Goal: Task Accomplishment & Management: Manage account settings

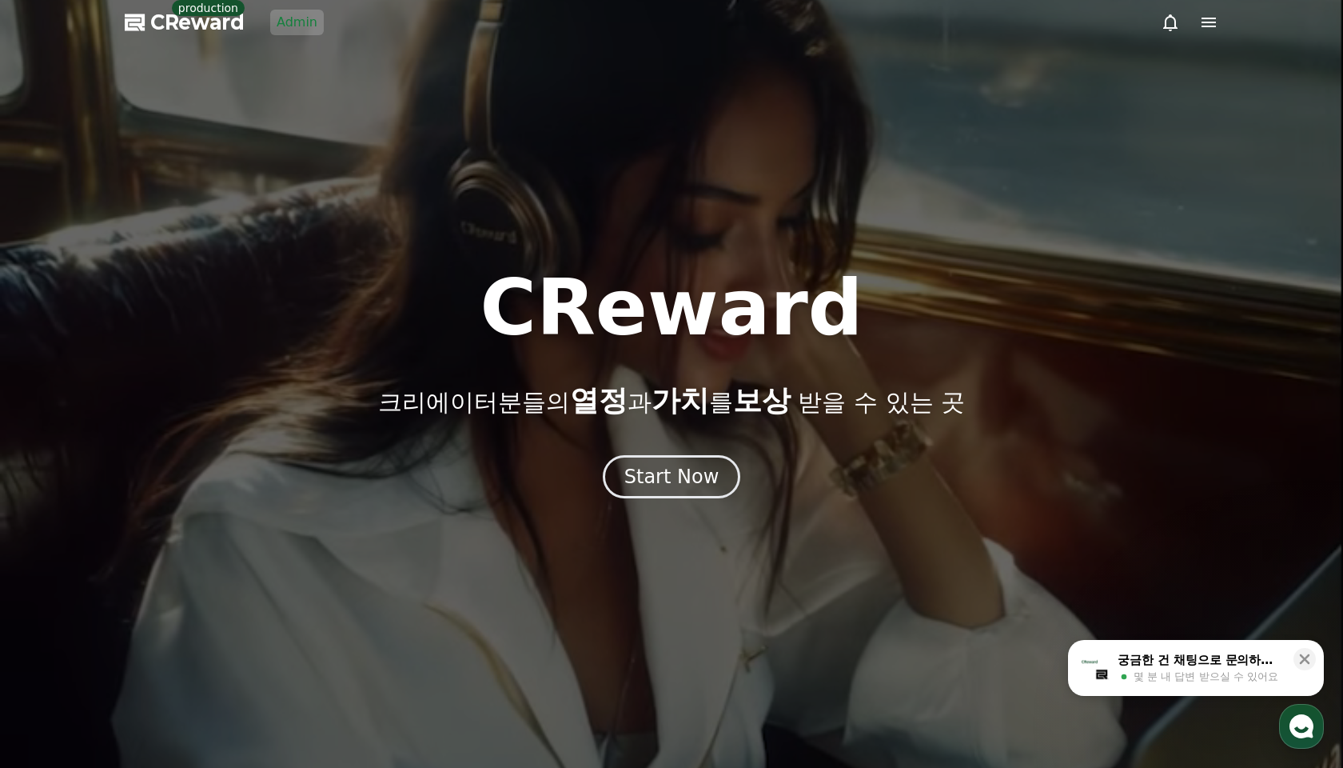
click at [287, 28] on link "Admin" at bounding box center [297, 23] width 54 height 26
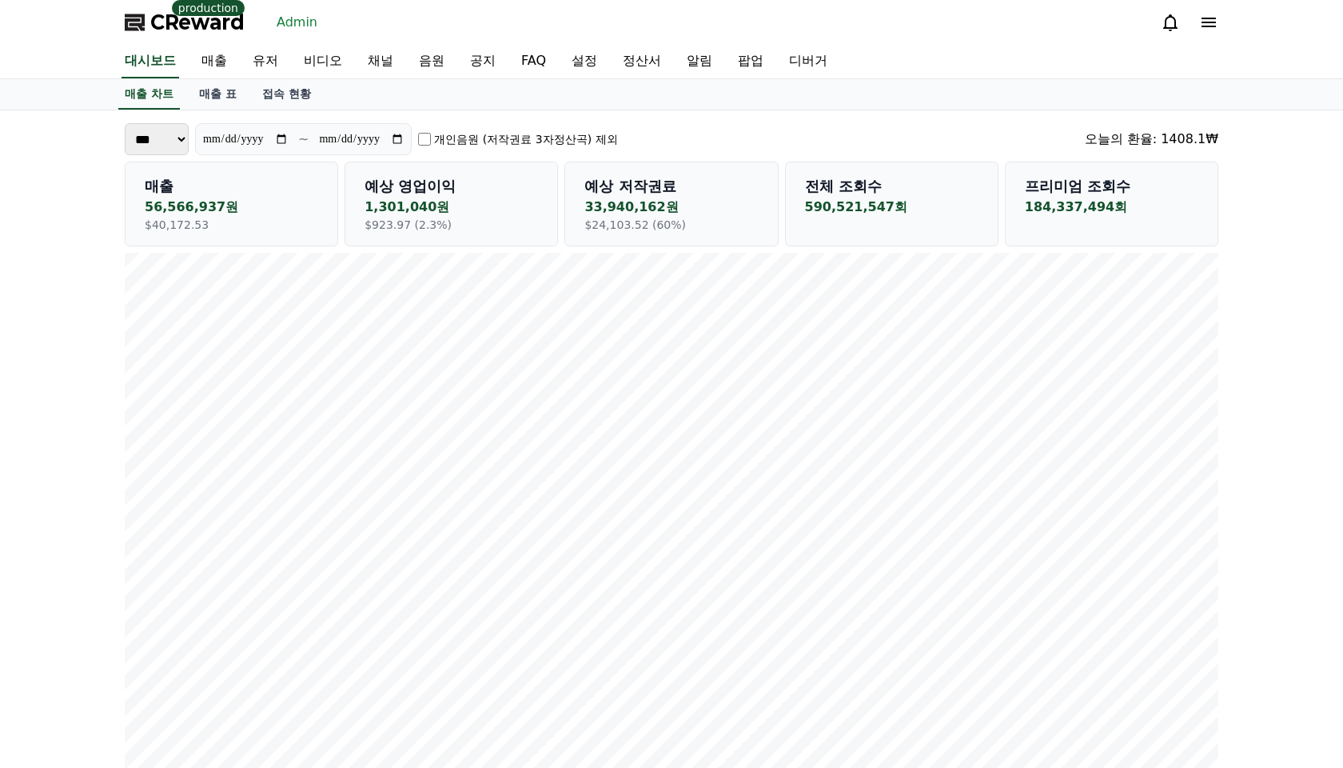
click at [358, 102] on div "매출 차트 매출 표 접속 현황" at bounding box center [672, 94] width 1120 height 30
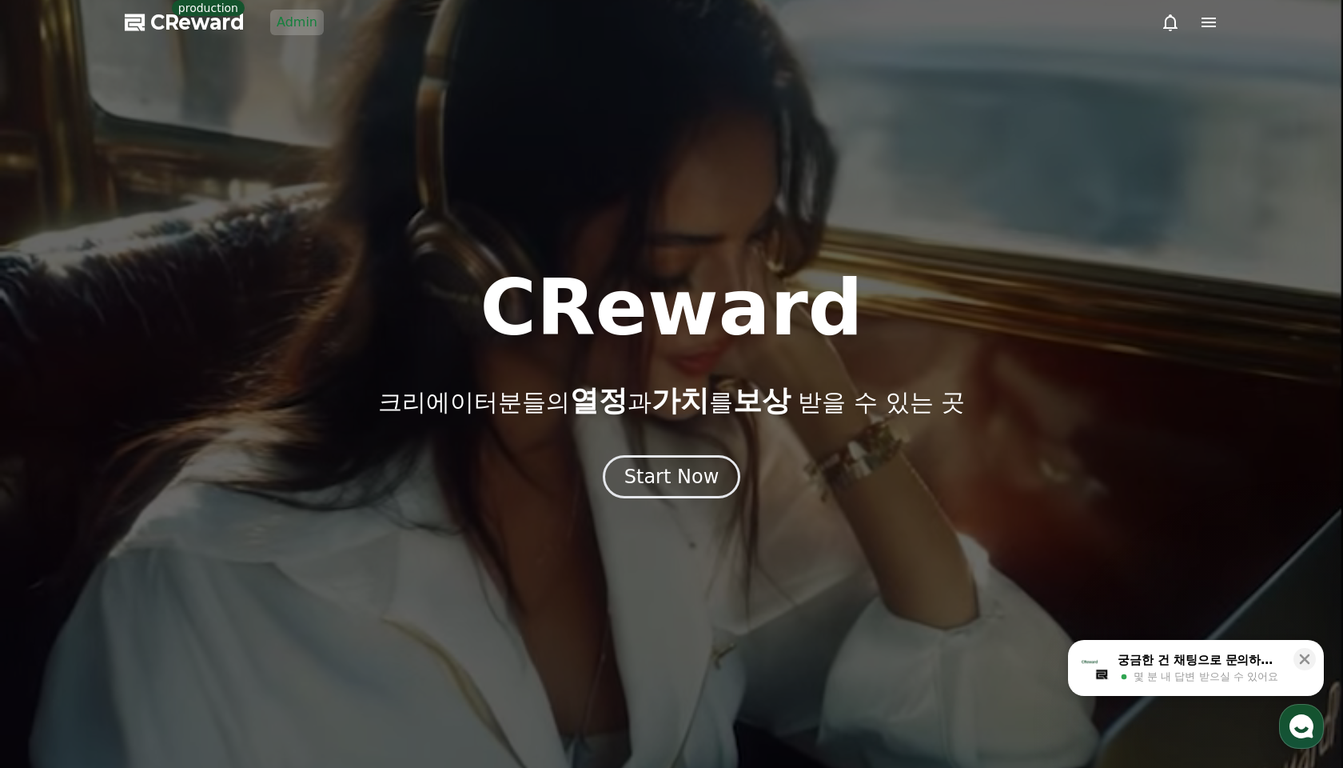
click at [484, 64] on div at bounding box center [671, 384] width 1343 height 768
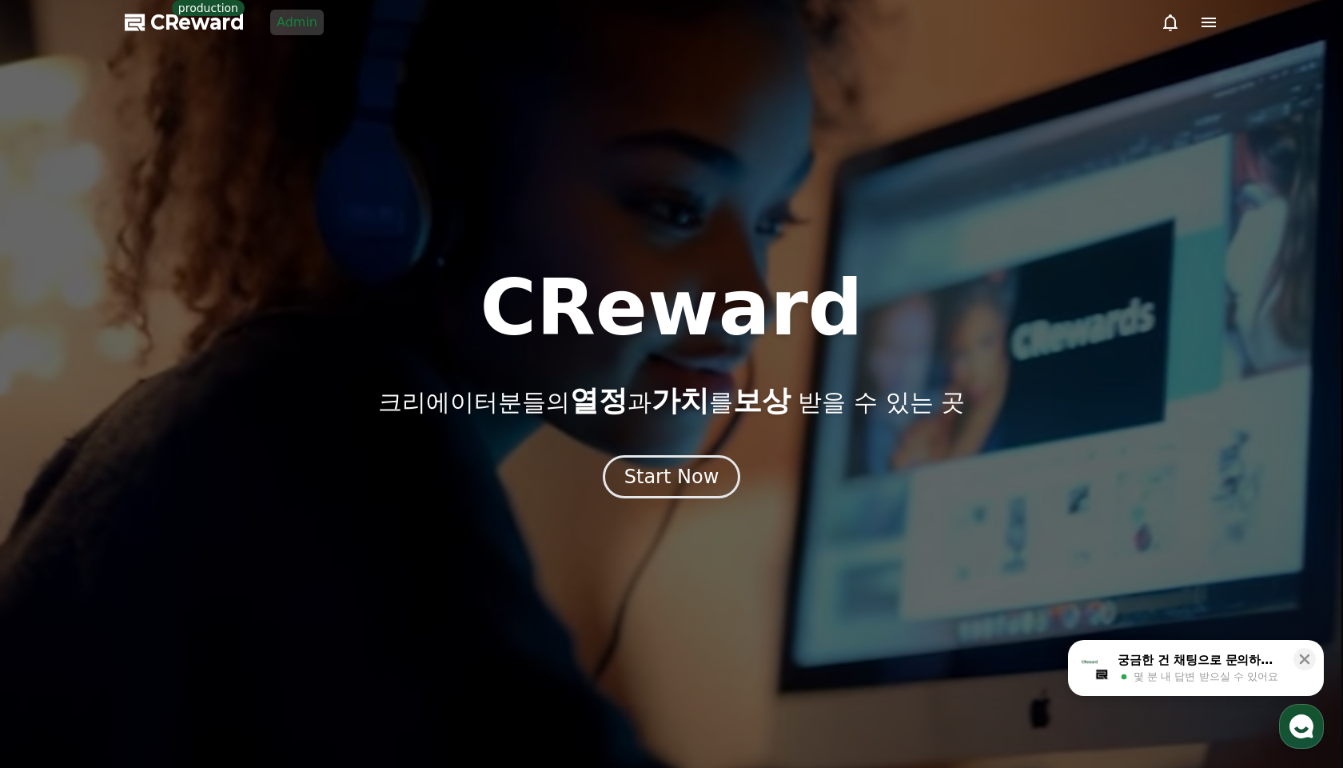
click at [286, 16] on link "Admin" at bounding box center [297, 23] width 54 height 26
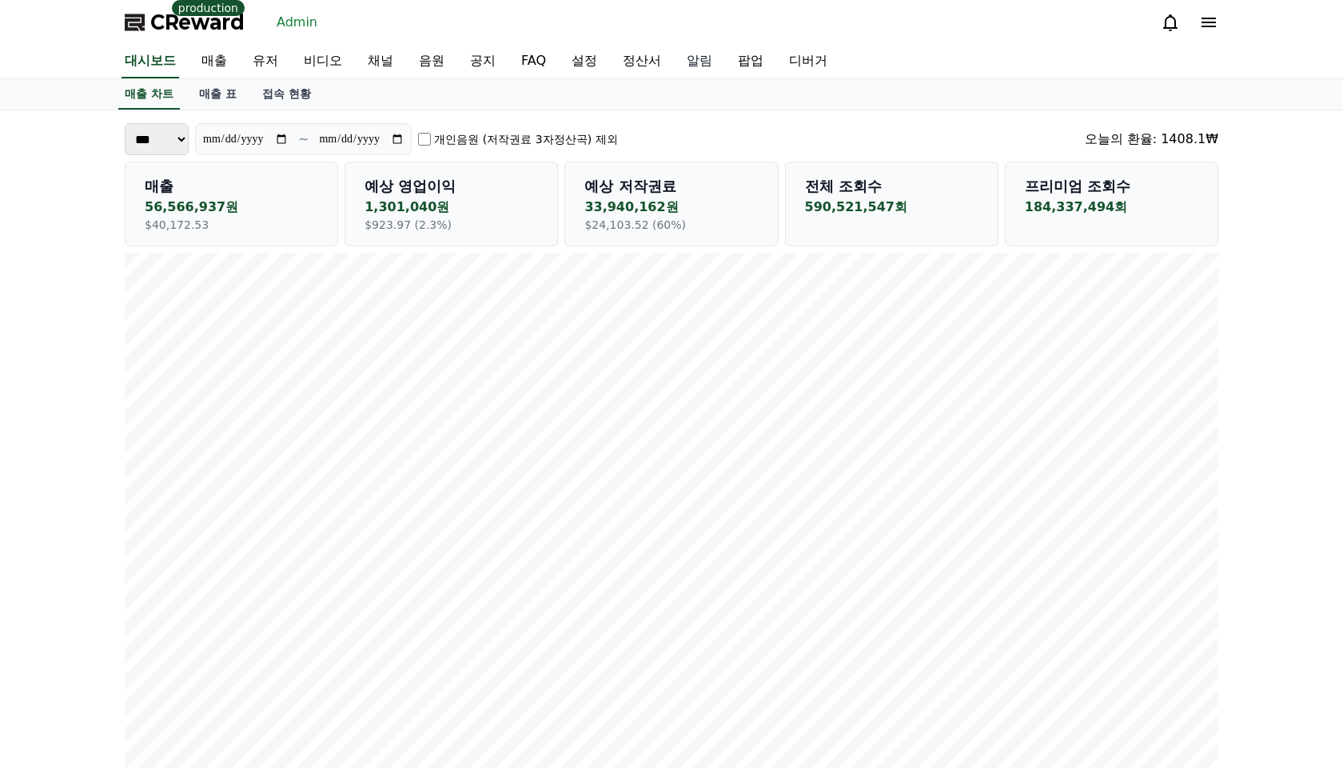
drag, startPoint x: 702, startPoint y: 33, endPoint x: 678, endPoint y: 46, distance: 27.2
click at [699, 34] on div "CReward production Admin" at bounding box center [672, 22] width 1120 height 45
click at [610, 62] on link "정산서" at bounding box center [642, 62] width 64 height 34
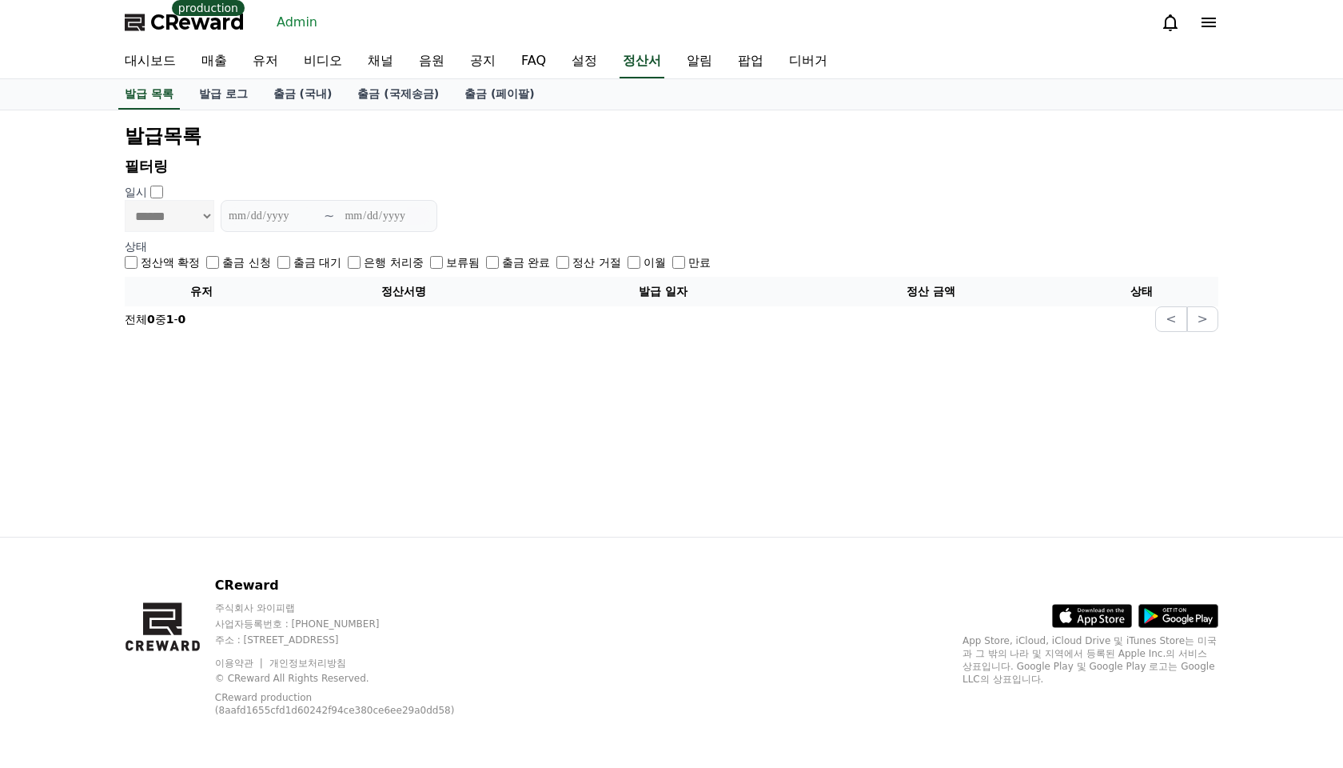
click at [473, 135] on h2 "발급목록" at bounding box center [672, 136] width 1094 height 26
click at [353, 96] on link "출금 (국제송금)" at bounding box center [398, 94] width 107 height 30
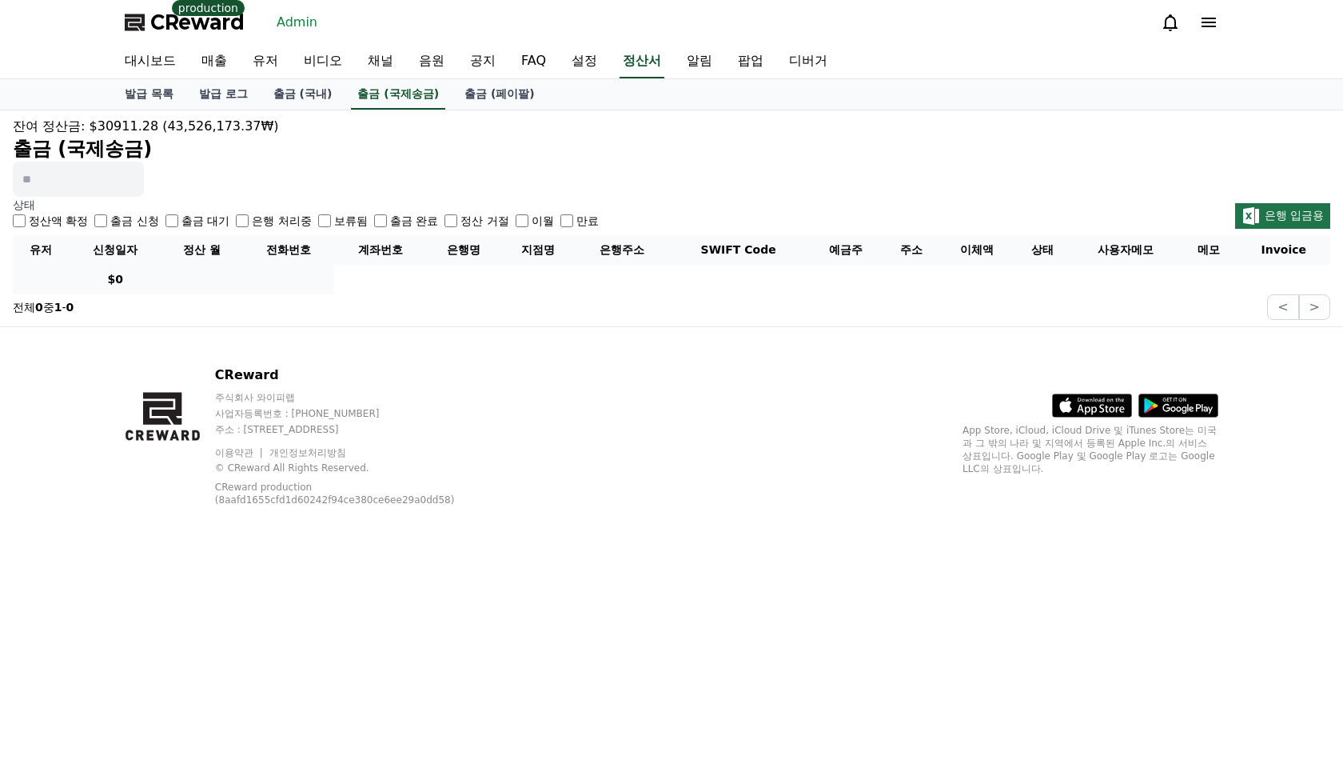
click at [907, 200] on div "상태 정산액 확정 출금 신청 출금 대기 은행 처리중 보류됨 출금 완료 정산 거절 이월 만료 은행 입금용" at bounding box center [672, 213] width 1318 height 32
click at [256, 220] on label "은행 처리중" at bounding box center [281, 221] width 59 height 16
click at [183, 225] on label "출금 대기" at bounding box center [206, 221] width 48 height 16
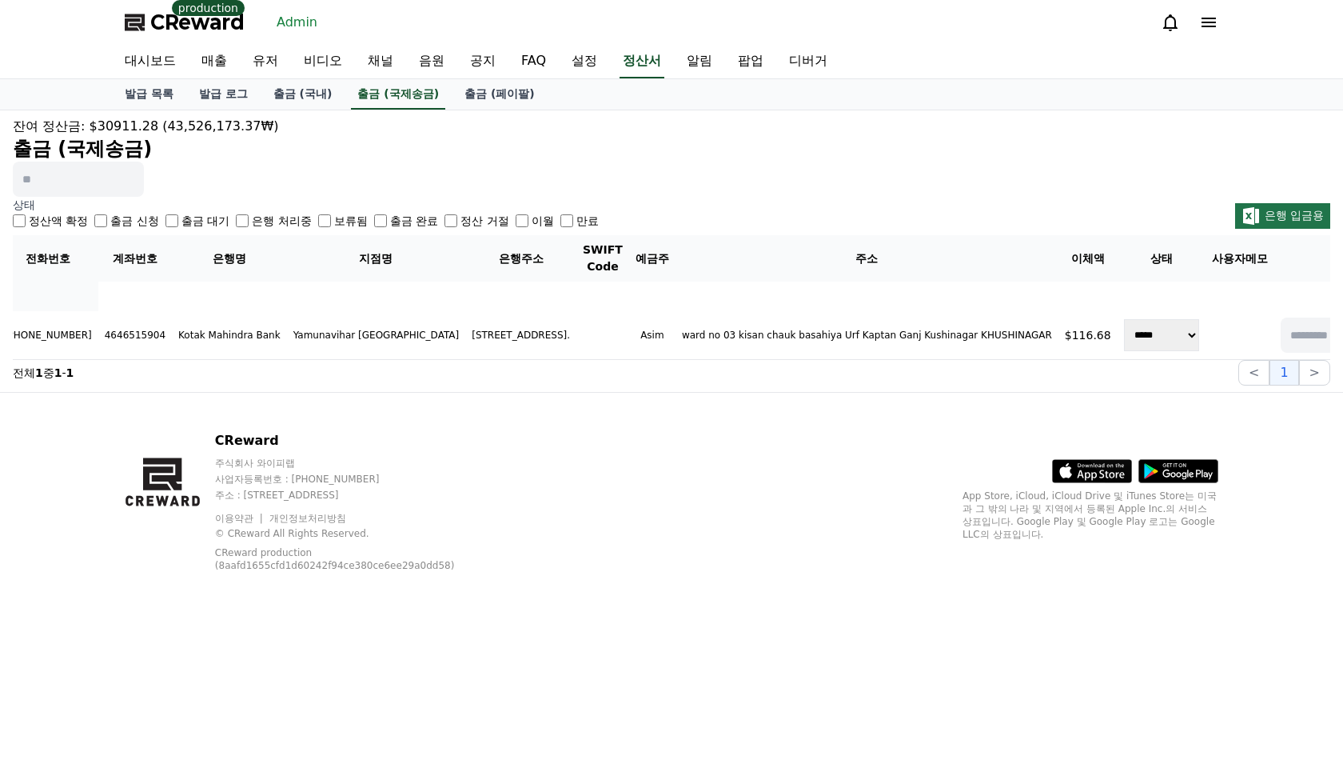
scroll to position [0, 371]
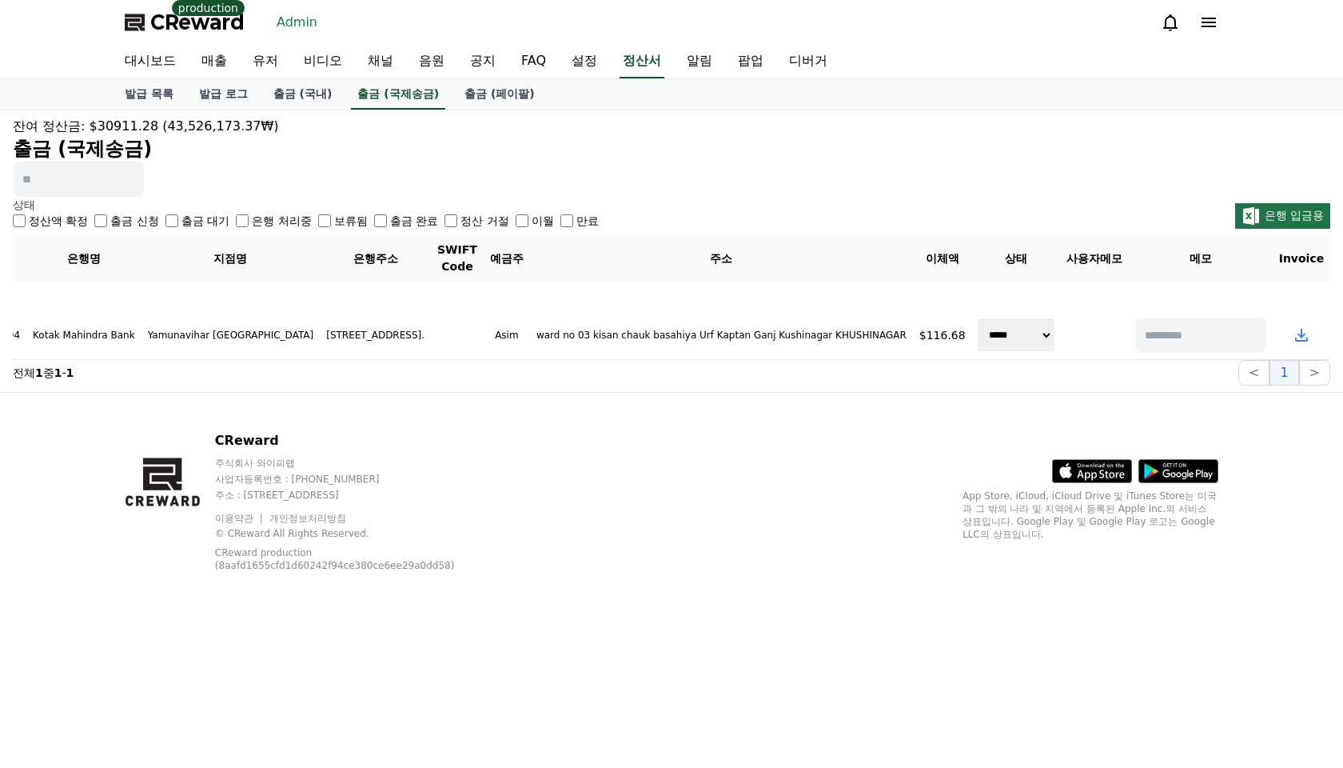
click at [166, 217] on div "출금 대기" at bounding box center [198, 221] width 64 height 16
click at [390, 226] on label "출금 완료" at bounding box center [414, 221] width 48 height 16
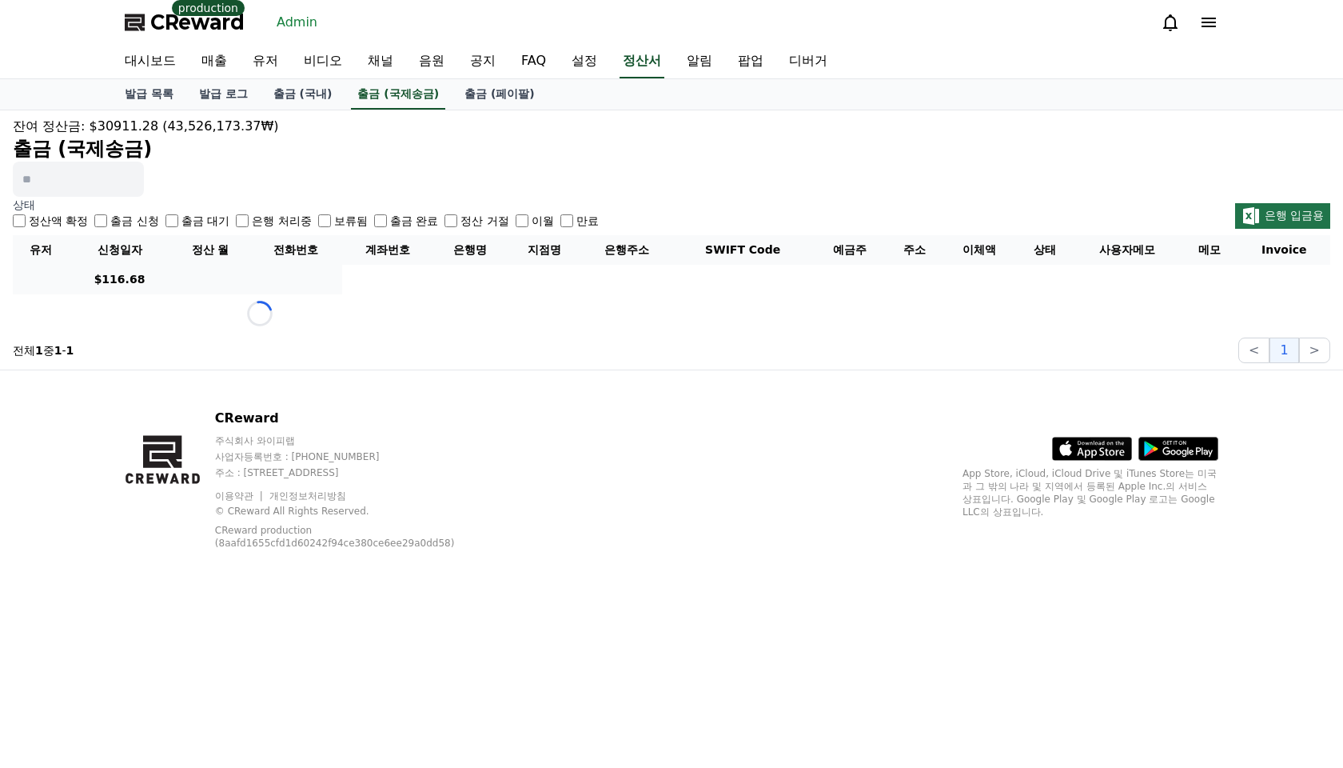
scroll to position [0, 0]
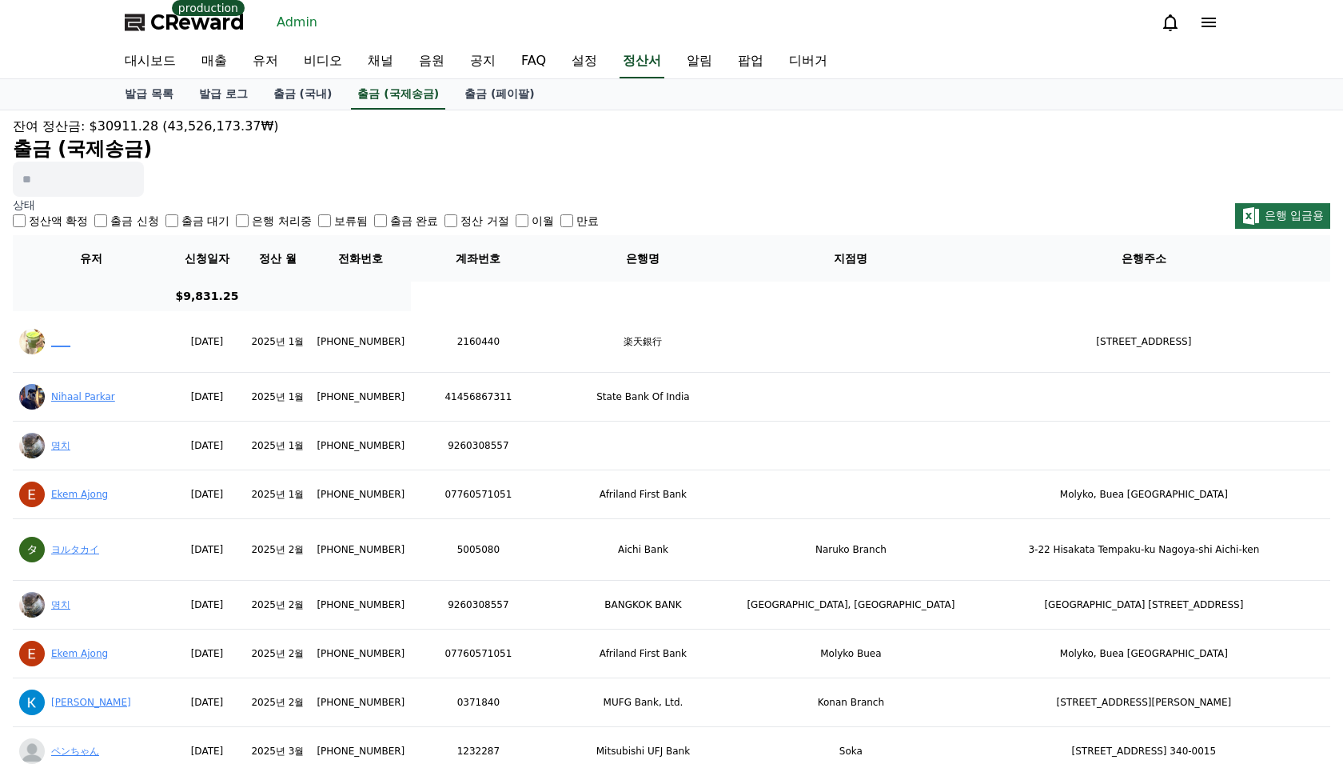
click at [182, 221] on label "출금 대기" at bounding box center [206, 221] width 48 height 16
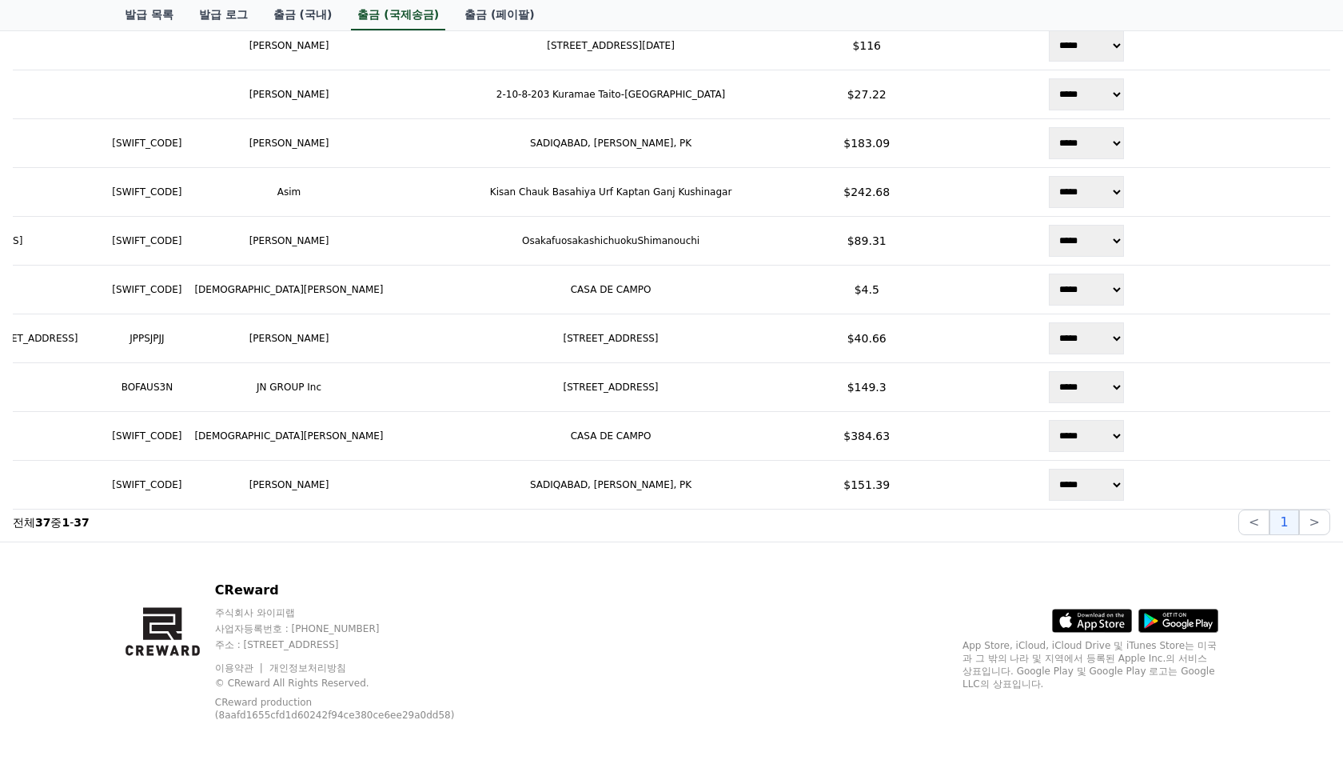
scroll to position [0, 1297]
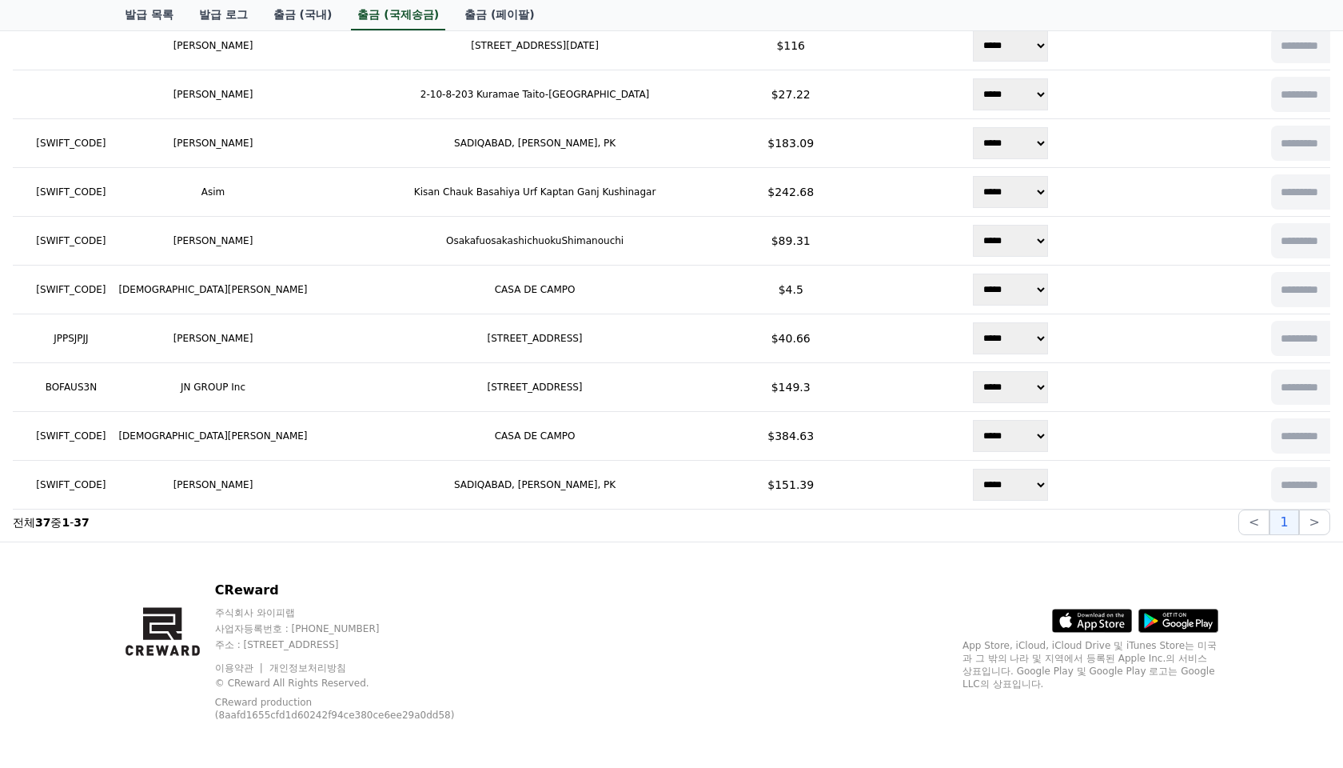
click at [788, 630] on div "CReward 주식회사 와이피랩 사업자등록번호 : 655-81-03655 주소 : 경기도 김포시 양촌읍 양곡로 495, 3층 305-비이16호…" at bounding box center [672, 657] width 1120 height 230
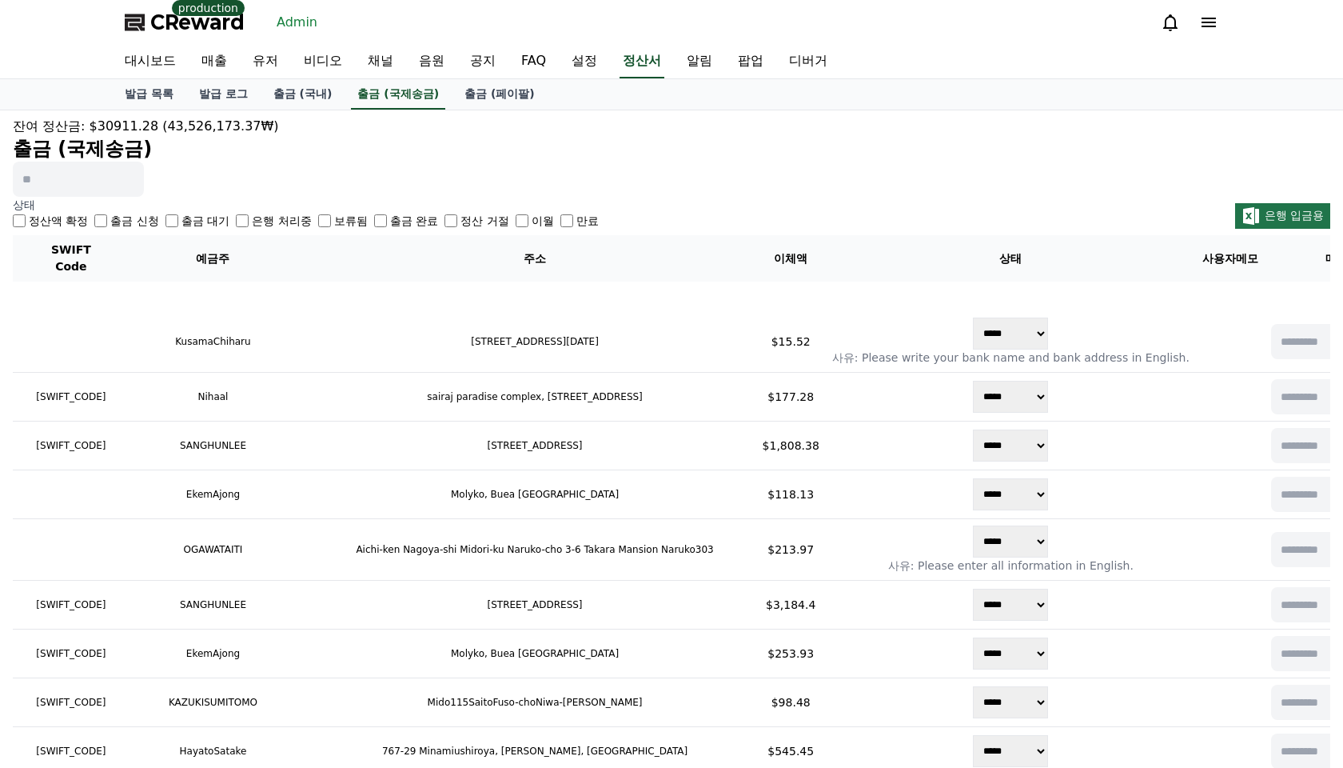
click at [1048, 174] on div "잔여 정산금: $30911.28 (43,526,173.37₩) 출금 (국제송금)" at bounding box center [672, 157] width 1318 height 80
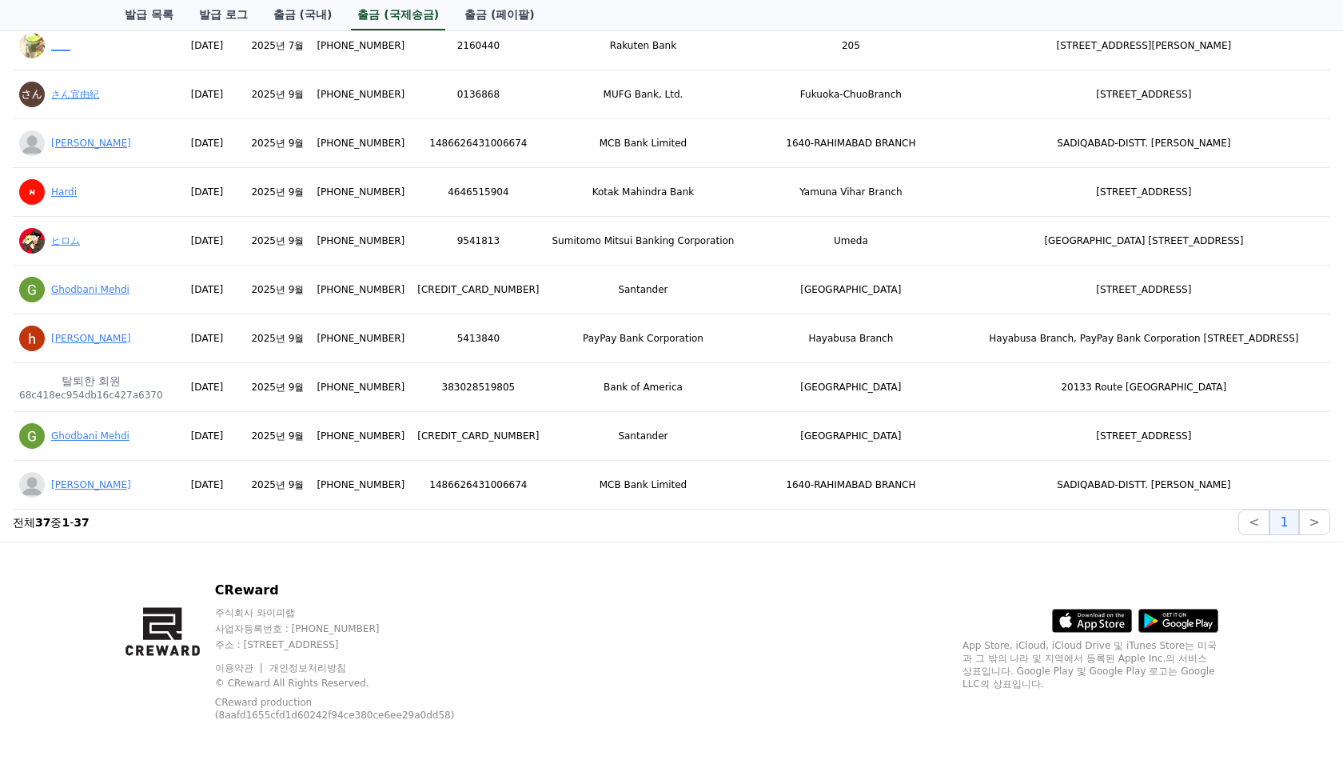
click at [598, 525] on section "전체 37 중 1 - 37 < 1 >" at bounding box center [672, 522] width 1318 height 26
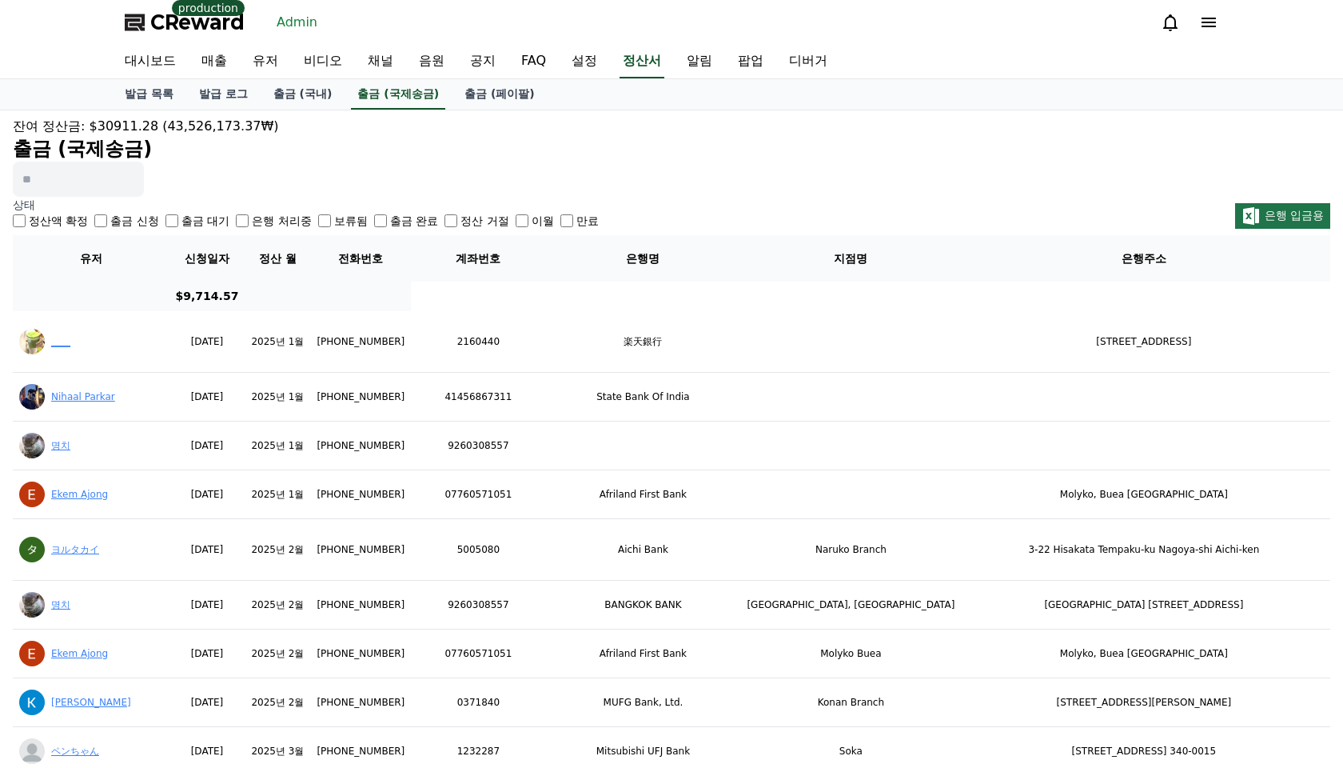
click at [641, 158] on h2 "출금 (국제송금)" at bounding box center [672, 149] width 1318 height 26
click at [491, 126] on div "잔여 정산금: $30911.28 (43,526,173.37₩)" at bounding box center [672, 126] width 1318 height 19
click at [390, 215] on label "출금 완료" at bounding box center [414, 221] width 48 height 16
click at [334, 220] on label "보류됨" at bounding box center [351, 221] width 34 height 16
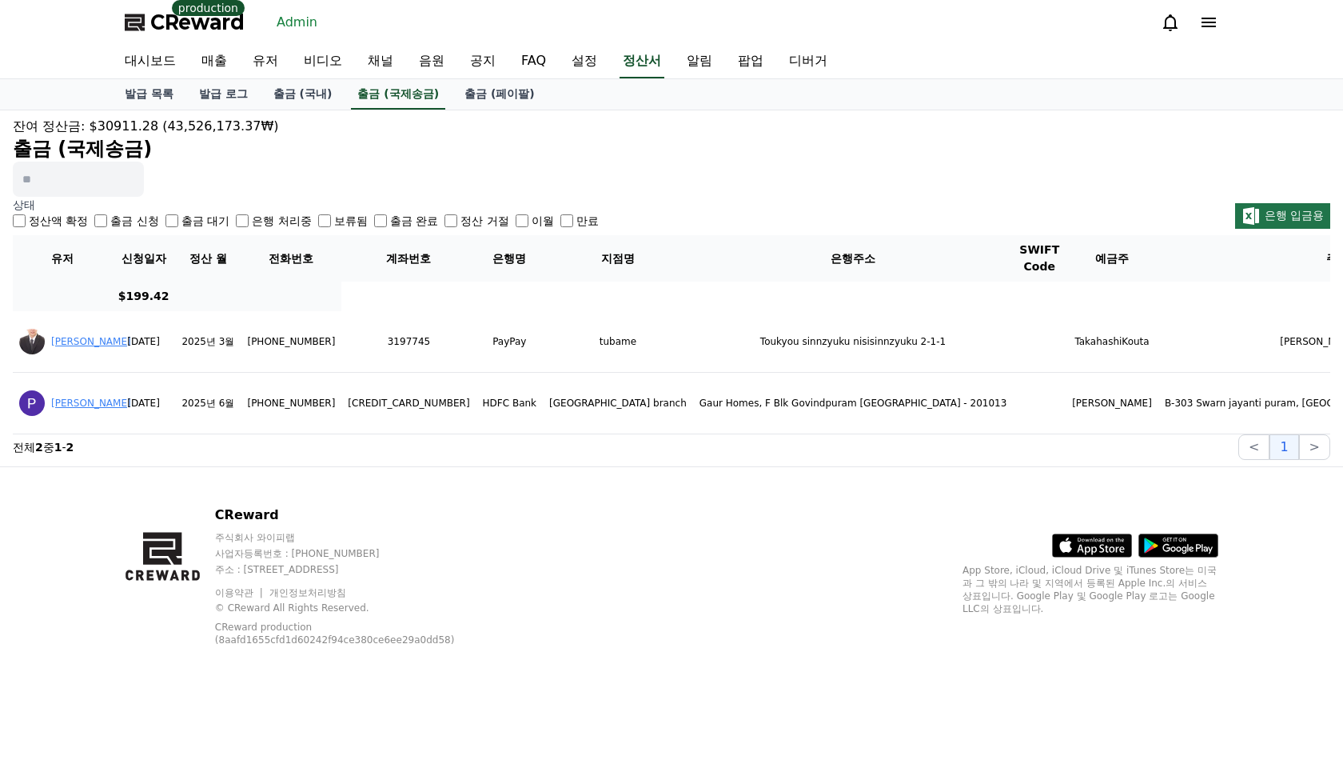
click at [540, 495] on div "CReward 주식회사 와이피랩 사업자등록번호 : 655-81-03655 주소 : 경기도 김포시 양촌읍 양곡로 495, 3층 305-비이16호…" at bounding box center [672, 582] width 1120 height 230
click at [343, 164] on div "잔여 정산금: $30911.28 (43,526,173.37₩) 출금 (국제송금)" at bounding box center [672, 157] width 1318 height 80
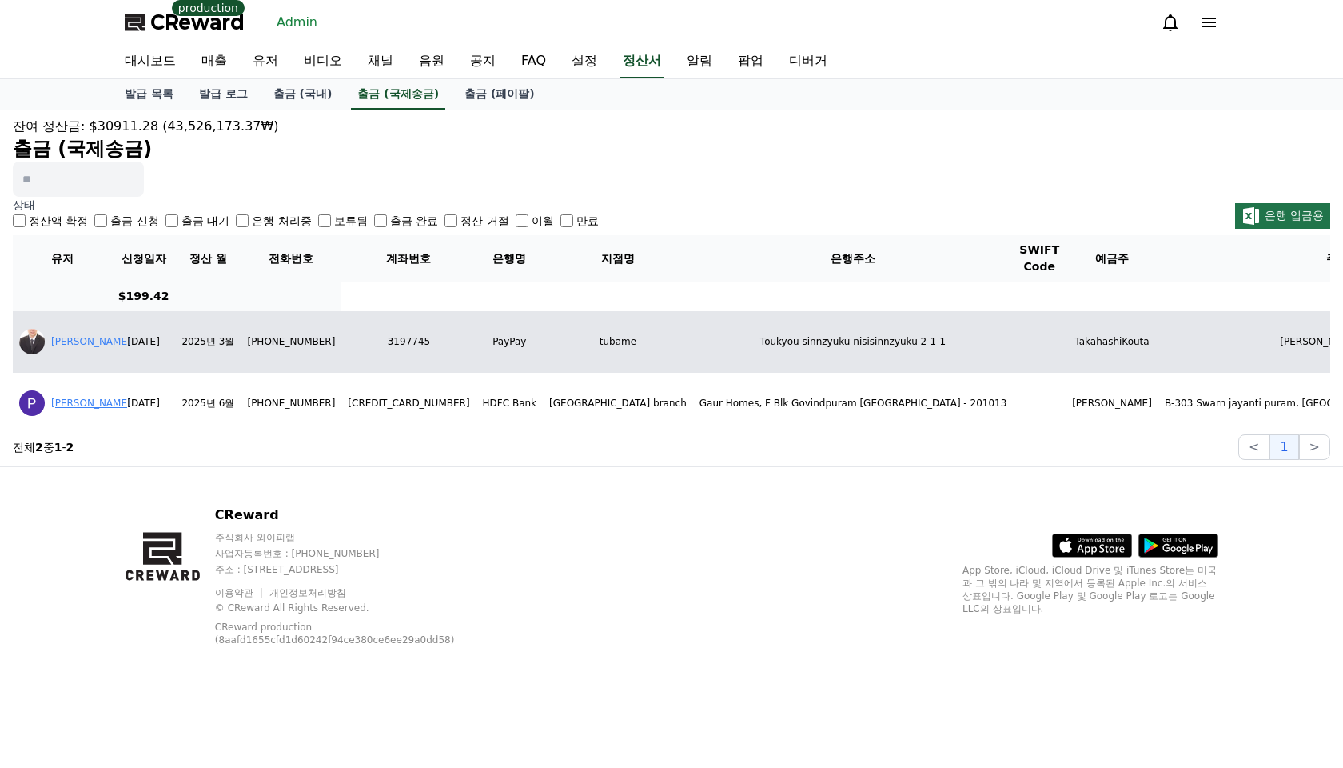
click at [54, 342] on link "藤崎知" at bounding box center [91, 341] width 80 height 11
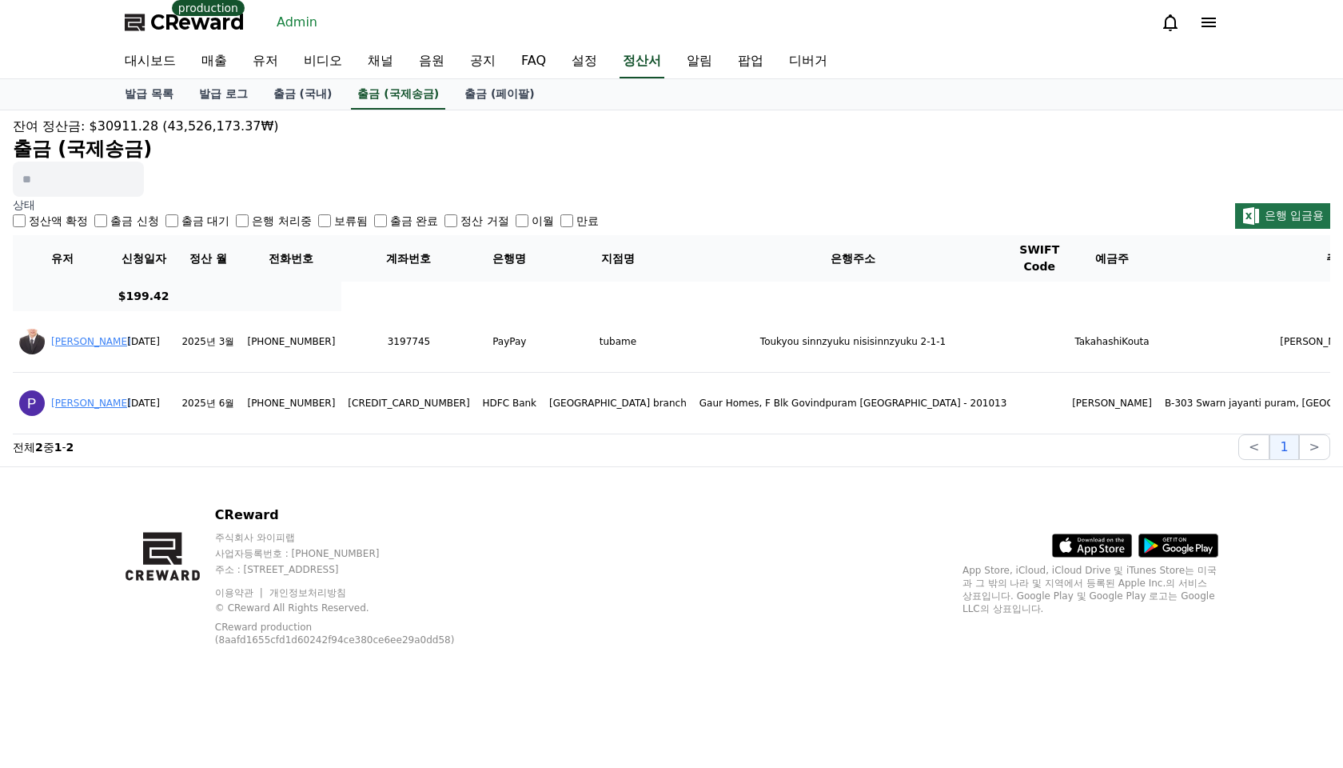
click at [681, 521] on div "CReward 주식회사 와이피랩 사업자등록번호 : 655-81-03655 주소 : 경기도 김포시 양촌읍 양곡로 495, 3층 305-비이16호…" at bounding box center [672, 582] width 1120 height 230
click at [387, 163] on div "잔여 정산금: $30911.28 (43,526,173.37₩) 출금 (국제송금)" at bounding box center [672, 157] width 1318 height 80
click at [279, 88] on link "출금 (국내)" at bounding box center [303, 94] width 85 height 30
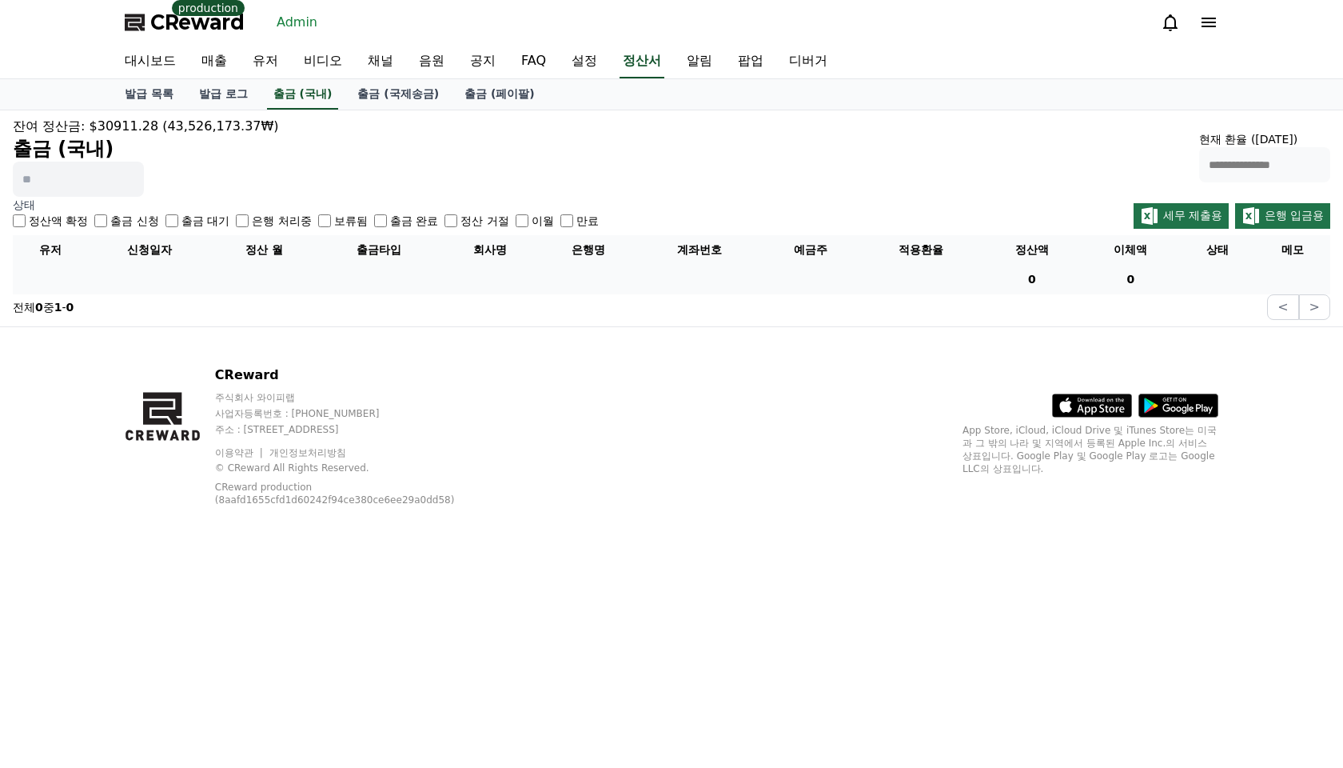
click at [185, 224] on label "출금 대기" at bounding box center [206, 221] width 48 height 16
click at [185, 222] on label "출금 대기" at bounding box center [206, 221] width 48 height 16
click at [234, 211] on p "상태" at bounding box center [306, 205] width 586 height 16
click at [259, 222] on label "은행 처리중" at bounding box center [281, 221] width 59 height 16
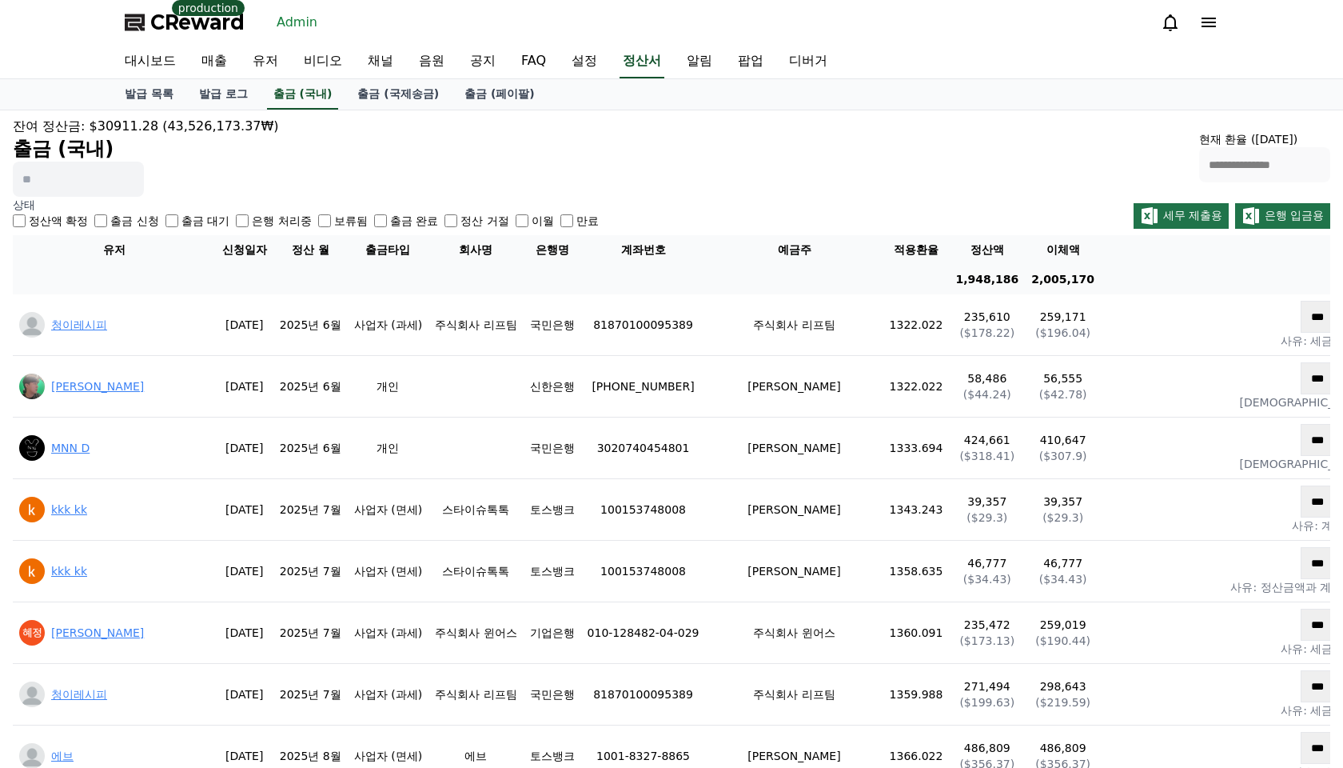
click at [367, 166] on div "**********" at bounding box center [672, 157] width 1318 height 80
click at [439, 152] on div "**********" at bounding box center [672, 157] width 1318 height 80
drag, startPoint x: 671, startPoint y: 150, endPoint x: 427, endPoint y: 112, distance: 246.9
click at [667, 149] on div "**********" at bounding box center [672, 157] width 1318 height 80
click at [210, 91] on link "발급 로그" at bounding box center [223, 94] width 74 height 30
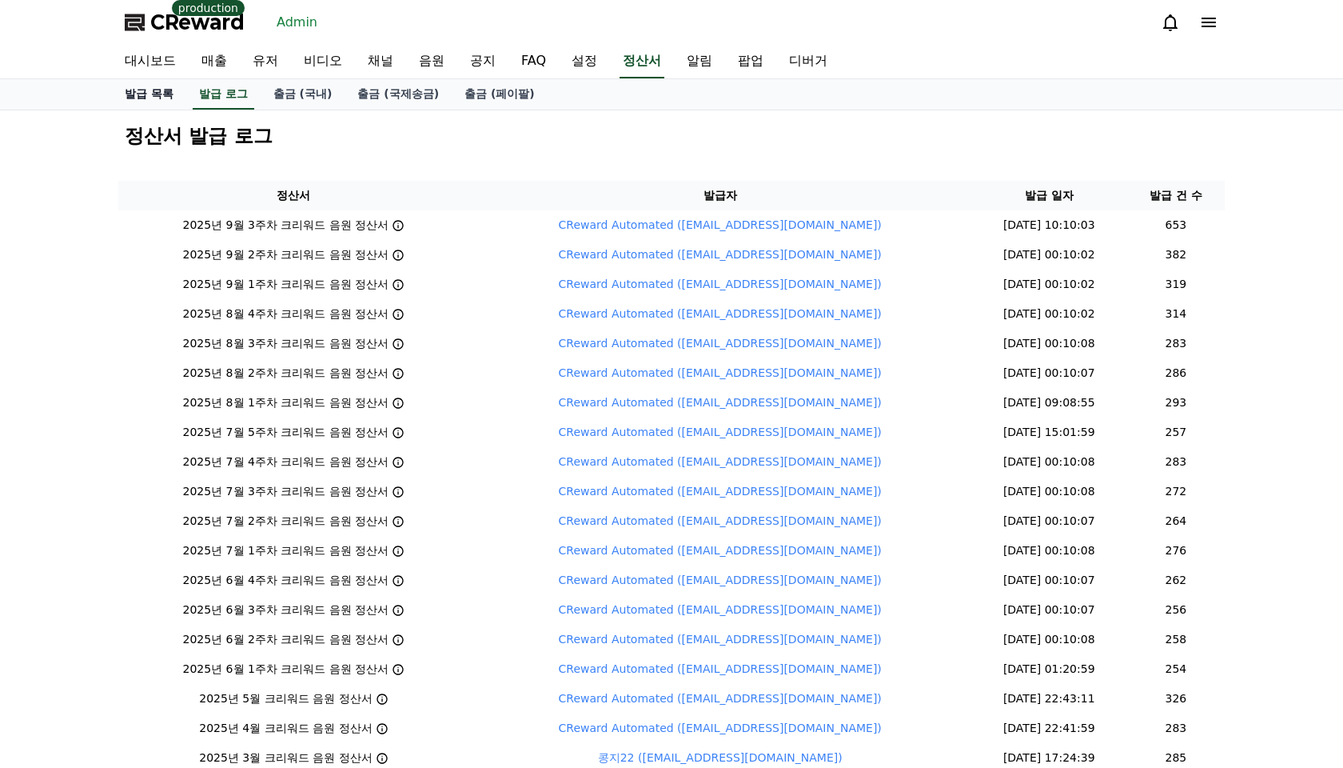
click at [143, 91] on link "발급 목록" at bounding box center [149, 94] width 74 height 30
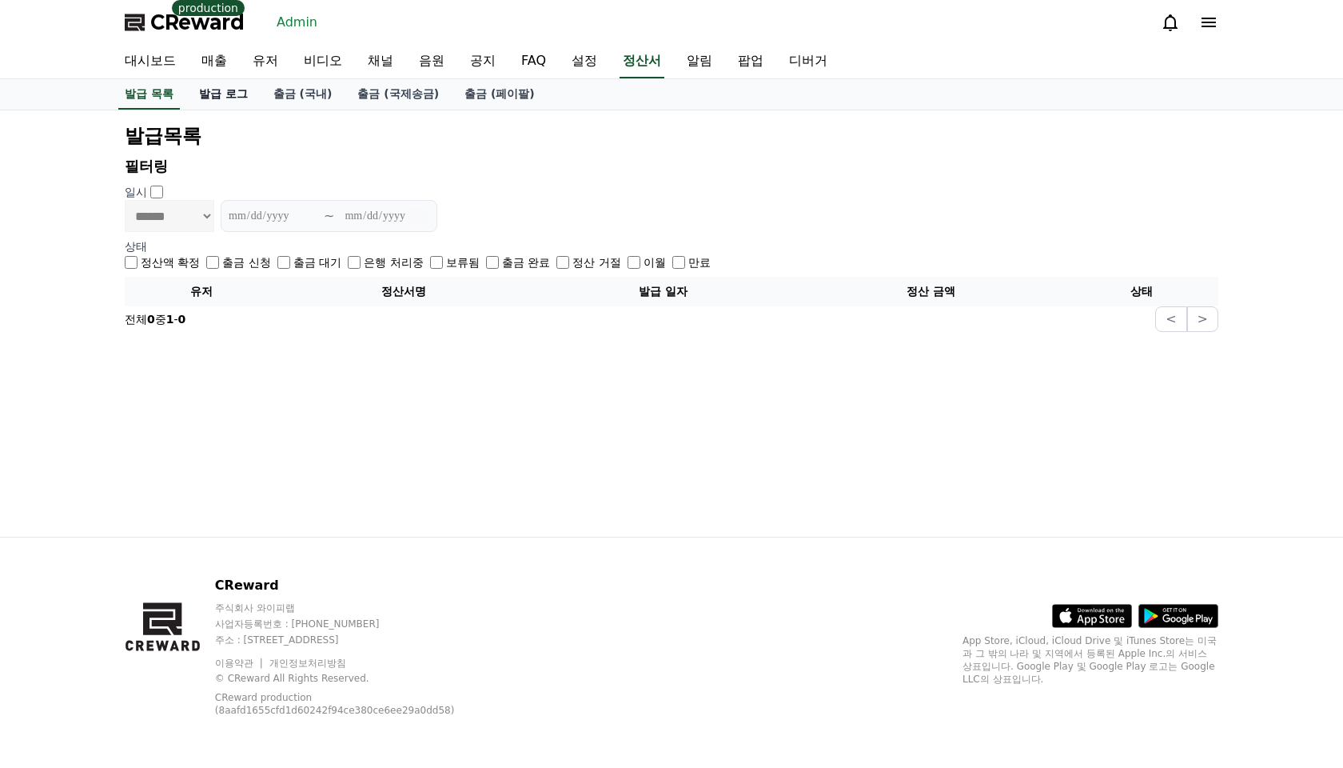
click at [201, 90] on link "발급 로그" at bounding box center [223, 94] width 74 height 30
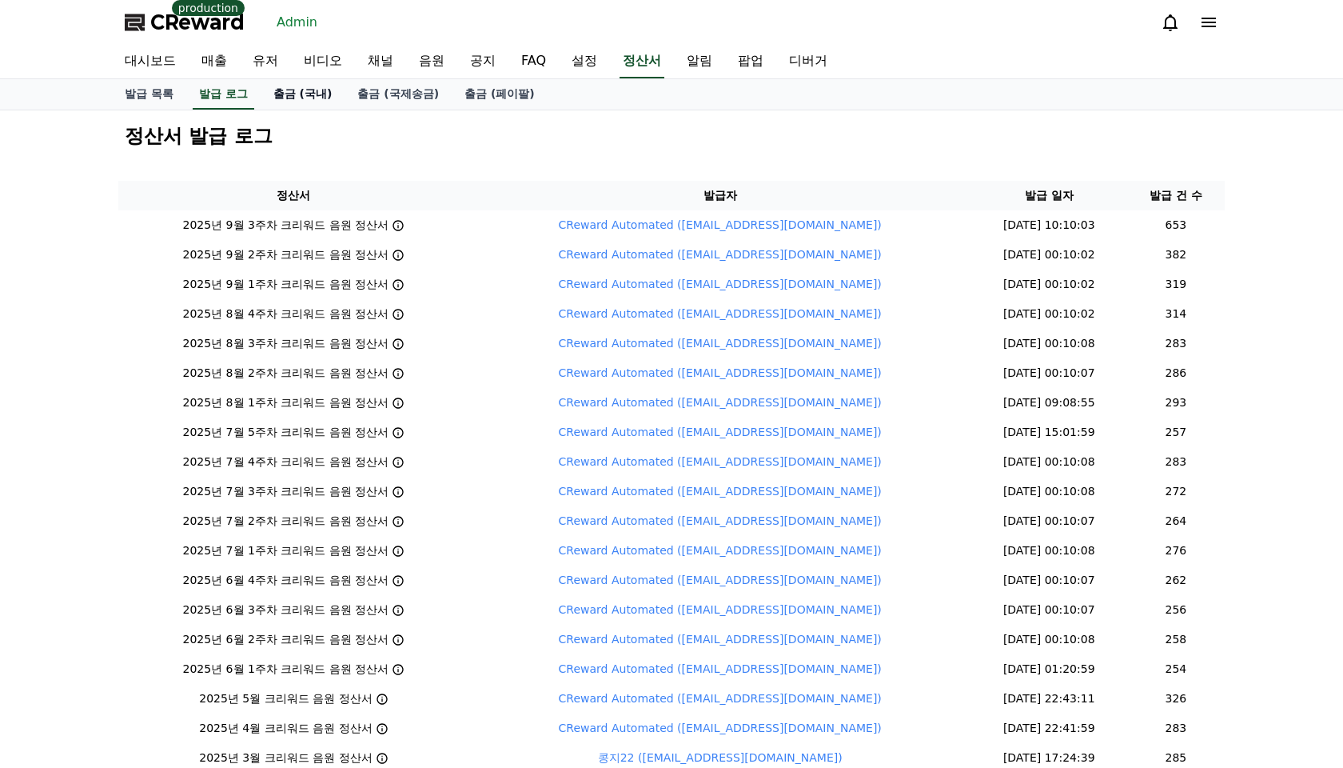
click at [305, 94] on link "출금 (국내)" at bounding box center [303, 94] width 85 height 30
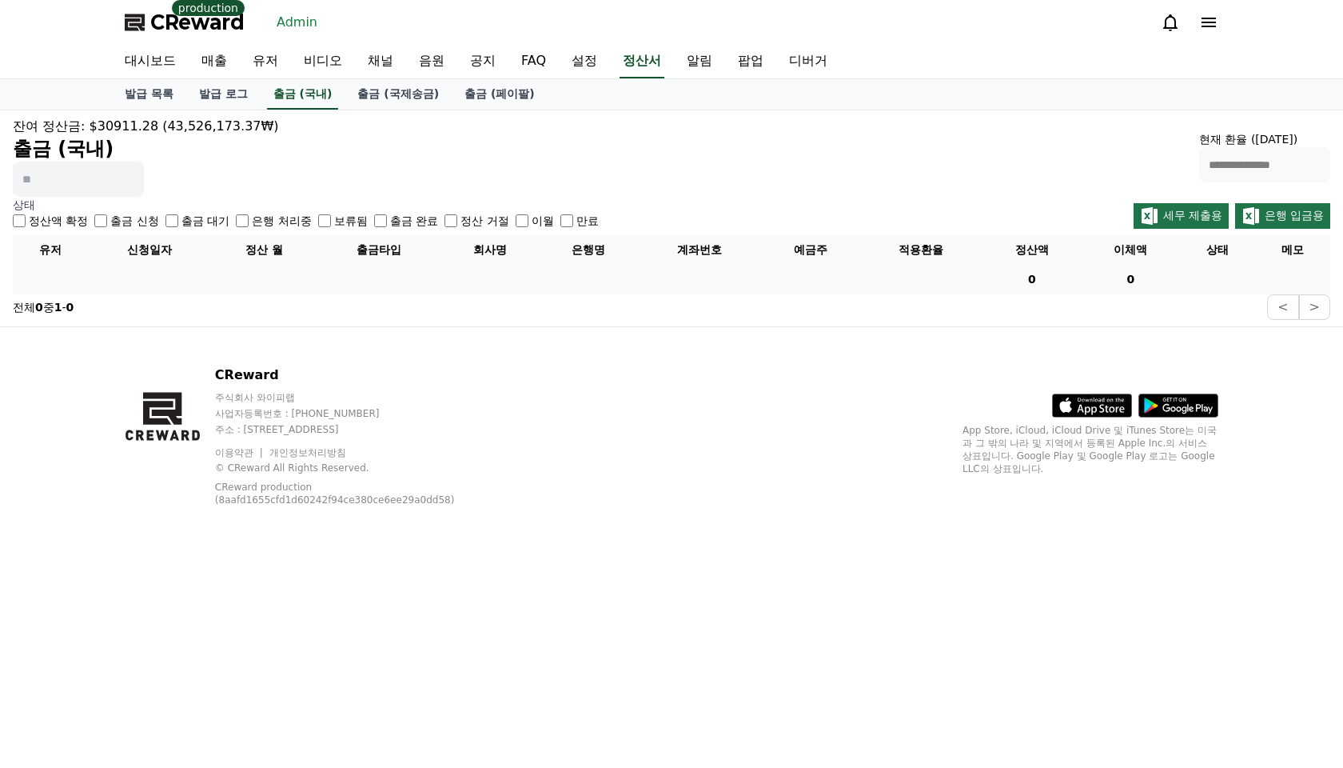
click at [402, 144] on div "**********" at bounding box center [672, 157] width 1318 height 80
click at [329, 131] on div "**********" at bounding box center [672, 157] width 1318 height 80
click at [218, 100] on link "발급 로그" at bounding box center [223, 94] width 74 height 30
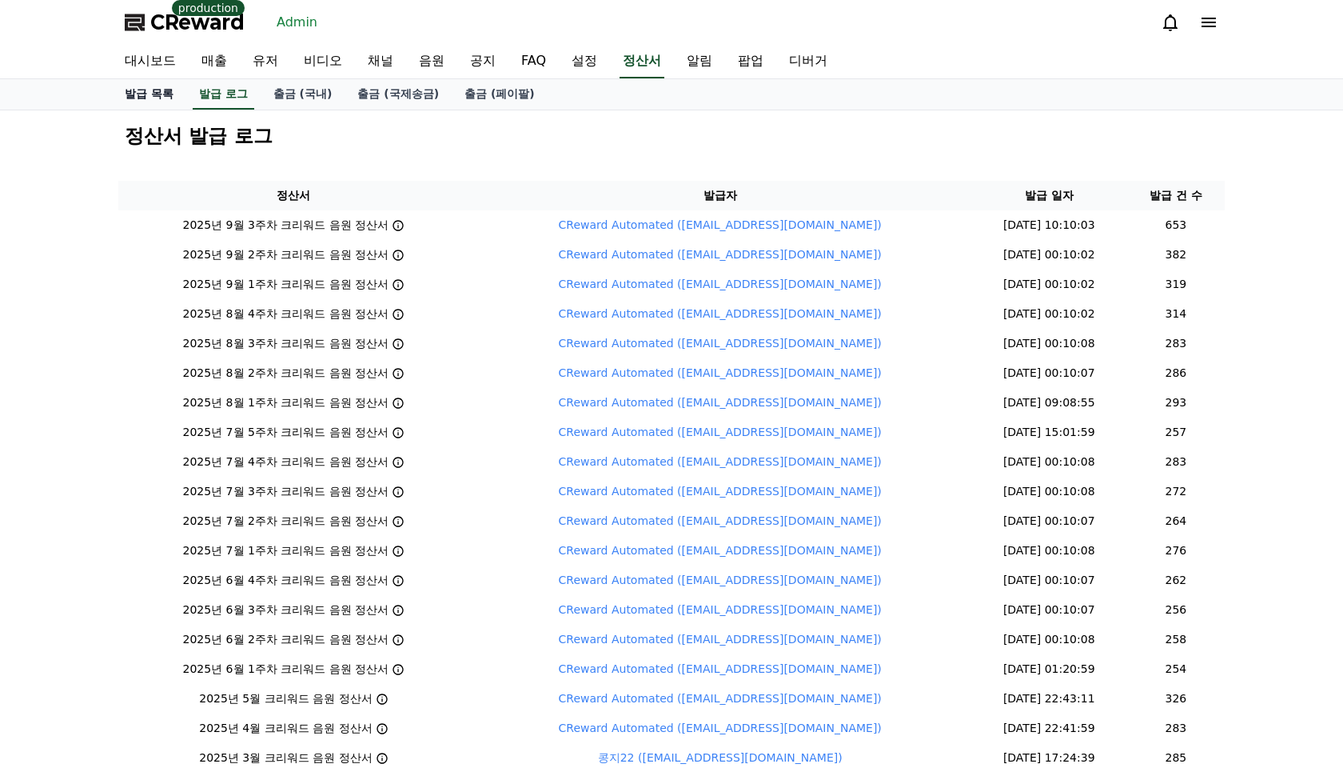
click at [124, 99] on link "발급 목록" at bounding box center [149, 94] width 74 height 30
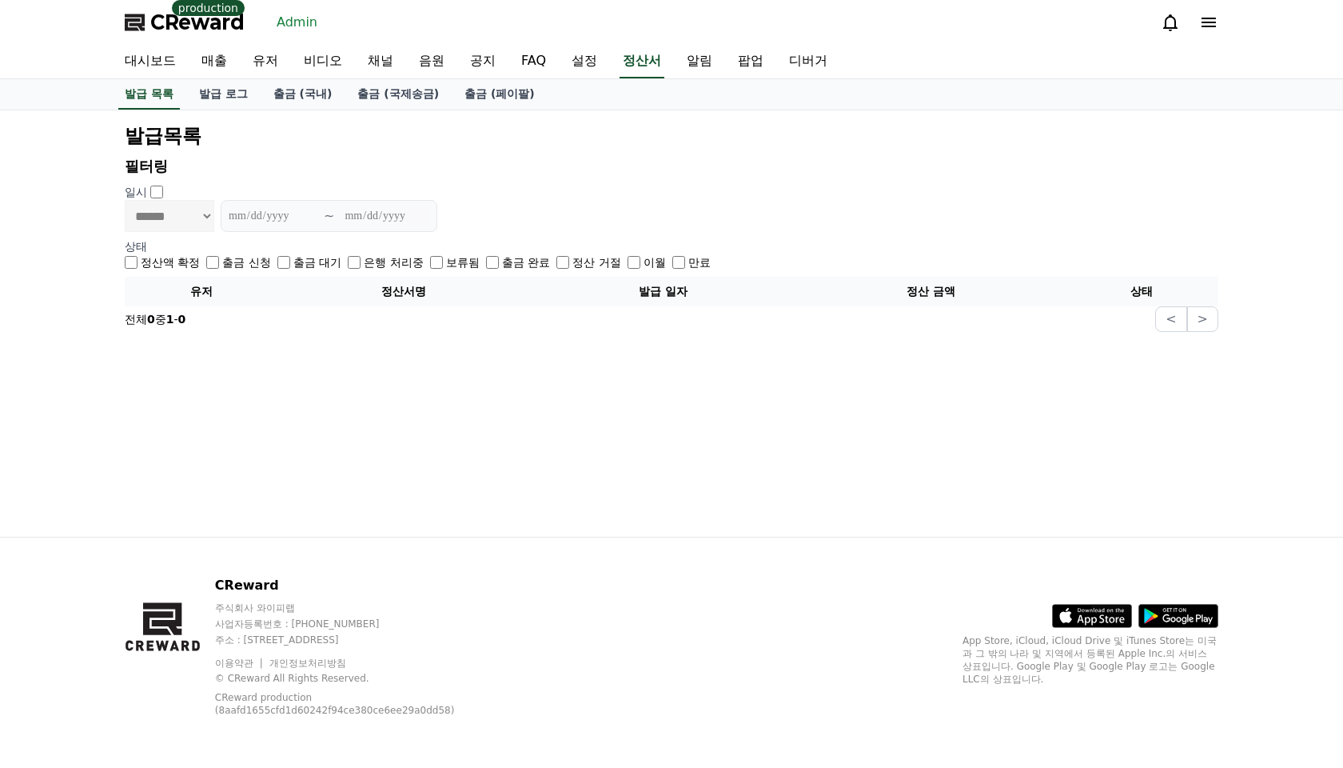
click at [293, 114] on div "**********" at bounding box center [672, 323] width 1120 height 426
click at [315, 98] on link "출금 (국내)" at bounding box center [303, 94] width 85 height 30
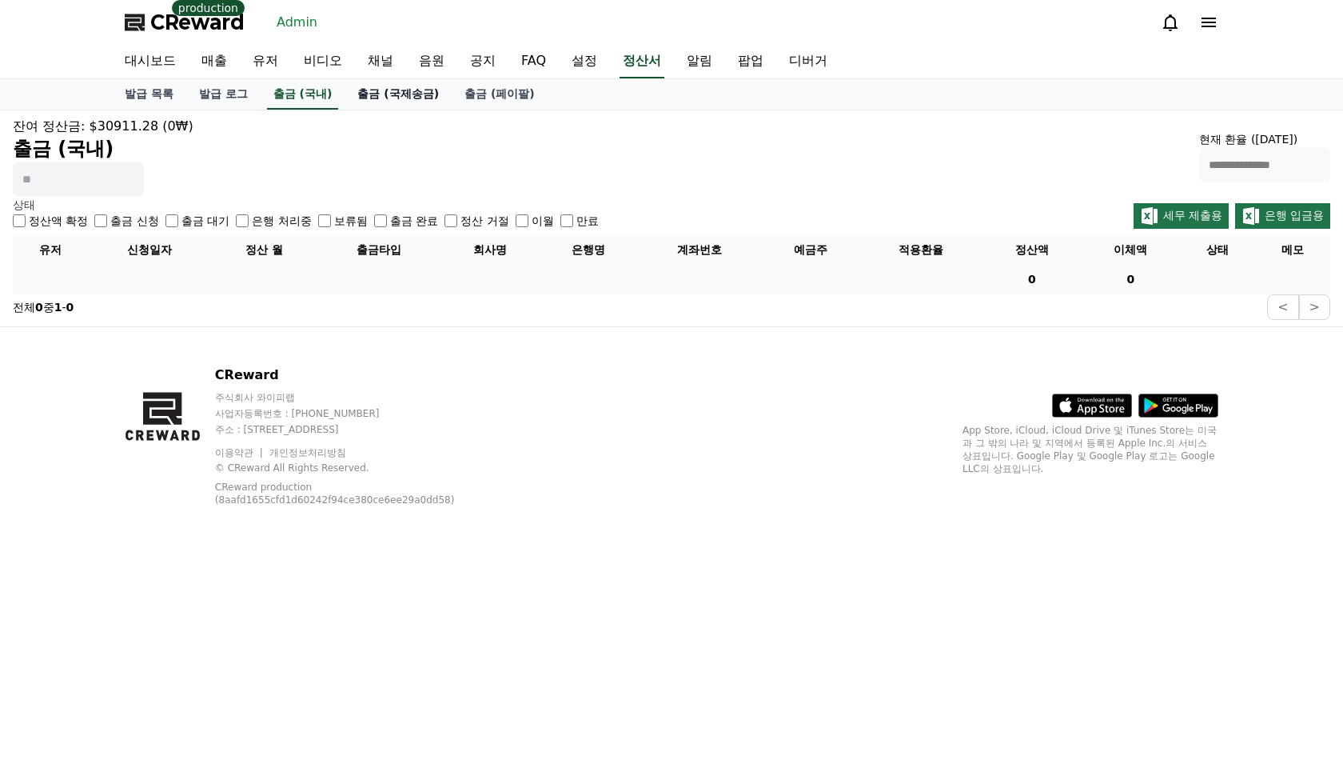
click at [376, 98] on link "출금 (국제송금)" at bounding box center [398, 94] width 107 height 30
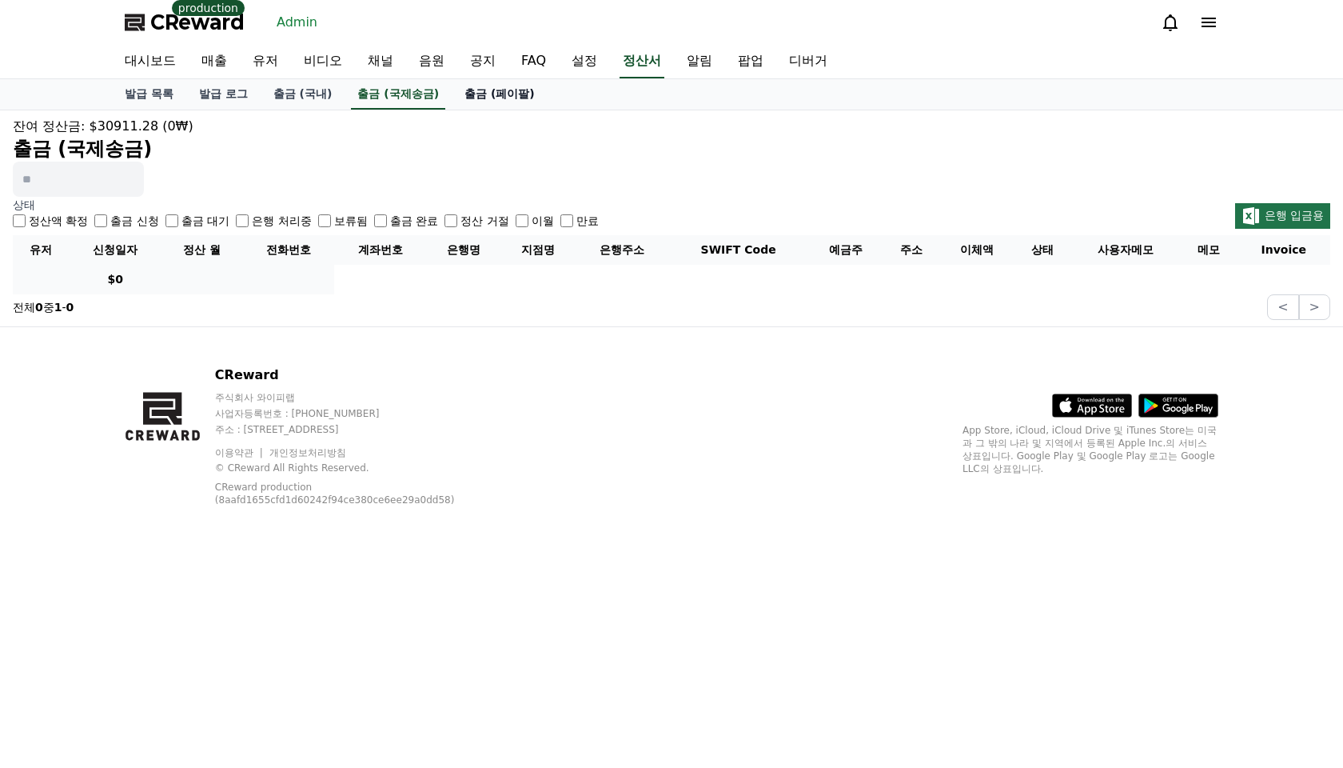
click at [483, 94] on link "출금 (페이팔)" at bounding box center [500, 94] width 96 height 30
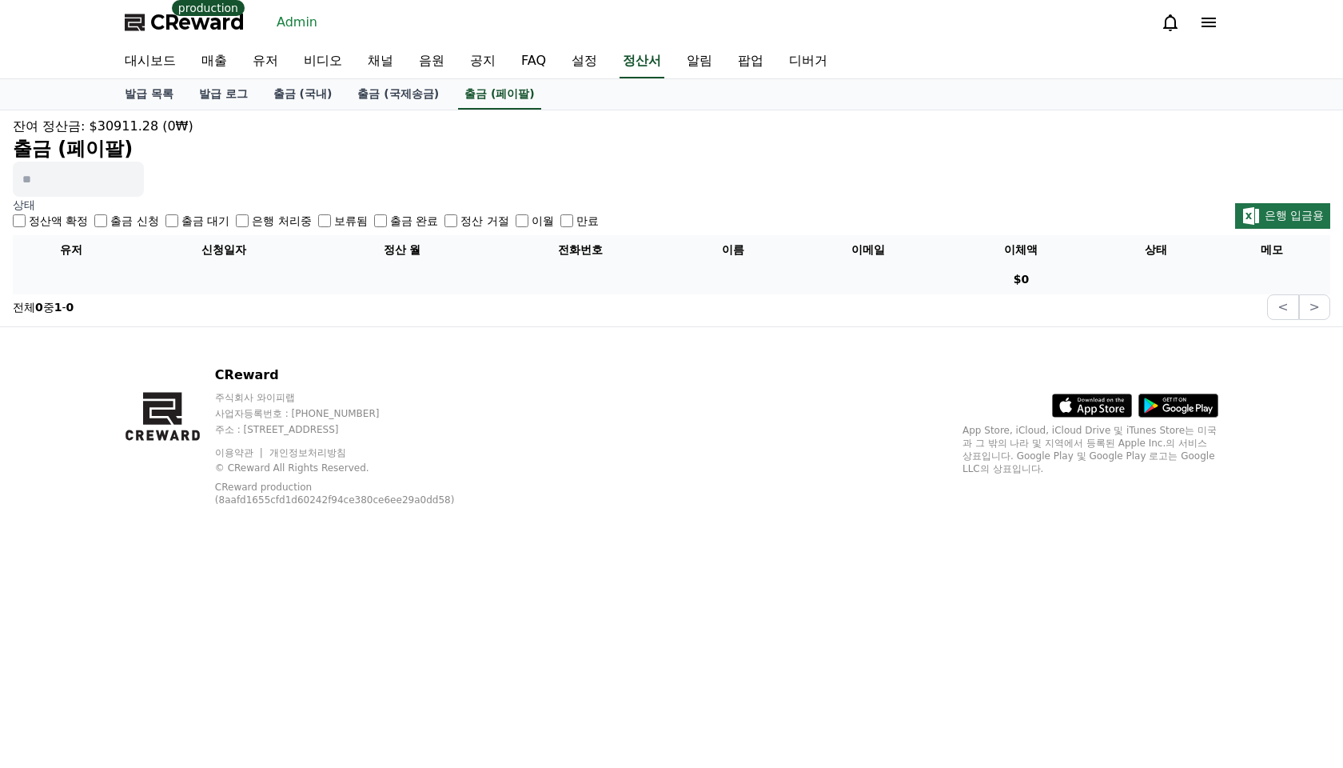
click at [485, 122] on div "잔여 정산금: $30911.28 (0₩)" at bounding box center [672, 126] width 1318 height 19
click at [457, 63] on link "공지" at bounding box center [482, 62] width 51 height 34
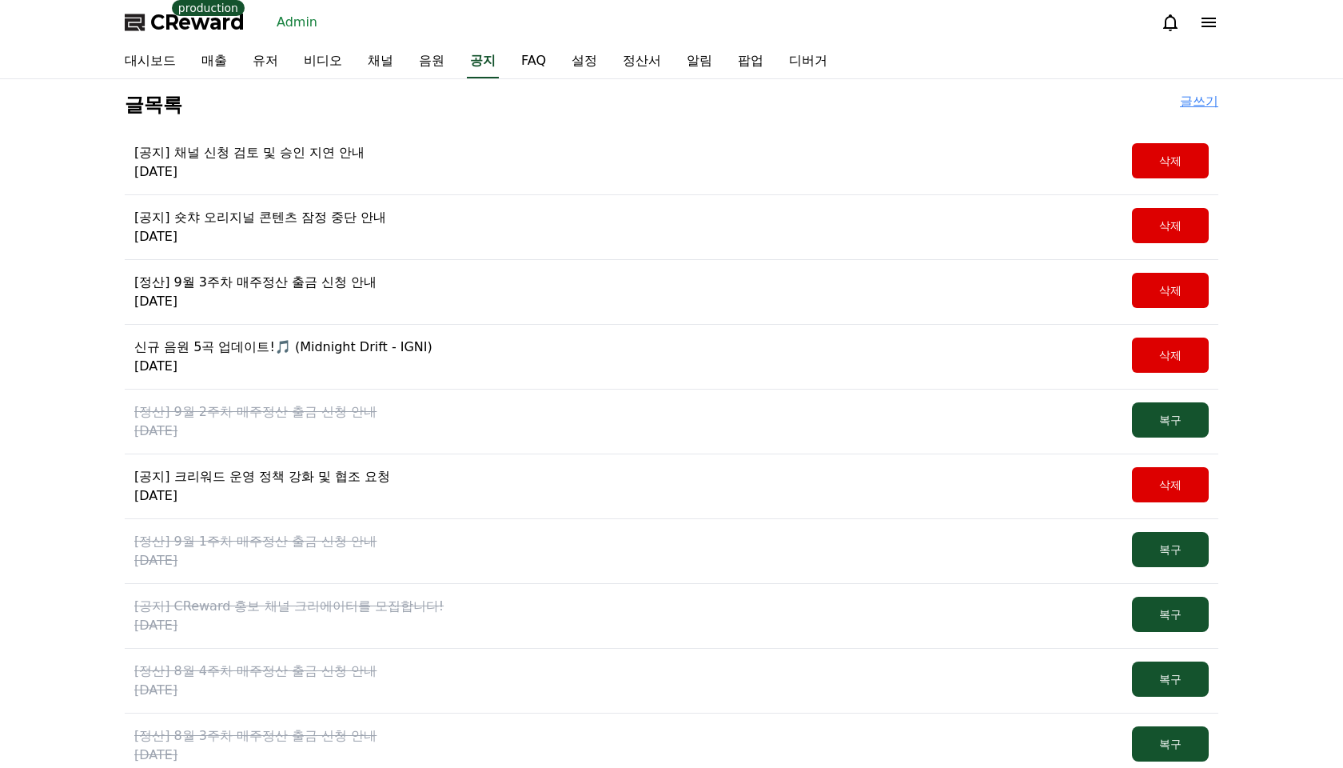
click at [273, 161] on p "[공지] 채널 신청 검토 및 승인 지연 안내" at bounding box center [249, 152] width 230 height 19
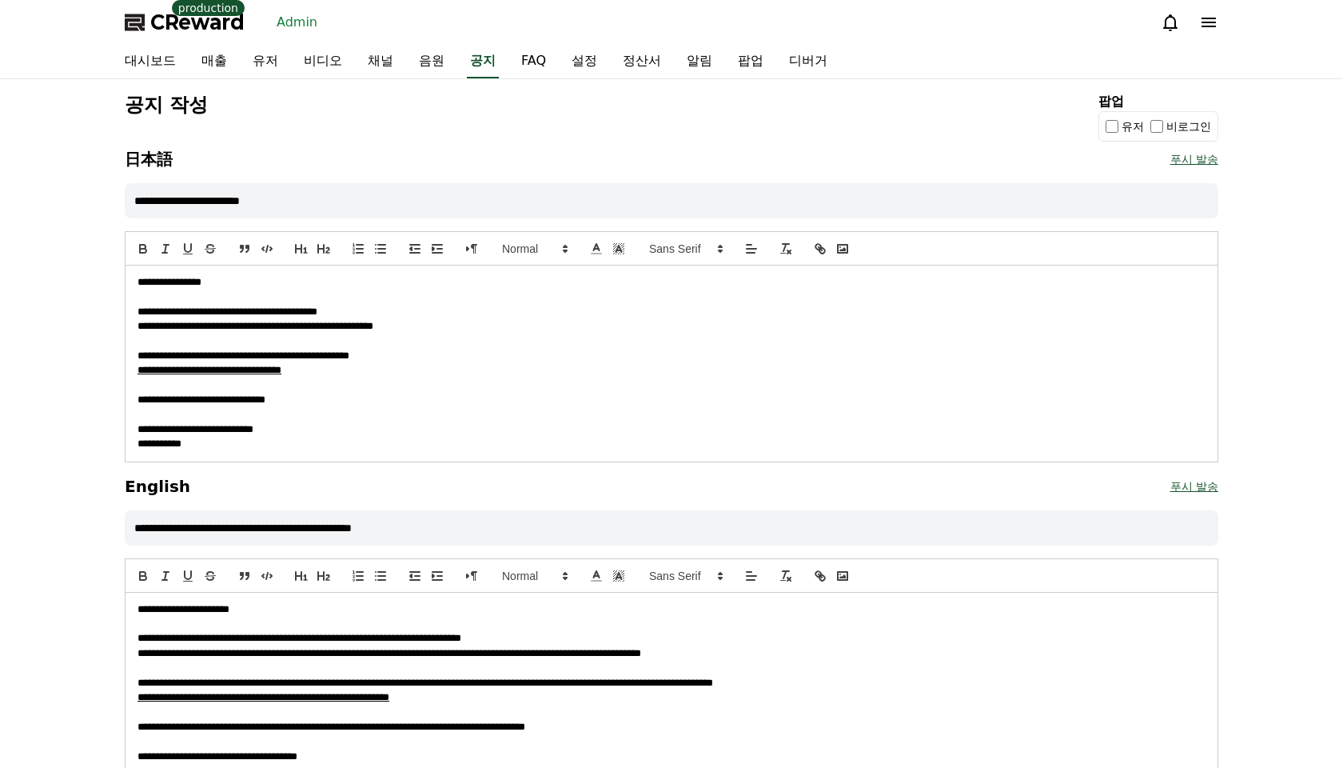
click at [392, 142] on div "**********" at bounding box center [671, 647] width 1107 height 1123
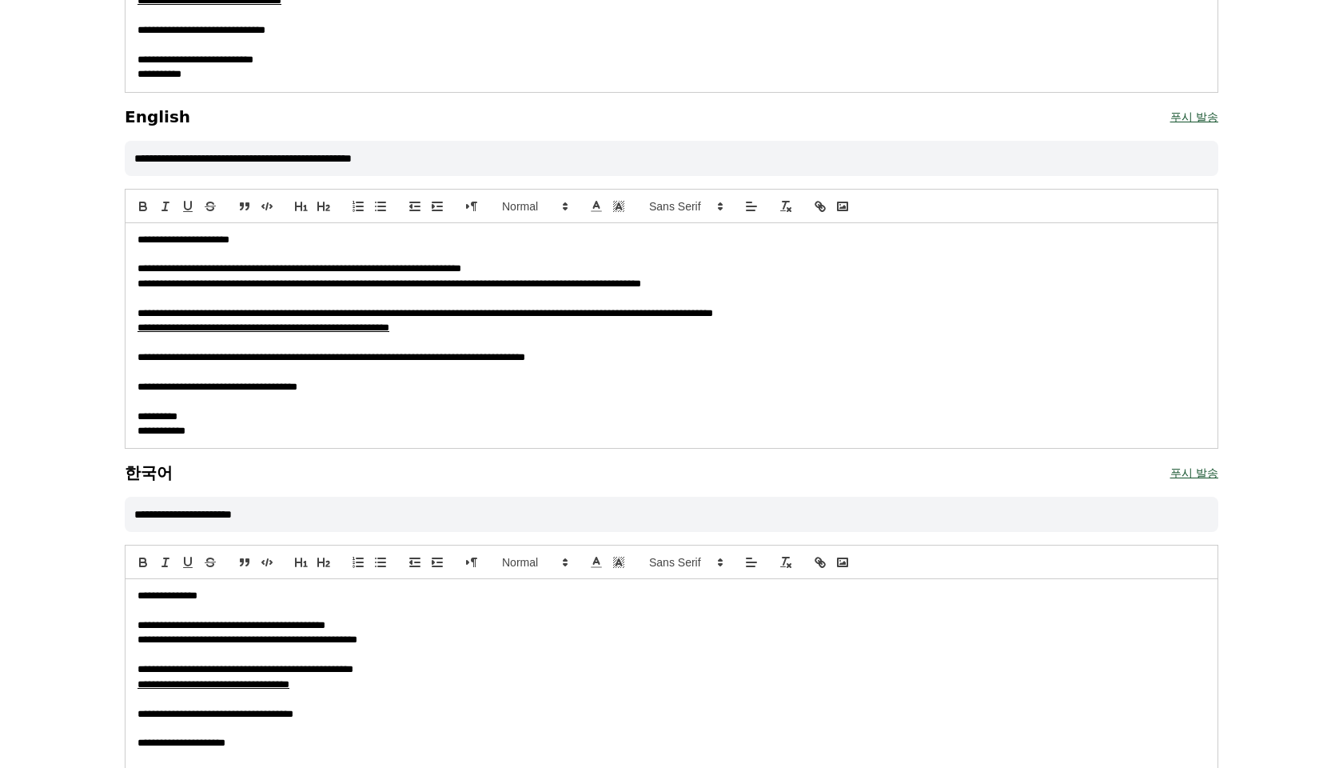
click at [96, 405] on div "**********" at bounding box center [671, 277] width 1343 height 1135
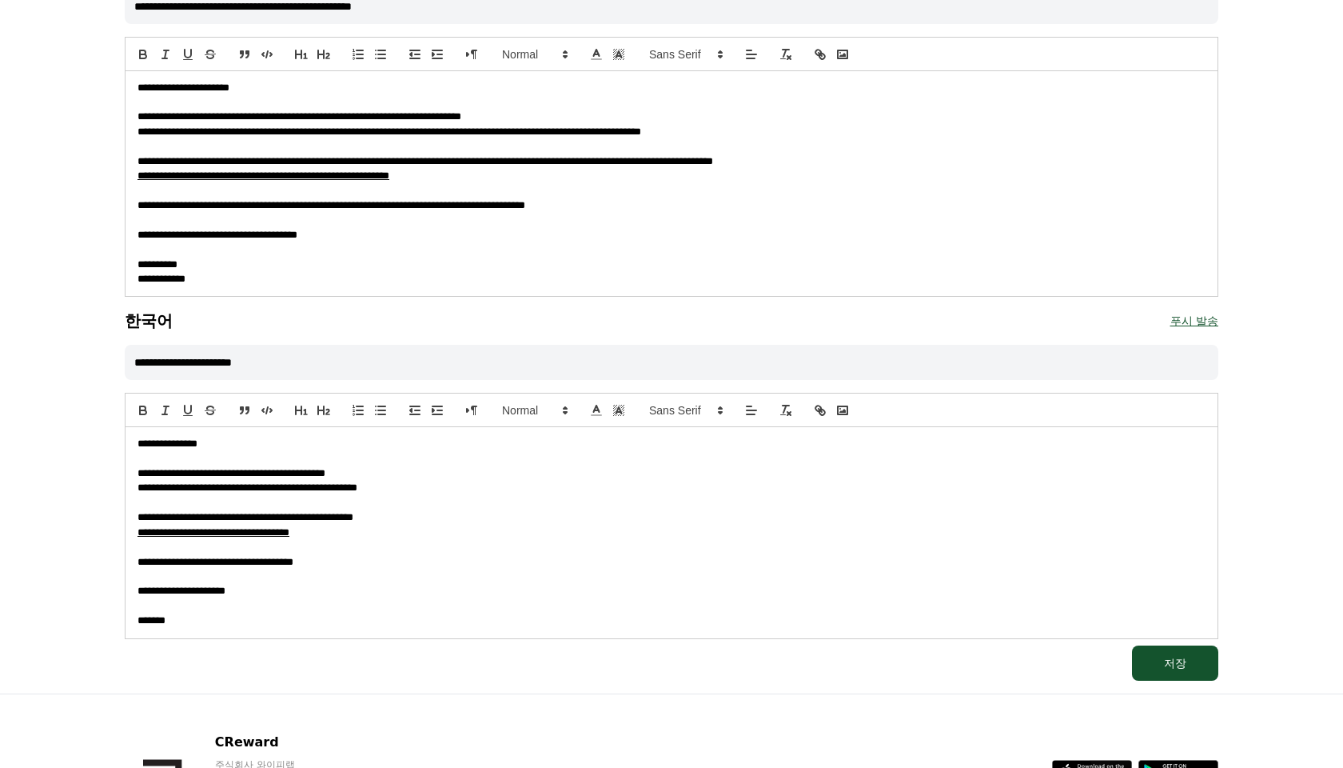
scroll to position [0, 0]
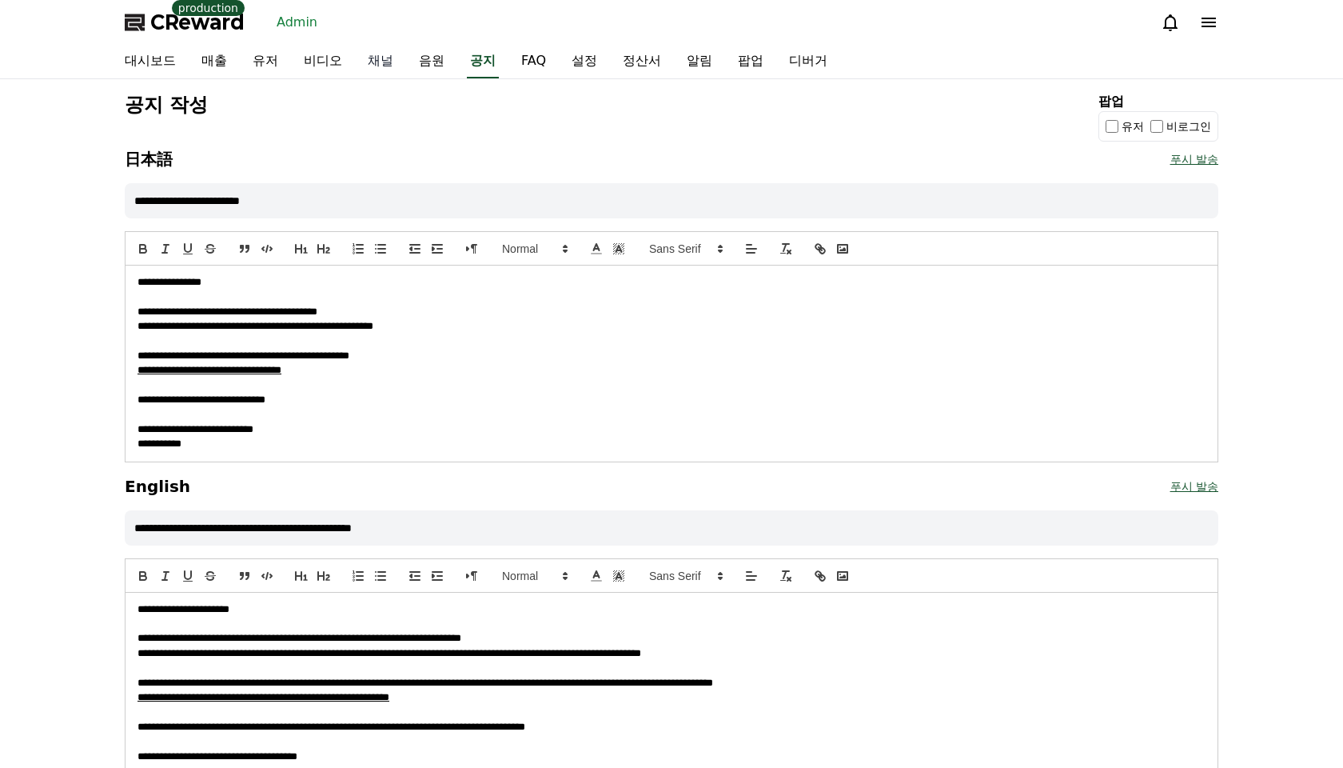
click at [355, 61] on link "채널" at bounding box center [380, 62] width 51 height 34
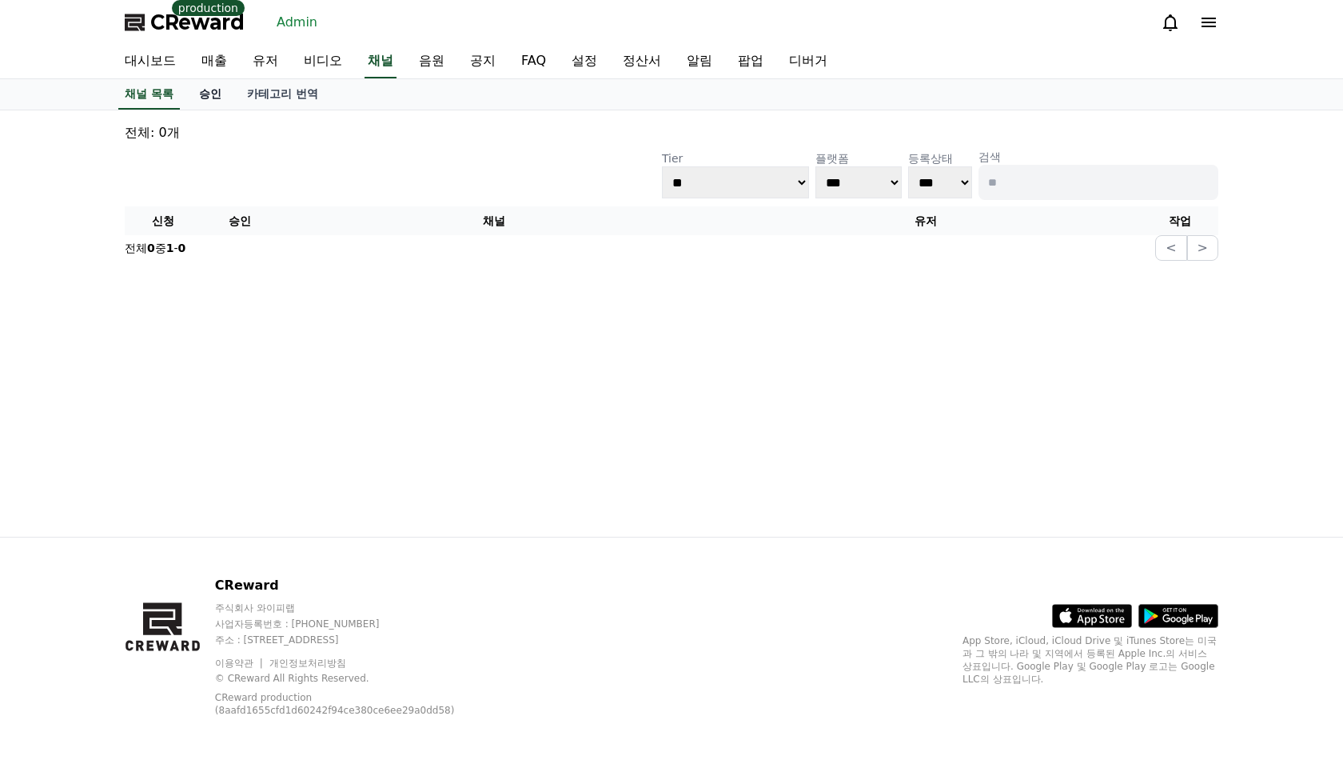
click at [211, 103] on link "승인" at bounding box center [210, 94] width 48 height 30
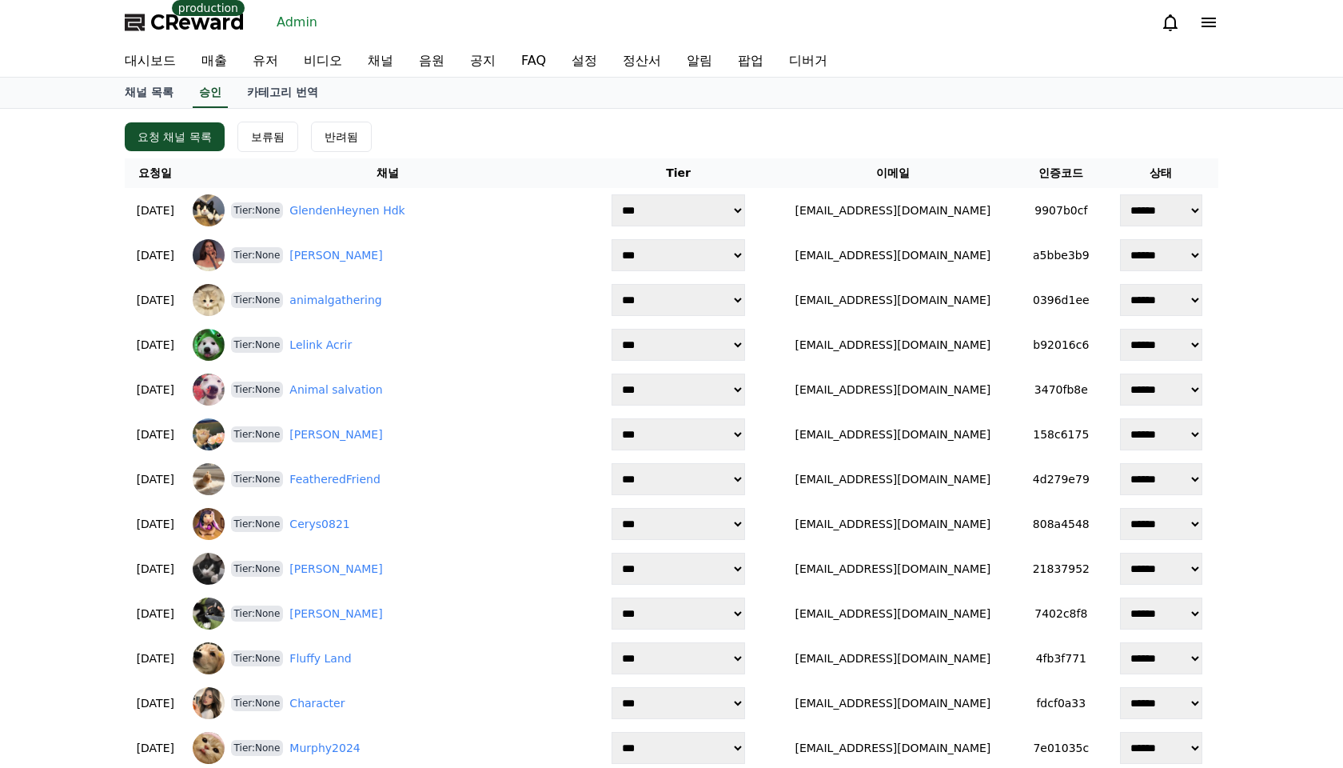
click at [527, 142] on div "요청 채널 목록 보류됨 반려됨" at bounding box center [672, 137] width 1094 height 30
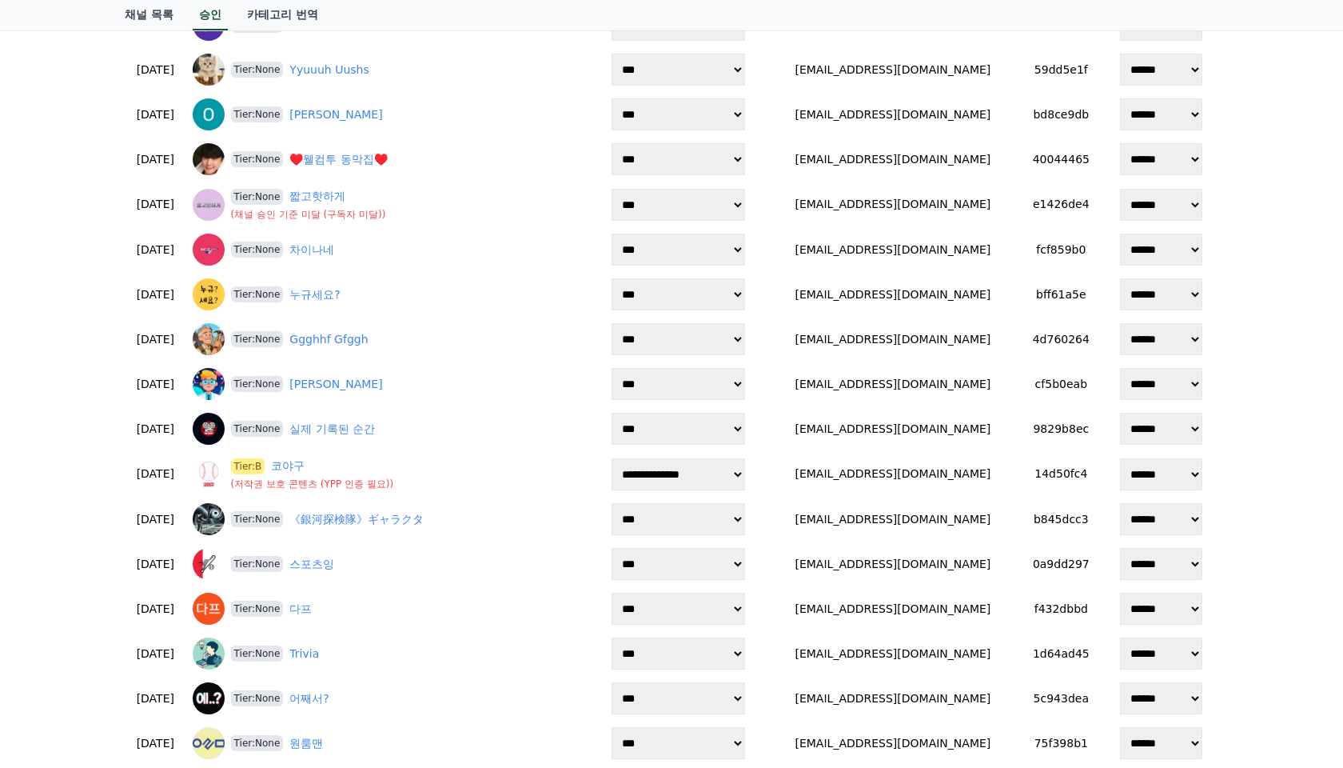
scroll to position [1938, 0]
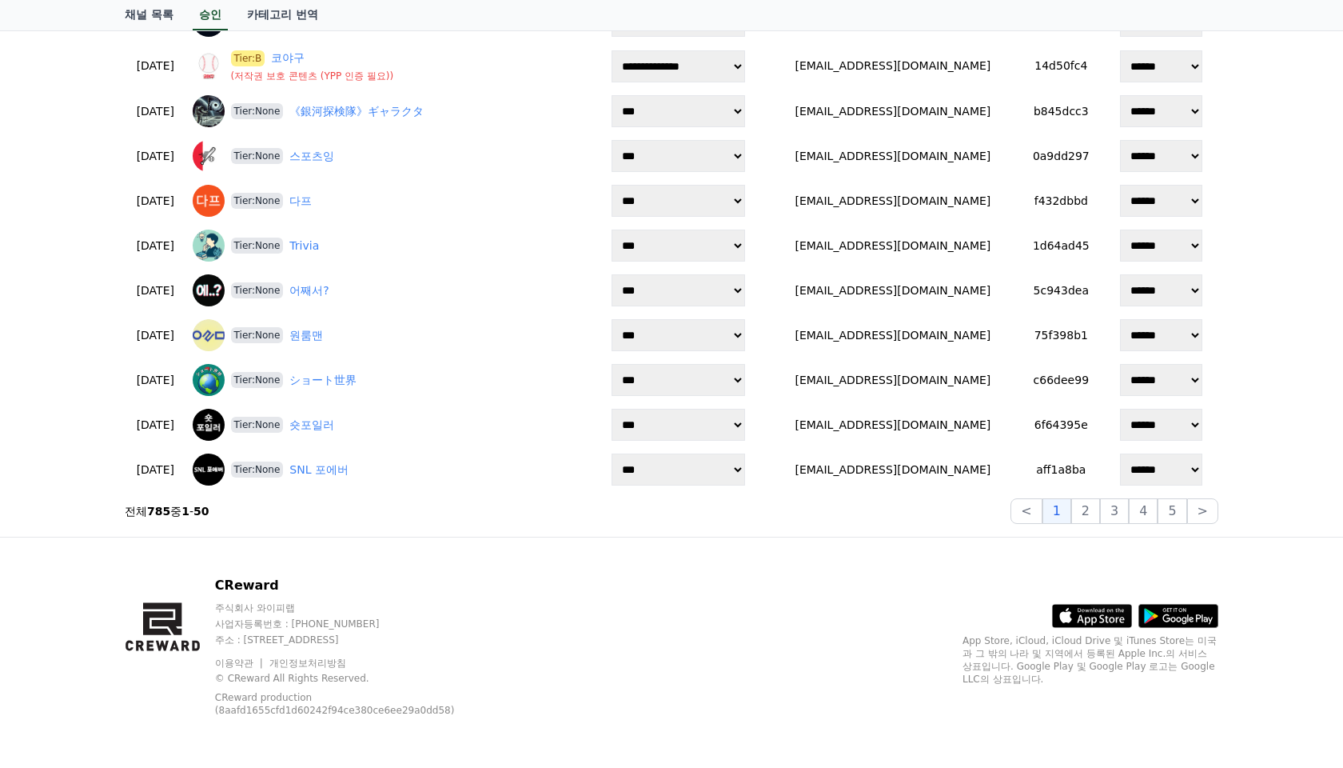
click at [809, 568] on div "CReward 주식회사 와이피랩 사업자등록번호 : 655-81-03655 주소 : 경기도 김포시 양촌읍 양곡로 495, 3층 305-비이16호…" at bounding box center [672, 652] width 1120 height 230
click at [711, 567] on div "CReward 주식회사 와이피랩 사업자등록번호 : 655-81-03655 주소 : 경기도 김포시 양촌읍 양곡로 495, 3층 305-비이16호…" at bounding box center [672, 652] width 1120 height 230
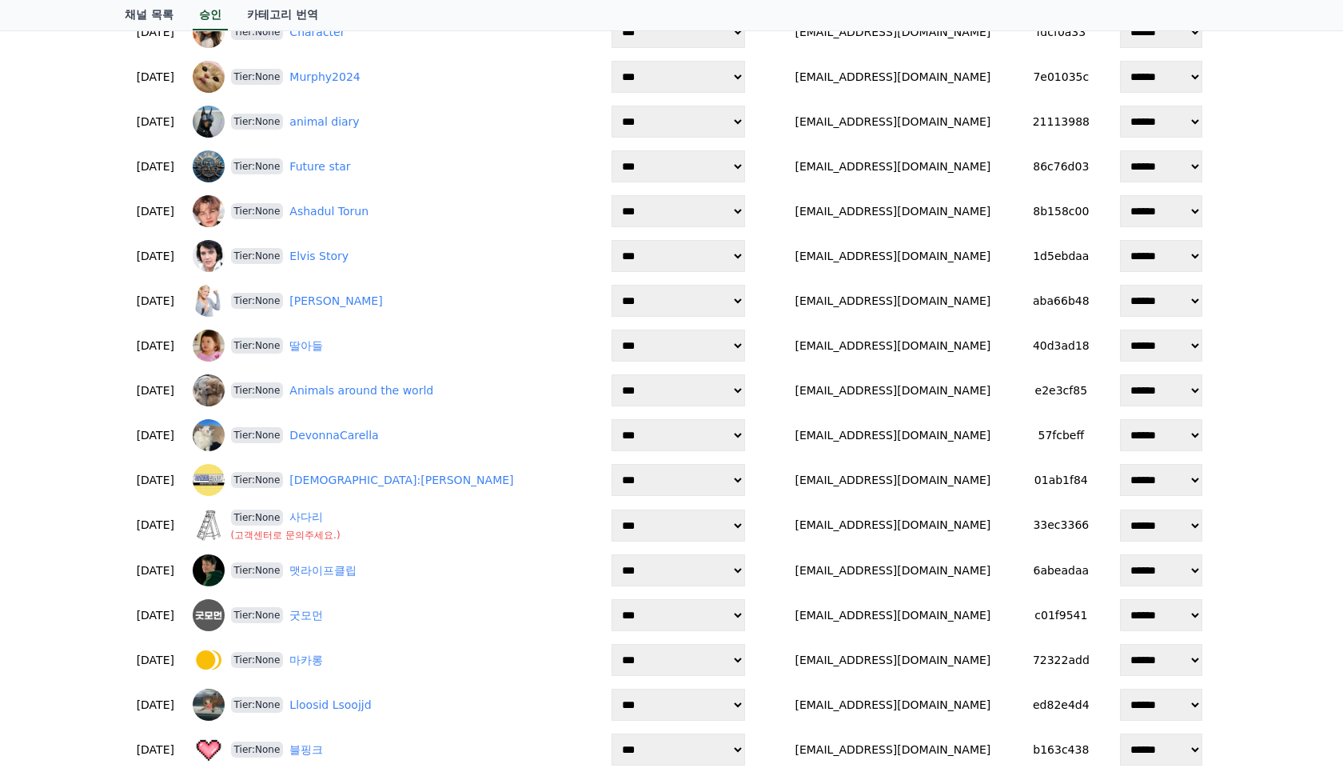
scroll to position [0, 0]
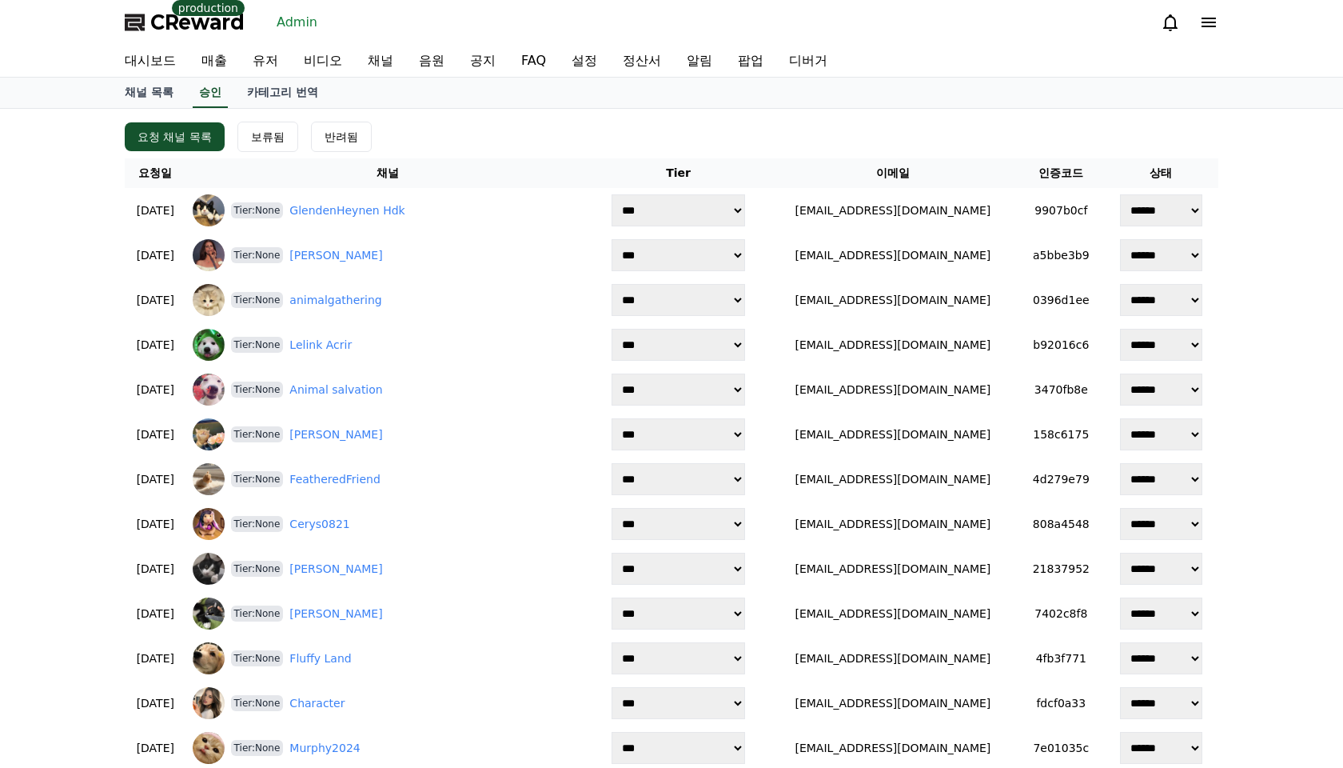
click at [485, 134] on div "요청 채널 목록 보류됨 반려됨" at bounding box center [672, 137] width 1094 height 30
click at [502, 138] on div "요청 채널 목록 보류됨 반려됨" at bounding box center [672, 137] width 1094 height 30
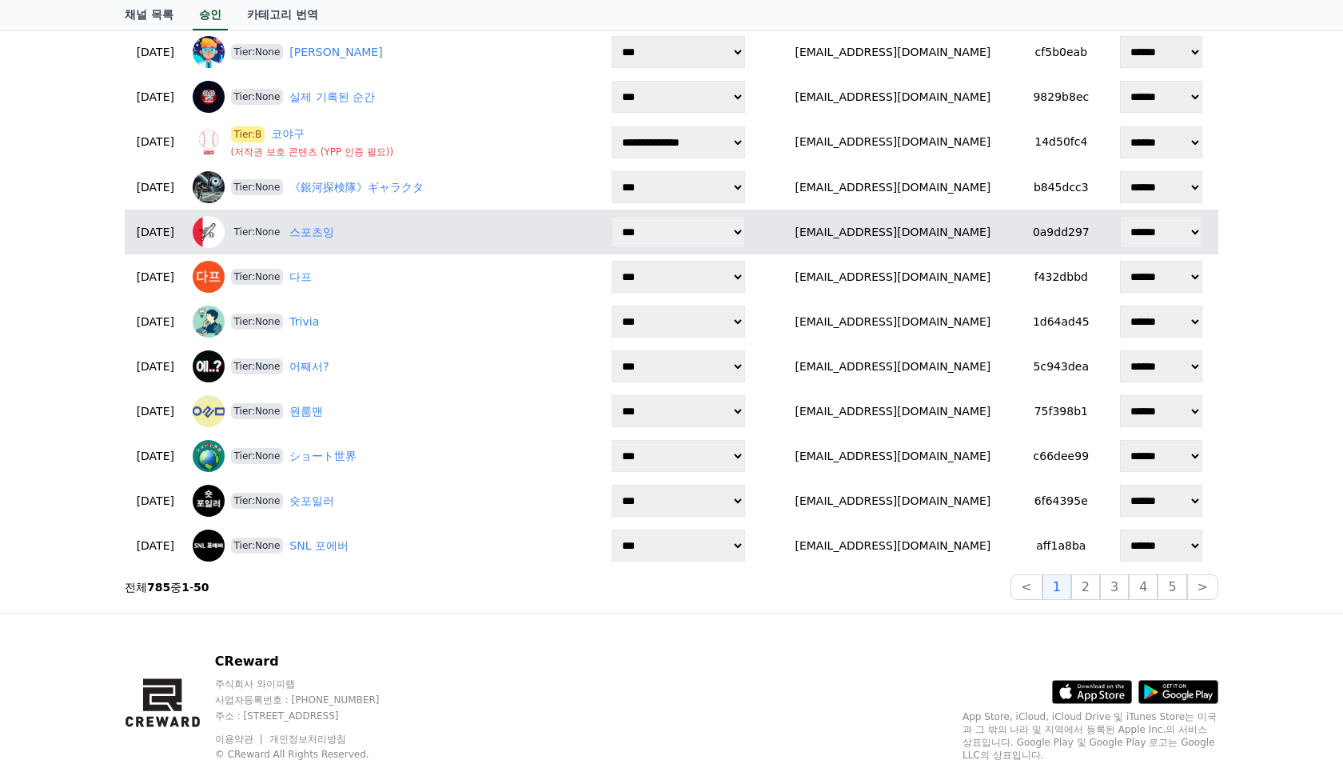
scroll to position [1938, 0]
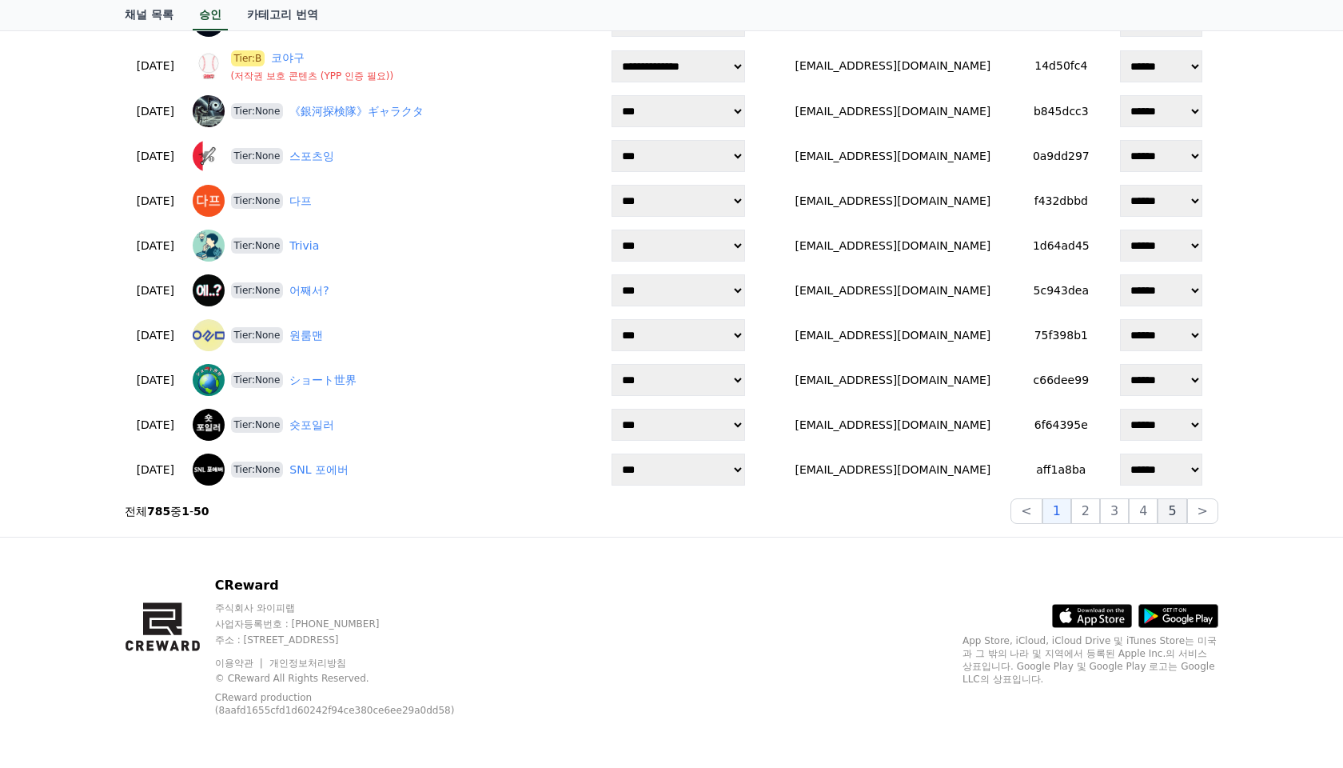
click at [1179, 517] on button "5" at bounding box center [1172, 511] width 29 height 26
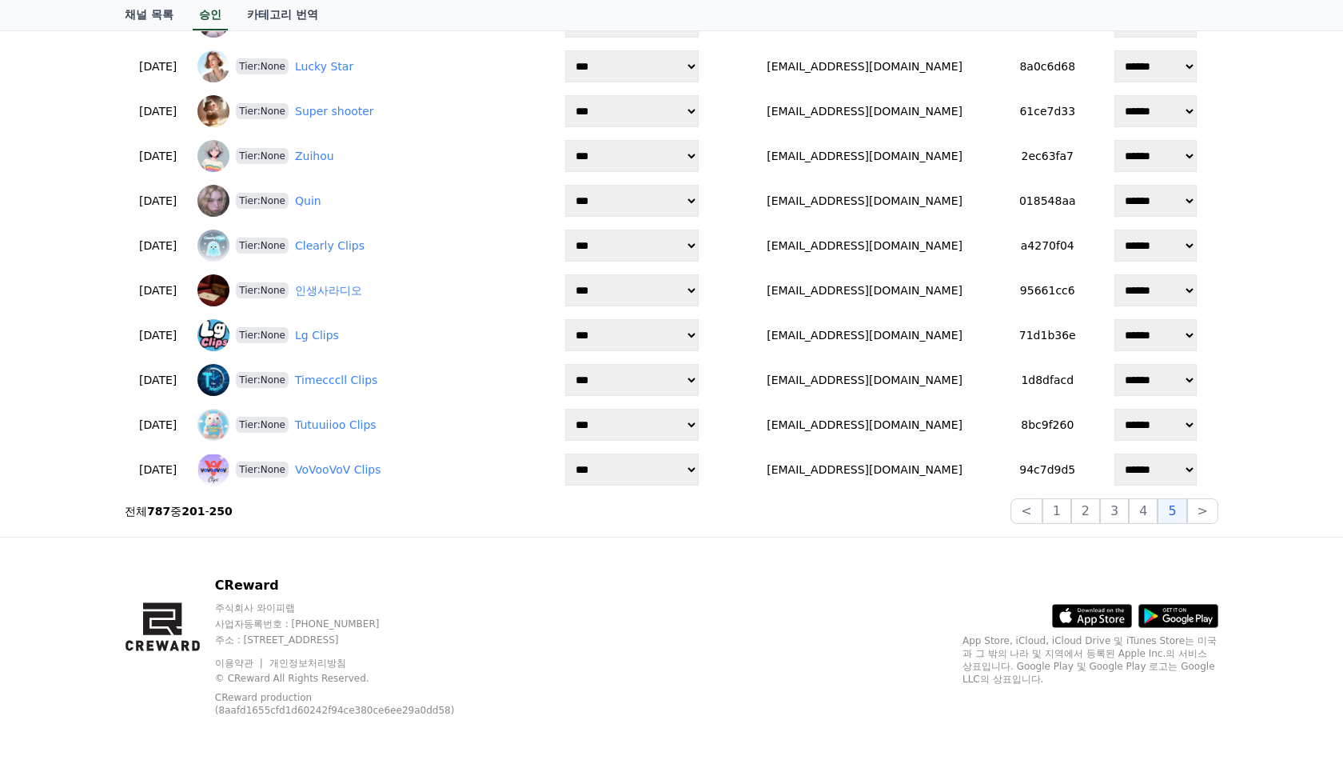
scroll to position [1935, 0]
click at [1209, 519] on button ">" at bounding box center [1202, 511] width 31 height 26
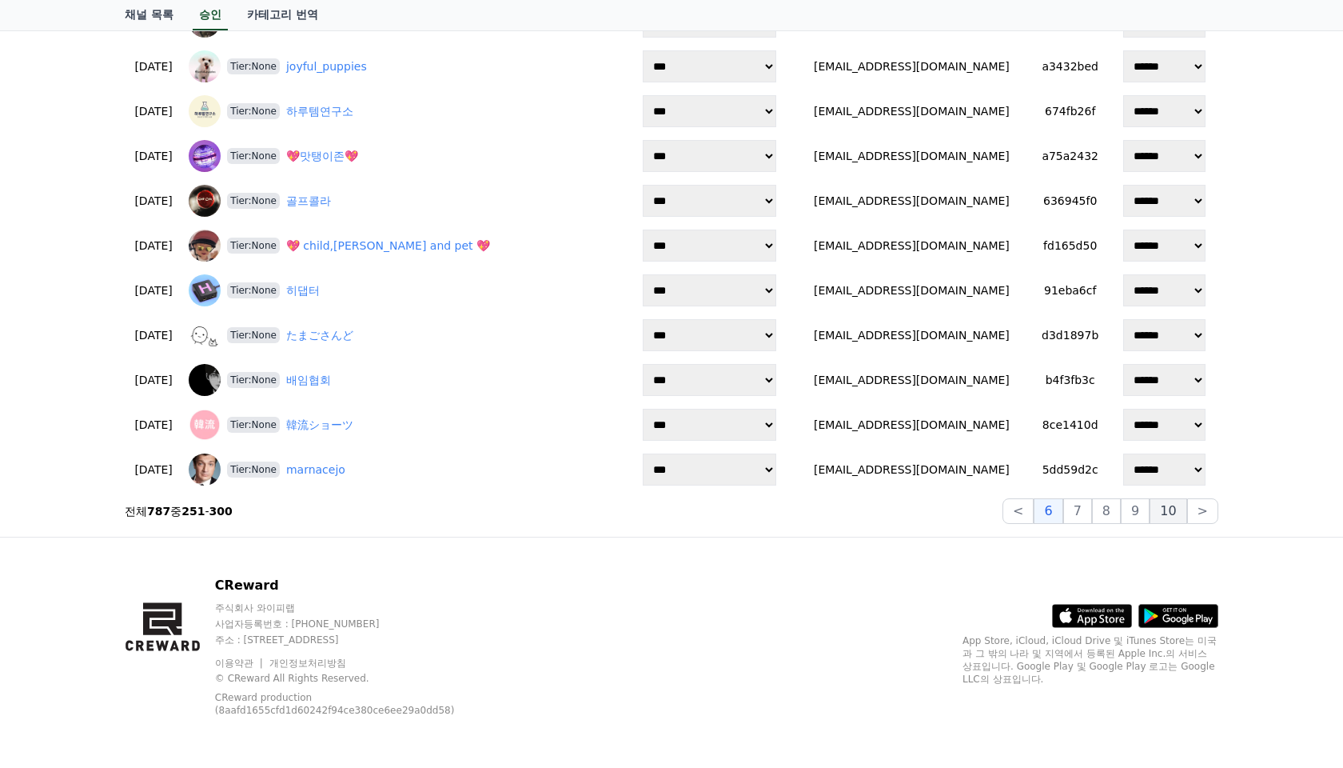
click at [1185, 511] on button "10" at bounding box center [1168, 511] width 37 height 26
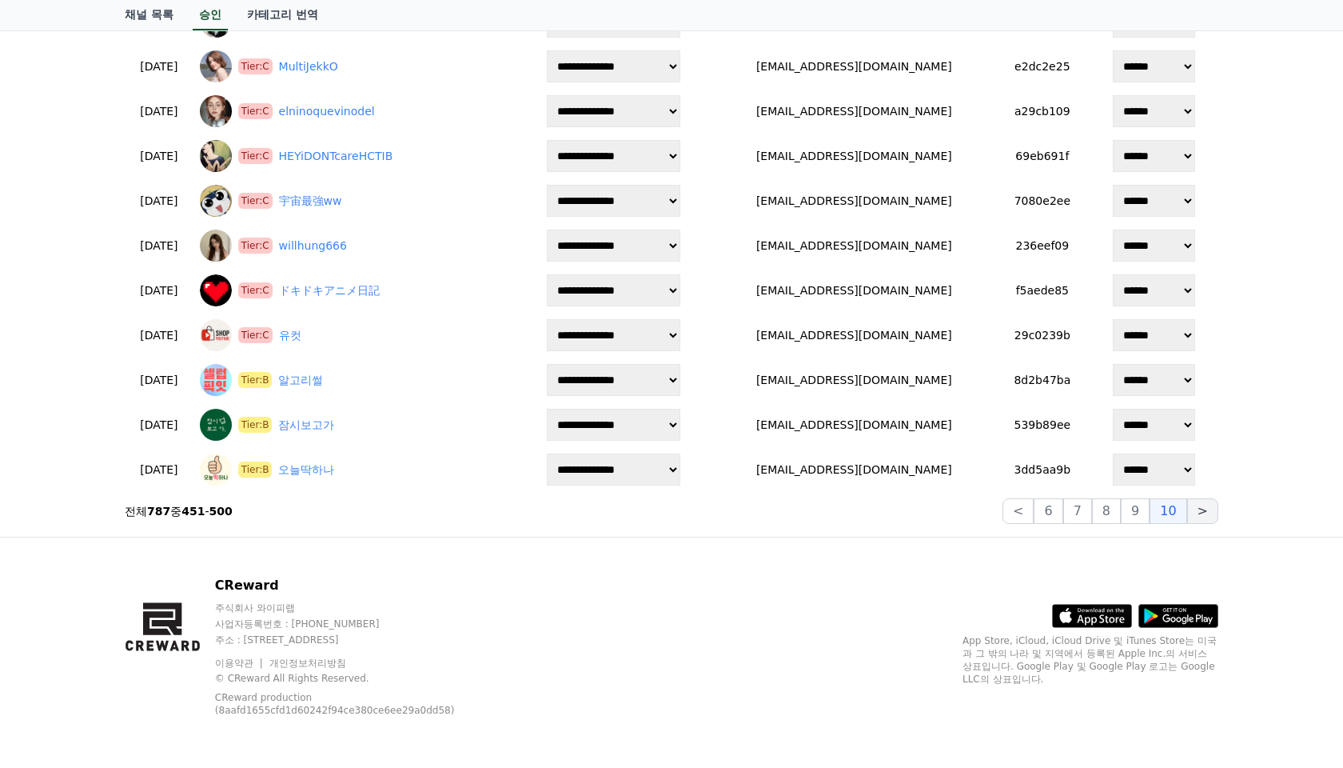
click at [1201, 511] on button ">" at bounding box center [1202, 511] width 31 height 26
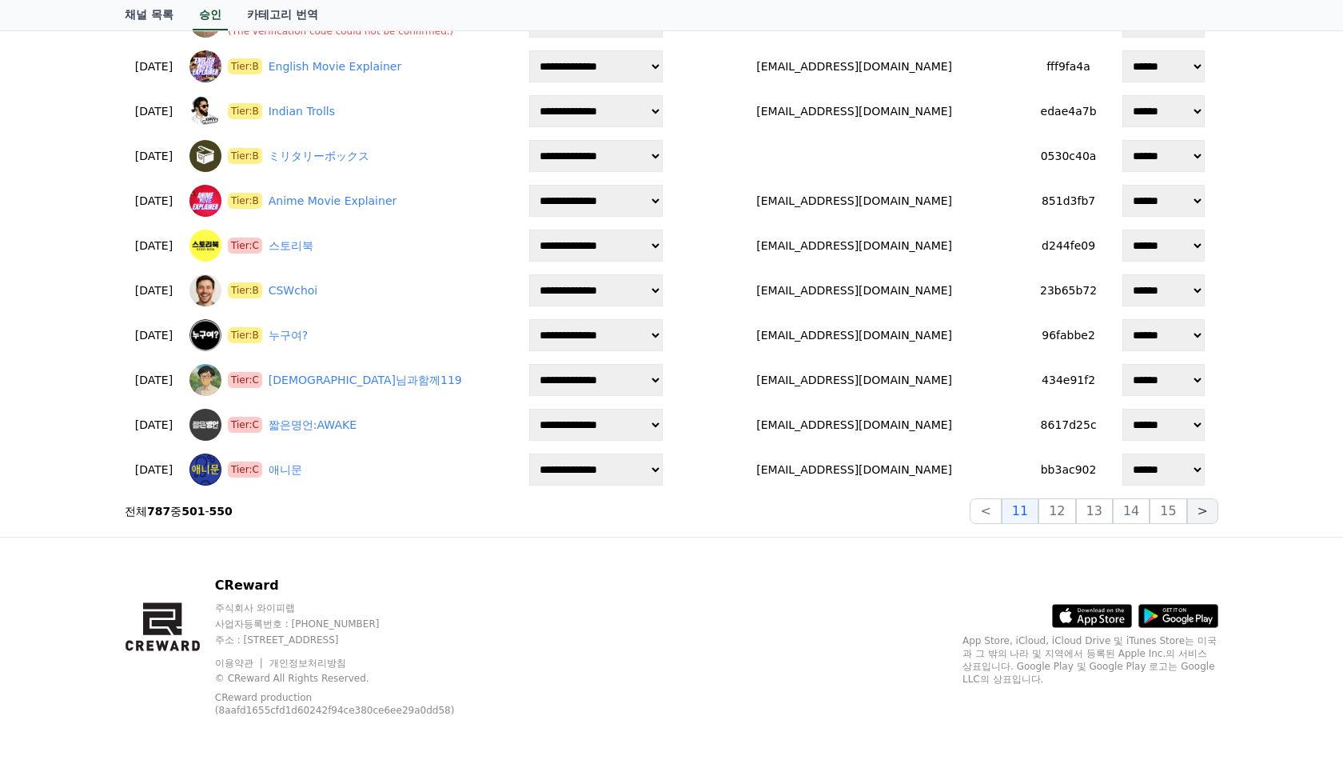
scroll to position [1937, 0]
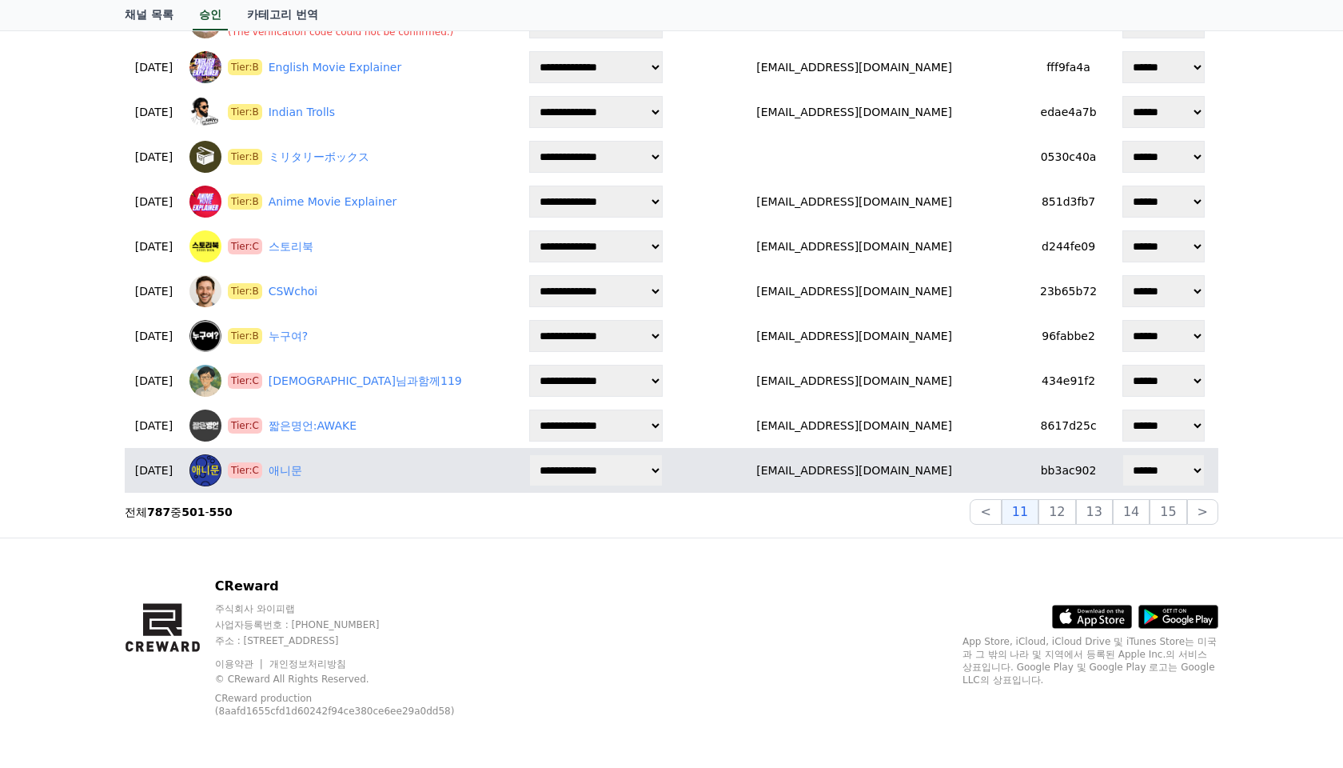
click at [1183, 468] on select "****** *** *** ***" at bounding box center [1164, 470] width 82 height 32
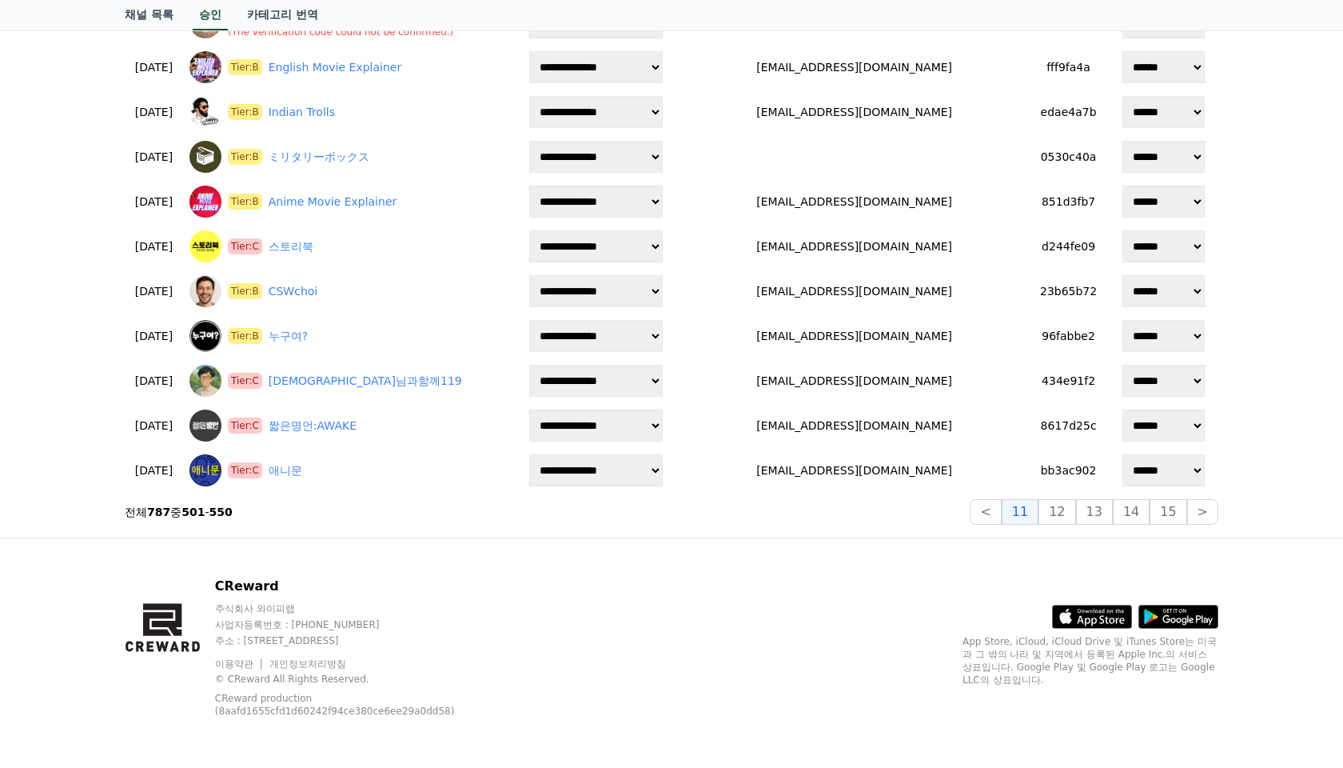
click at [1177, 517] on button "15" at bounding box center [1168, 512] width 37 height 26
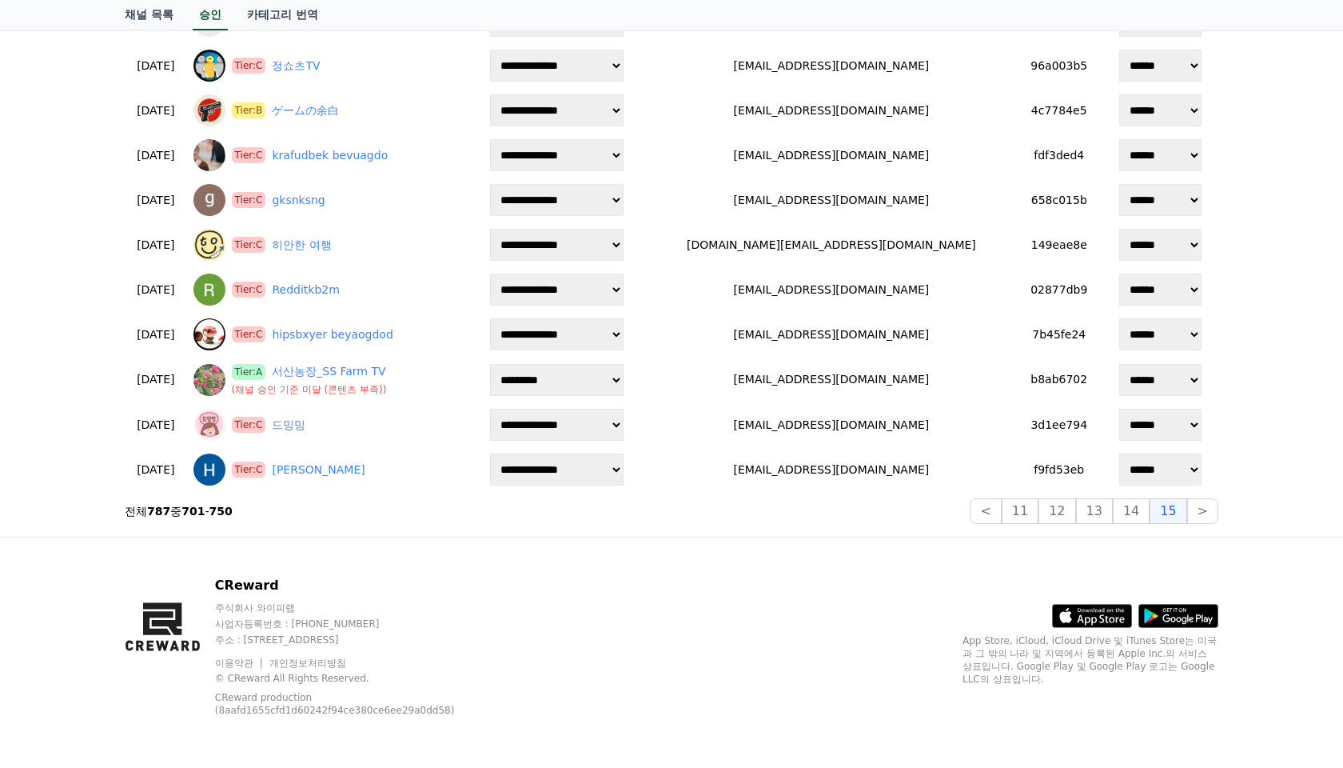
scroll to position [1936, 0]
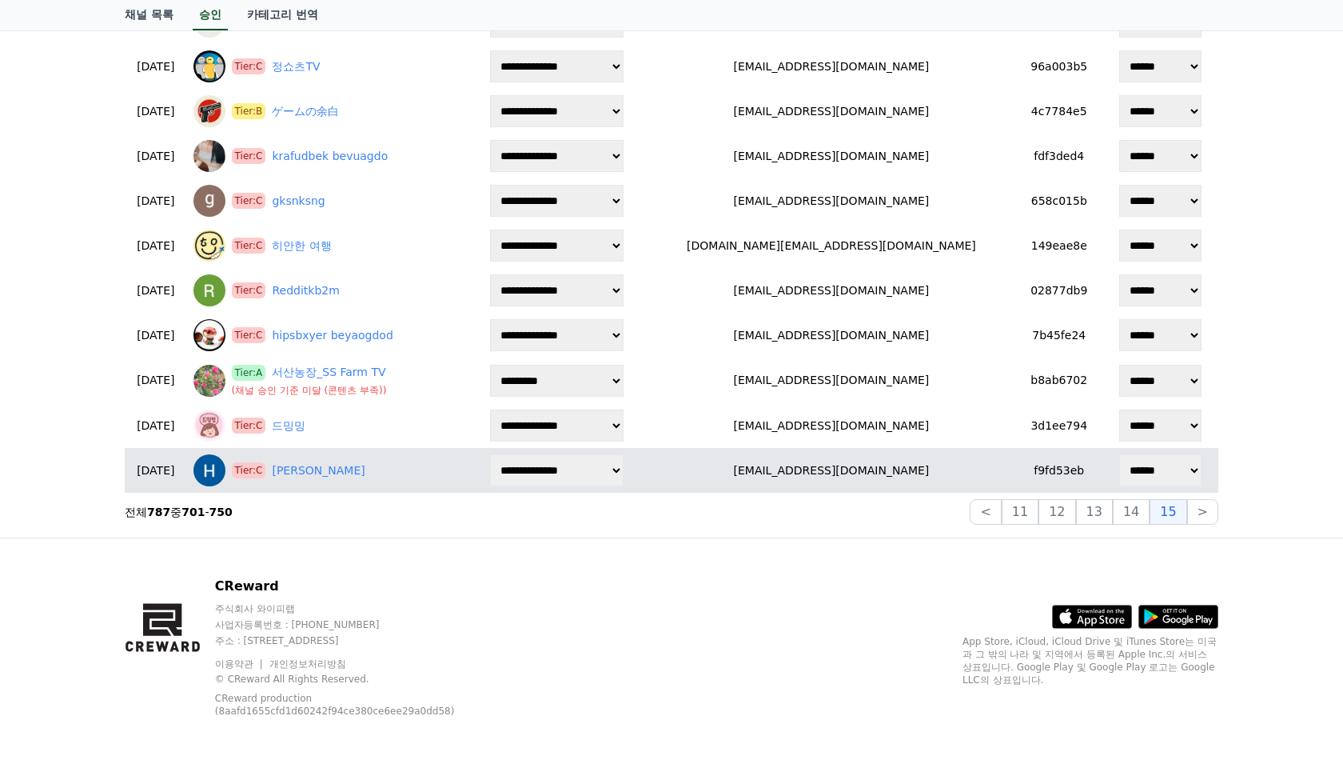
click at [1173, 479] on select "****** *** *** ***" at bounding box center [1161, 470] width 82 height 32
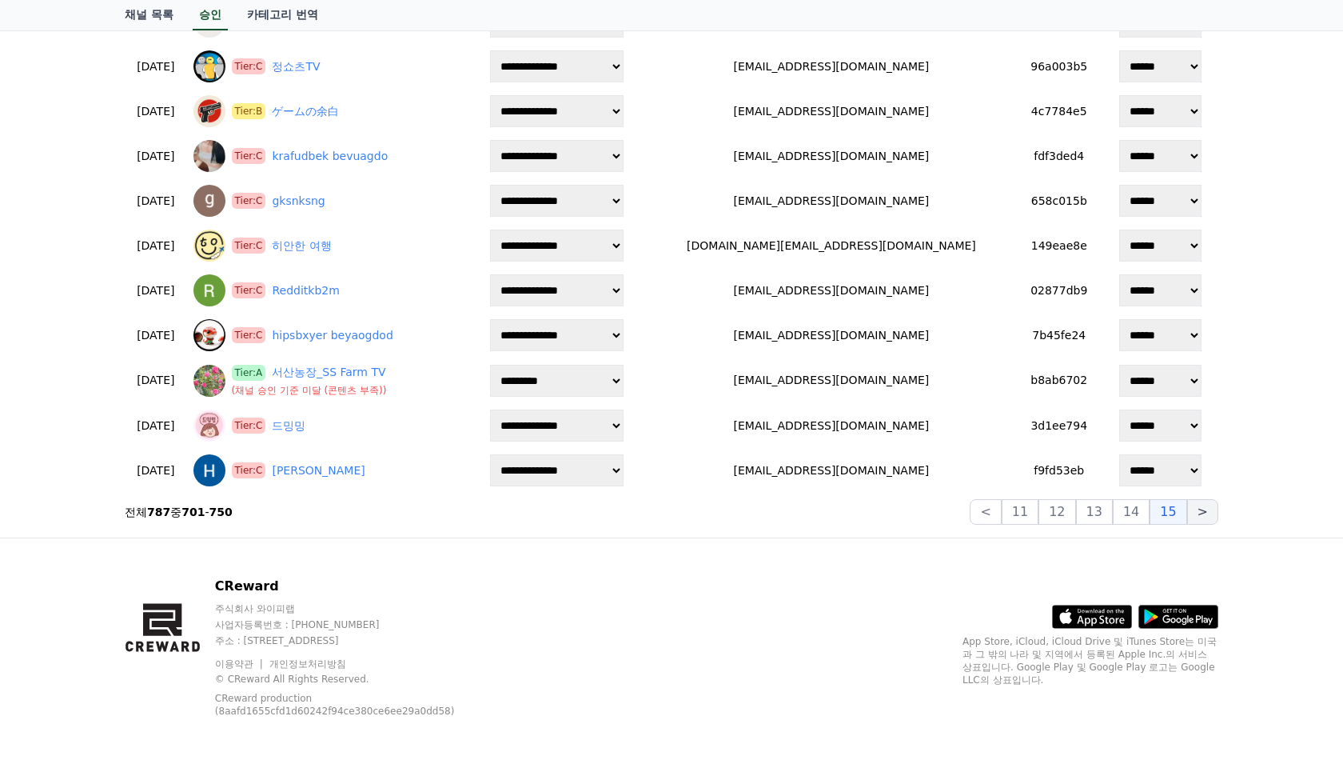
drag, startPoint x: 1210, startPoint y: 497, endPoint x: 1200, endPoint y: 507, distance: 14.1
click at [1200, 507] on button ">" at bounding box center [1202, 512] width 31 height 26
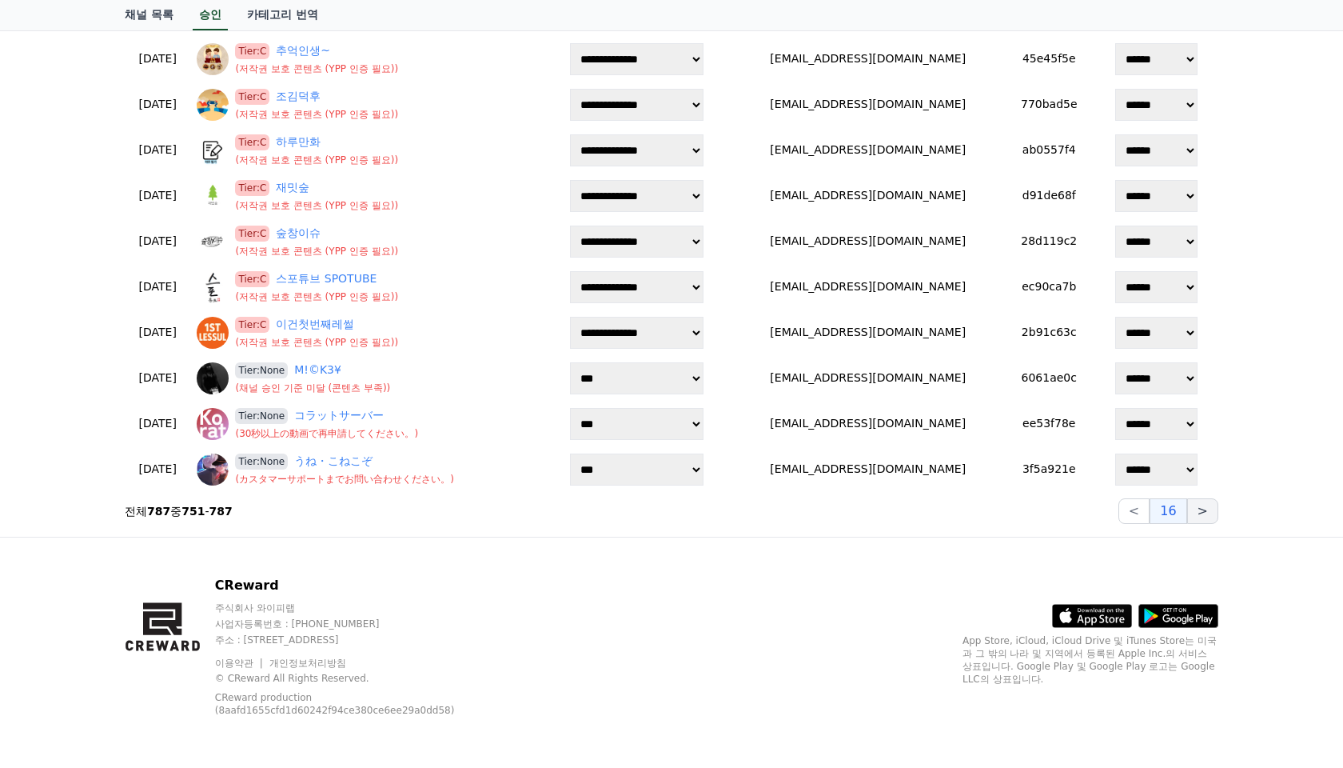
scroll to position [1361, 0]
click at [659, 617] on div "CReward 주식회사 와이피랩 사업자등록번호 : 655-81-03655 주소 : 경기도 김포시 양촌읍 양곡로 495, 3층 305-비이16호…" at bounding box center [672, 652] width 1120 height 230
click at [1139, 521] on button "<" at bounding box center [1134, 511] width 31 height 26
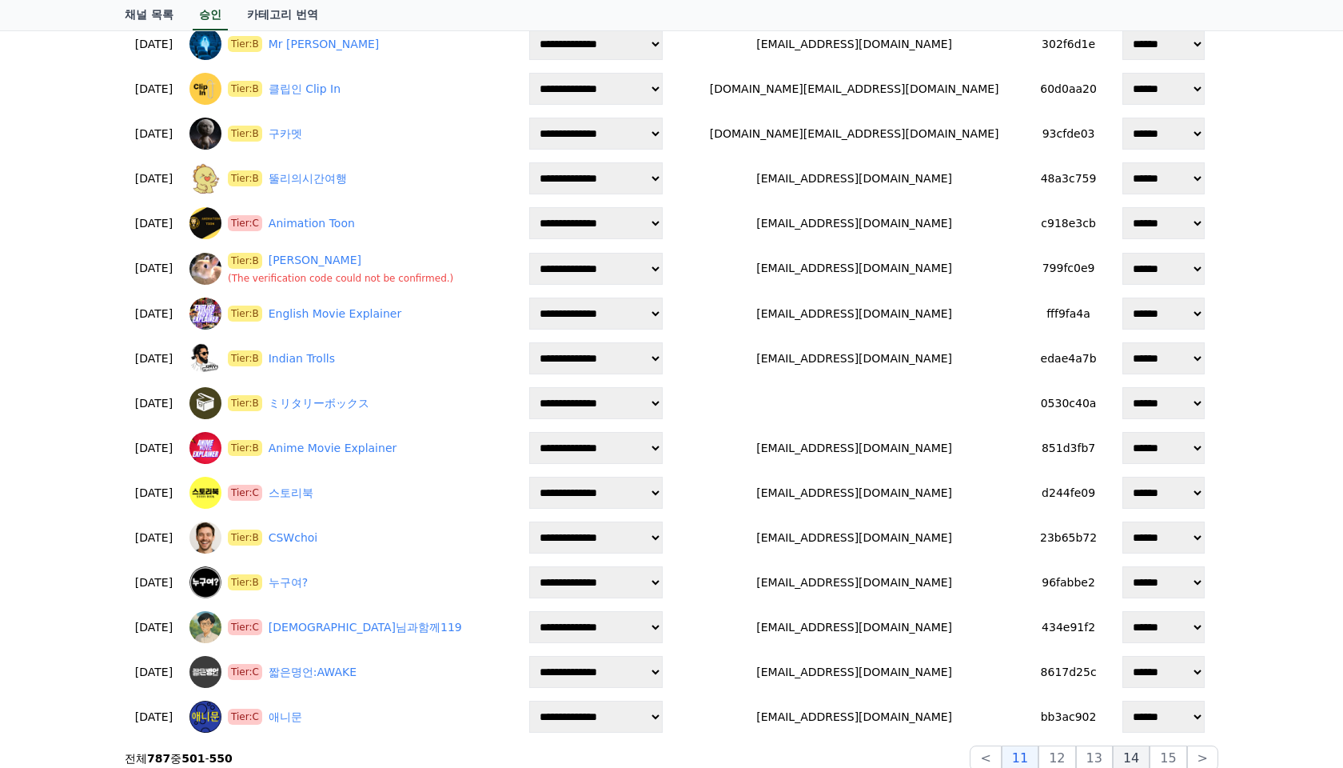
scroll to position [1938, 0]
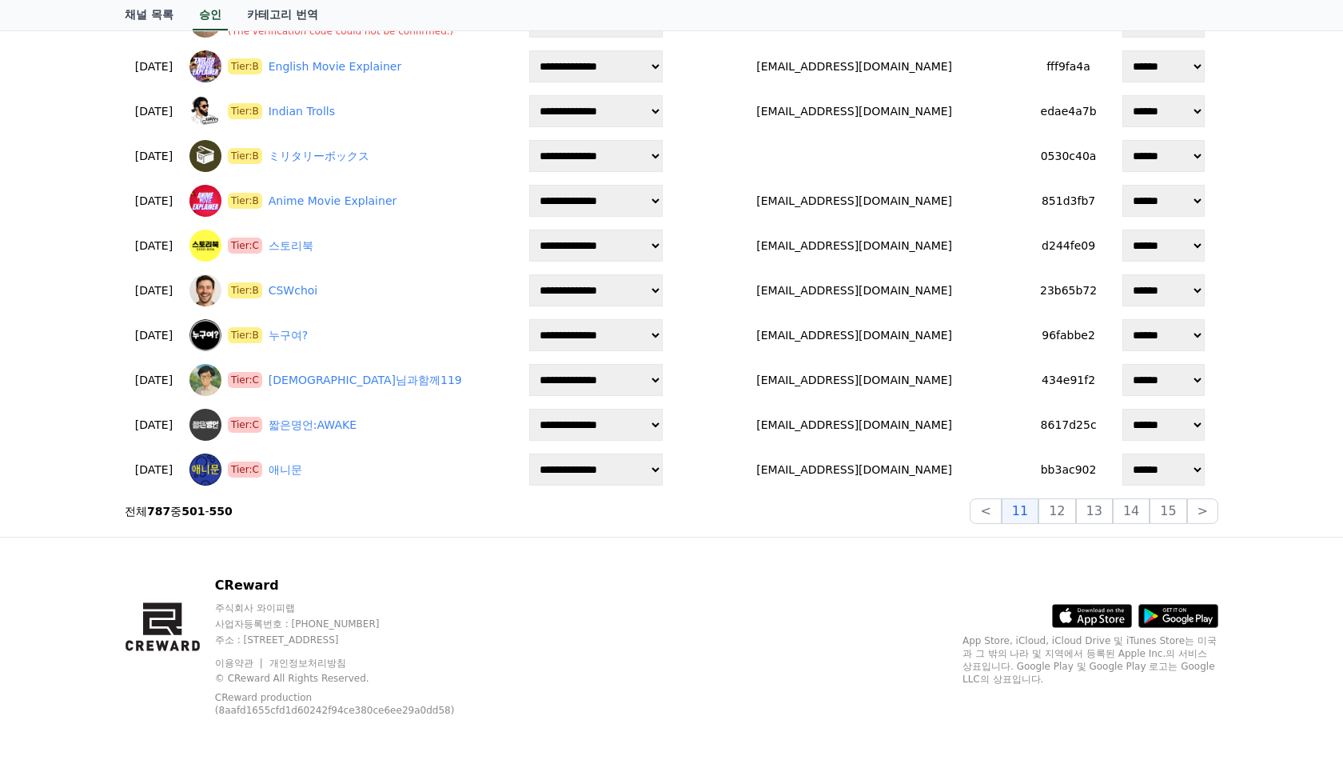
click at [557, 589] on div "CReward 주식회사 와이피랩 사업자등록번호 : 655-81-03655 주소 : 경기도 김포시 양촌읍 양곡로 495, 3층 305-비이16호…" at bounding box center [672, 652] width 1120 height 230
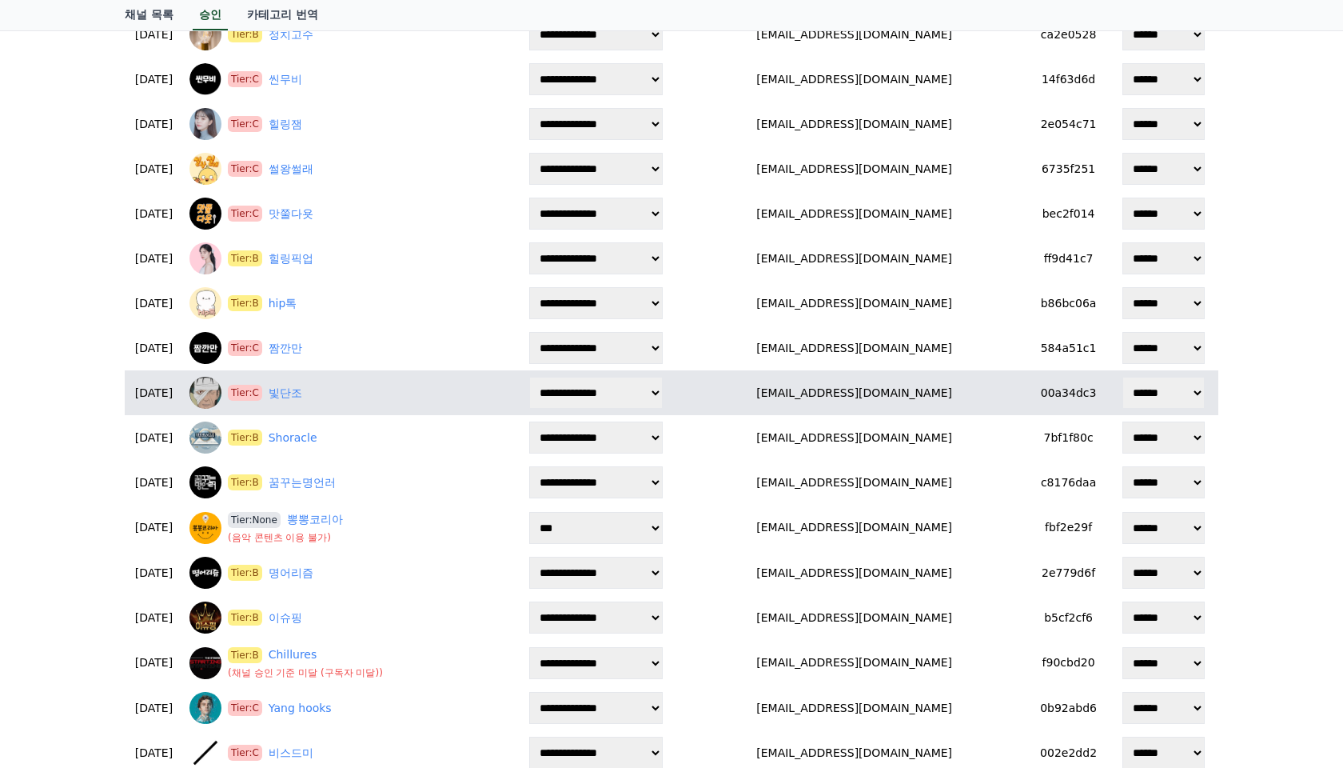
scroll to position [0, 0]
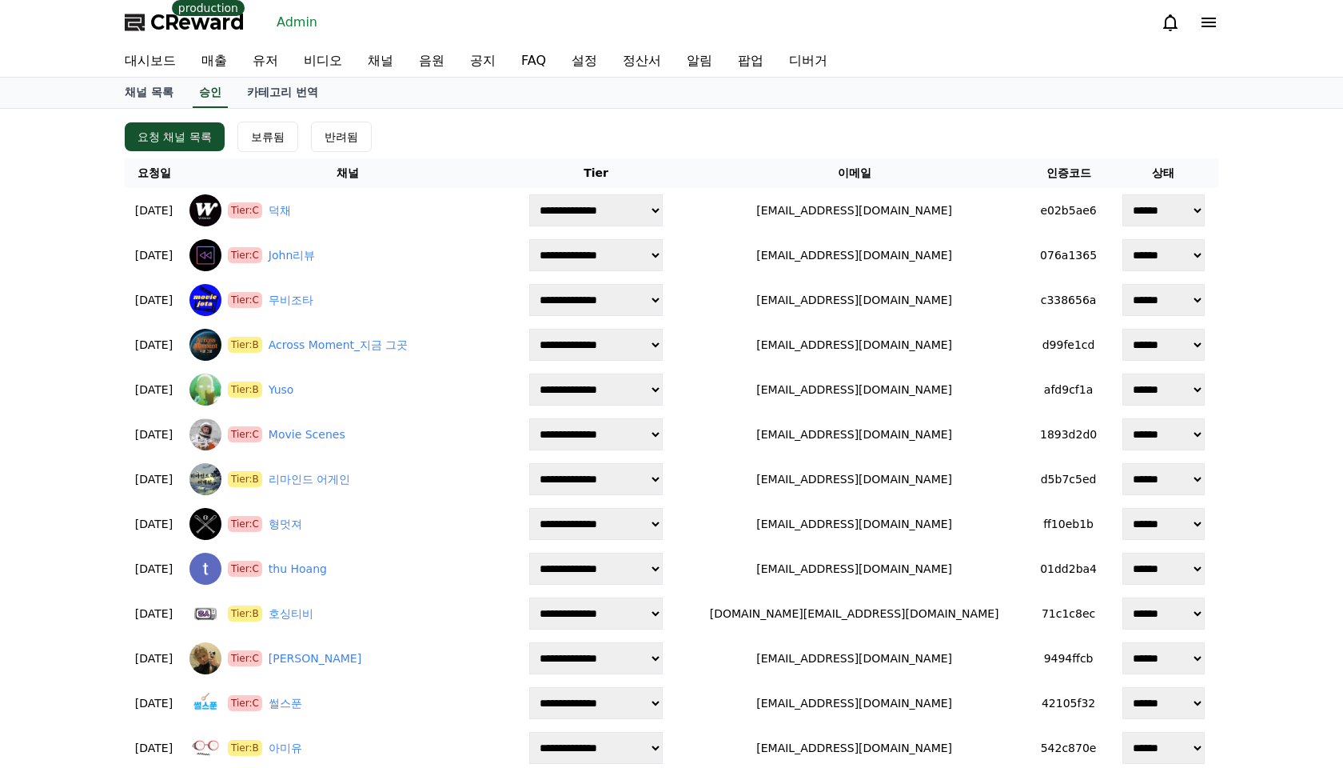
click at [546, 122] on div "요청 채널 목록 보류됨 반려됨" at bounding box center [672, 137] width 1094 height 30
click at [259, 141] on div "보류됨" at bounding box center [268, 137] width 34 height 16
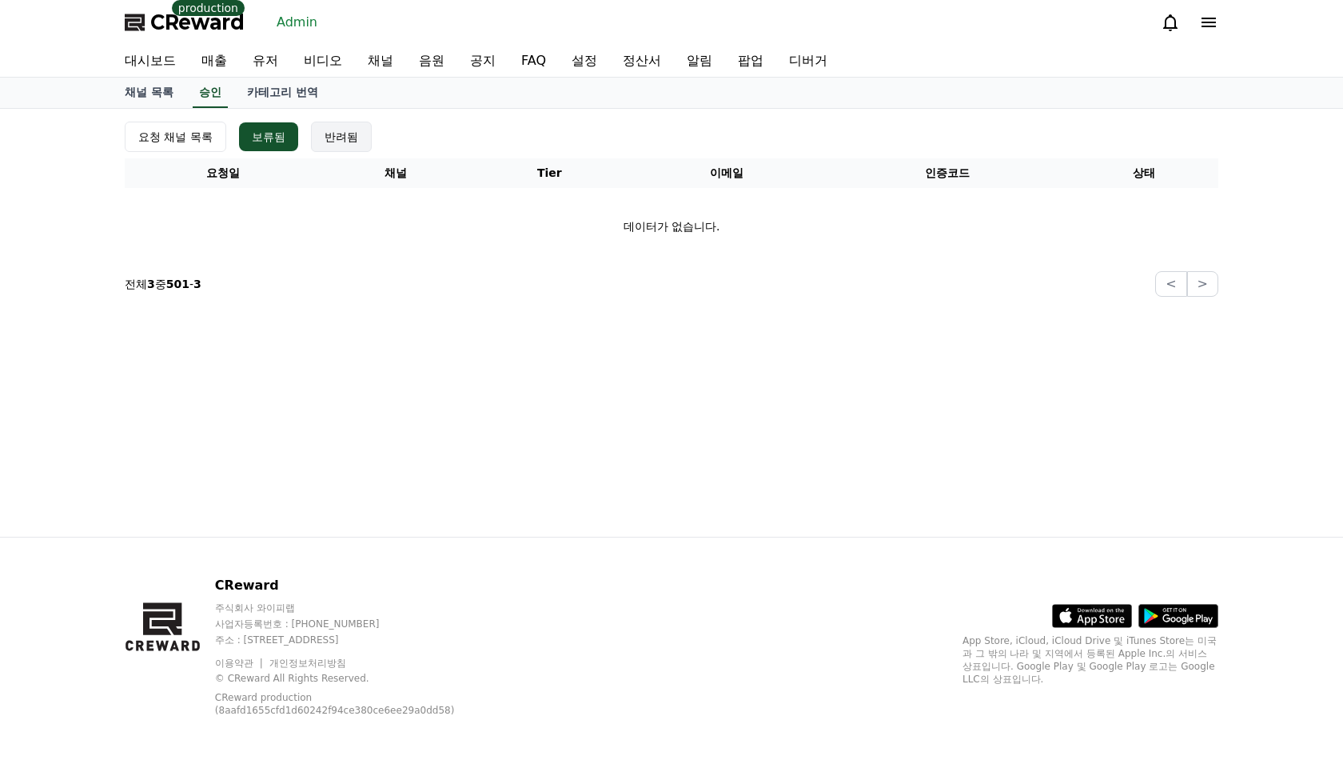
click at [325, 139] on div "반려됨" at bounding box center [342, 137] width 34 height 16
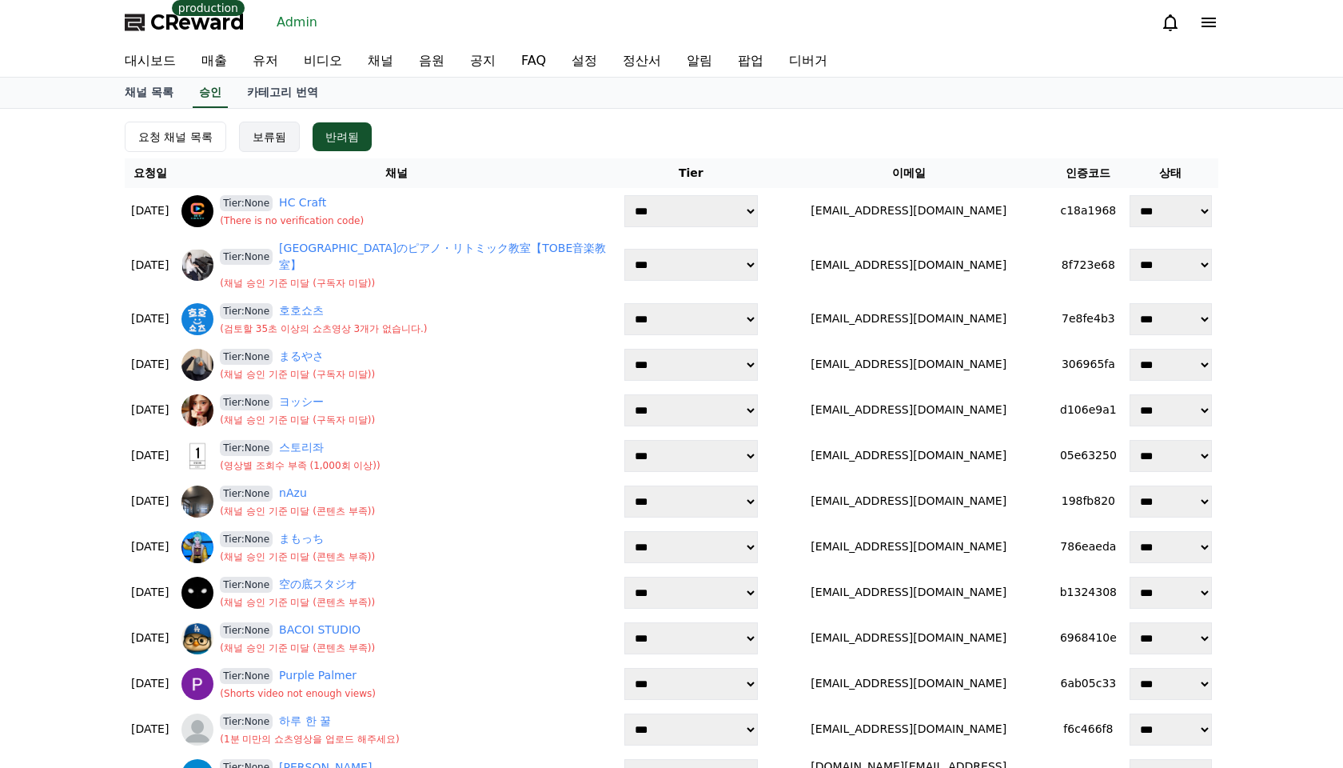
click at [254, 143] on div "보류됨" at bounding box center [270, 137] width 34 height 16
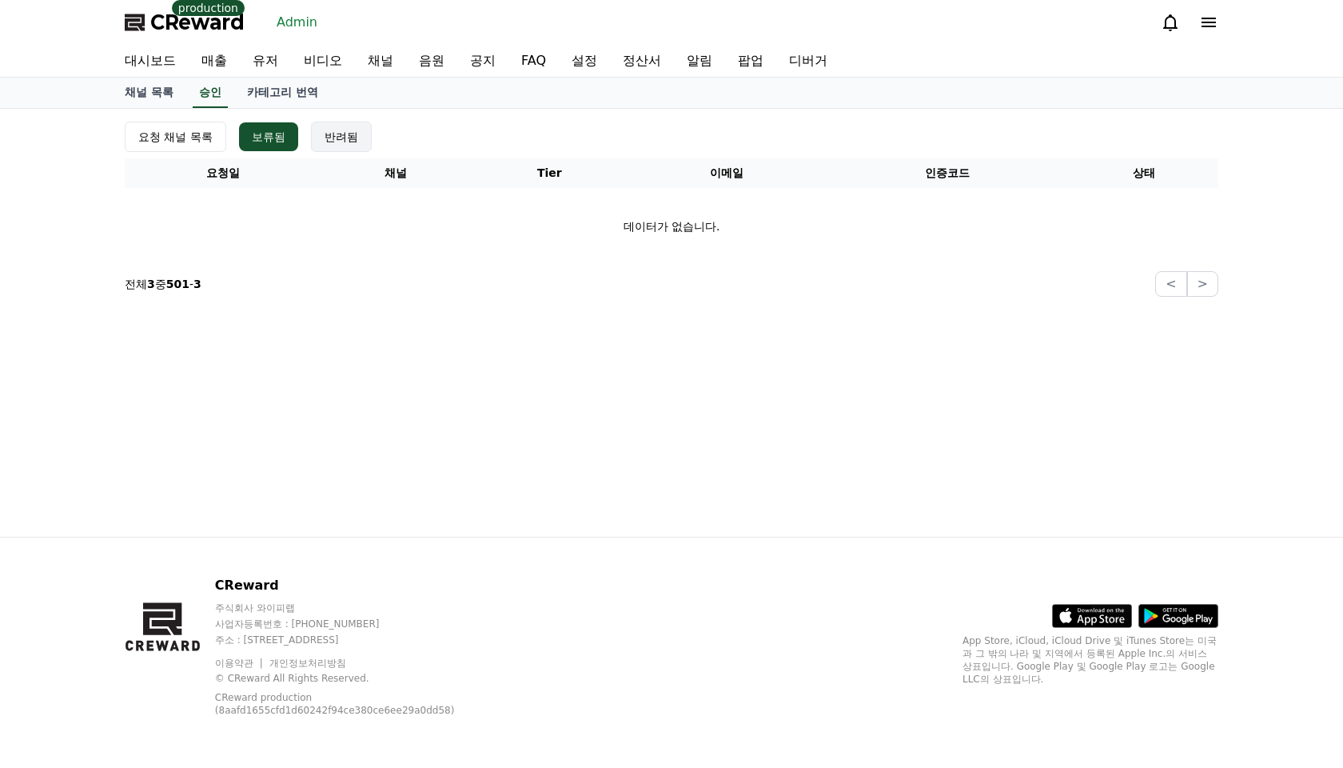
click at [325, 144] on div "반려됨" at bounding box center [342, 137] width 34 height 16
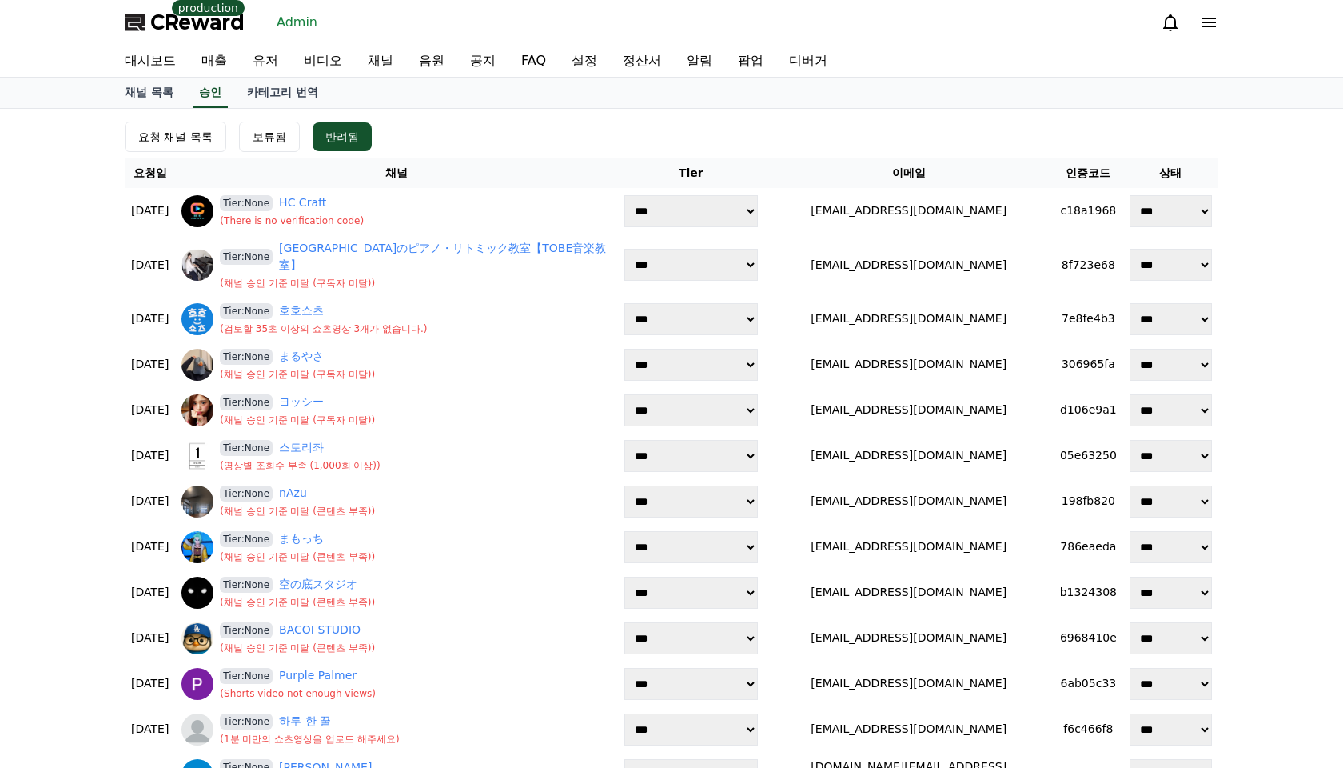
click at [435, 134] on div "요청 채널 목록 보류됨 반려됨" at bounding box center [672, 137] width 1094 height 30
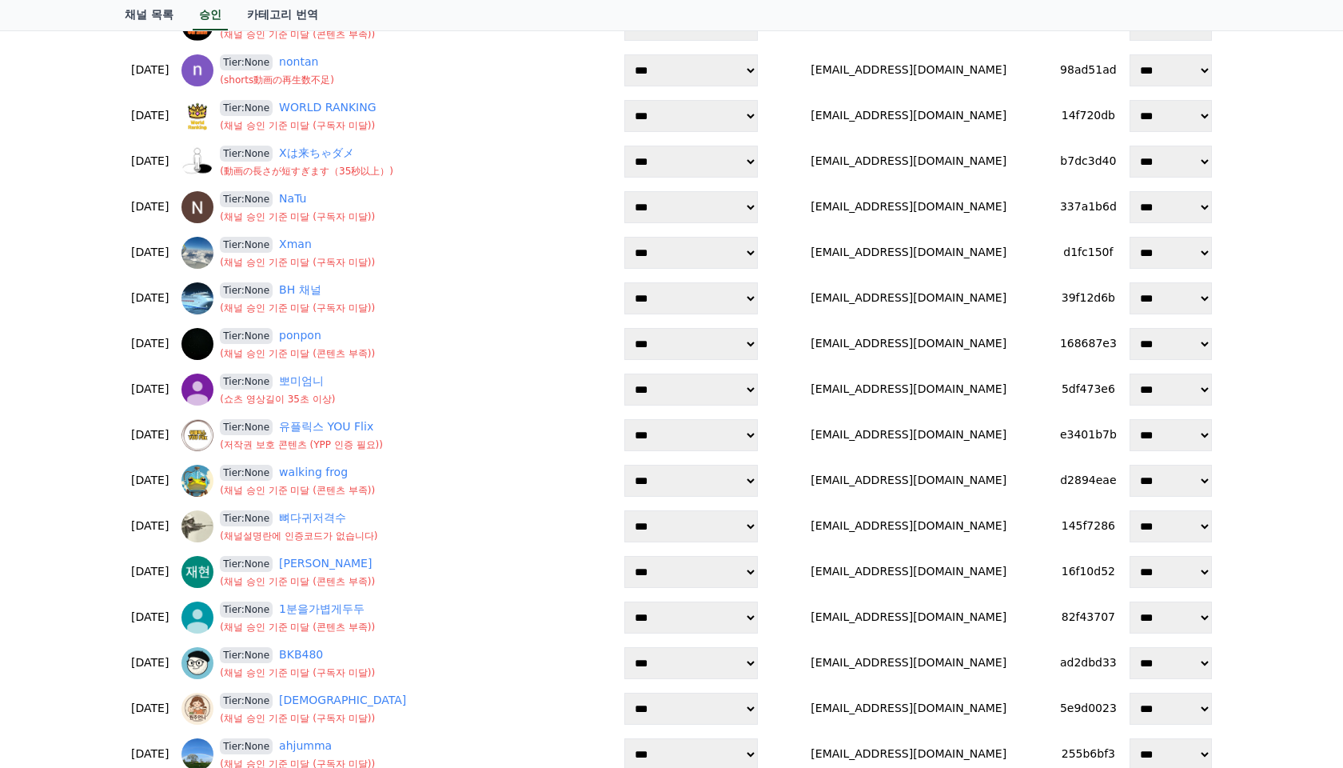
scroll to position [1975, 0]
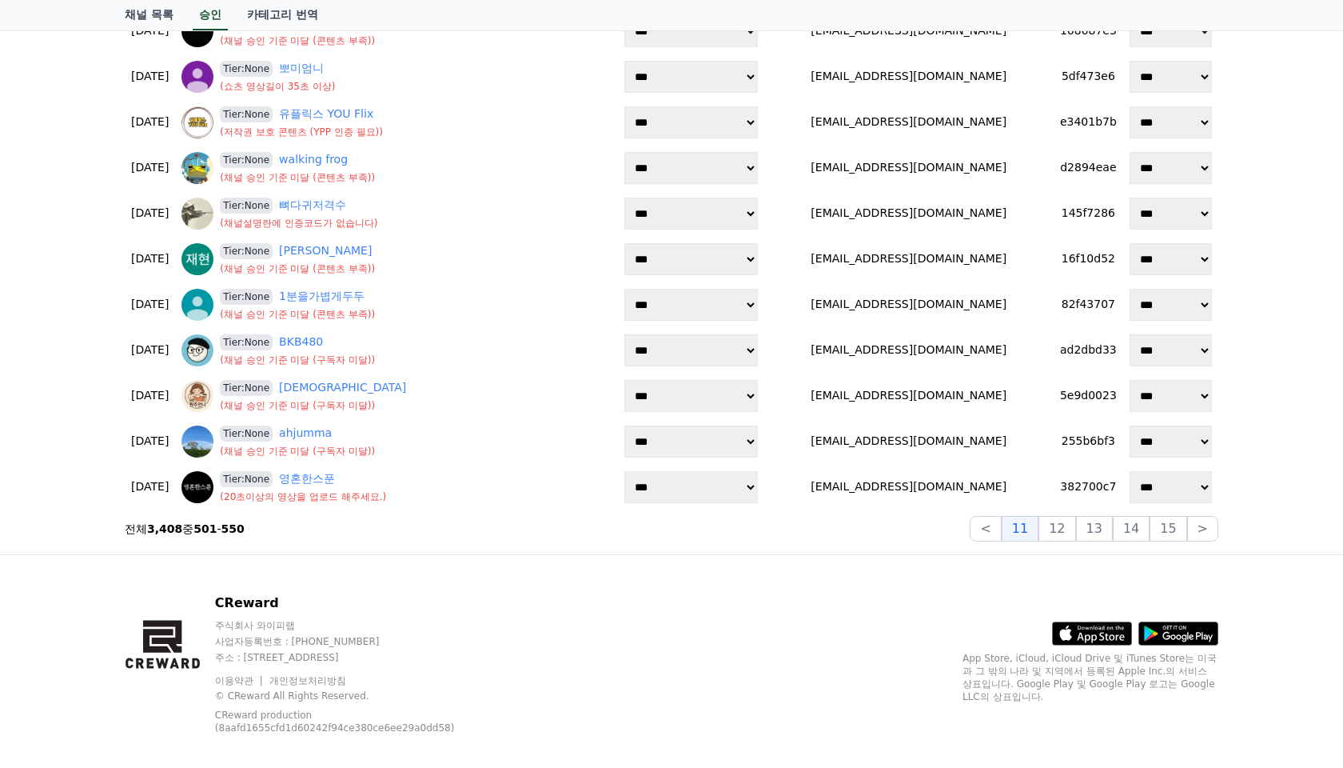
drag, startPoint x: 493, startPoint y: 669, endPoint x: 461, endPoint y: 494, distance: 177.1
click at [493, 670] on div "이용약관 개인정보처리방침 © CReward All Rights Reserved. CReward production (8aafd1655cfd1d…" at bounding box center [355, 702] width 281 height 64
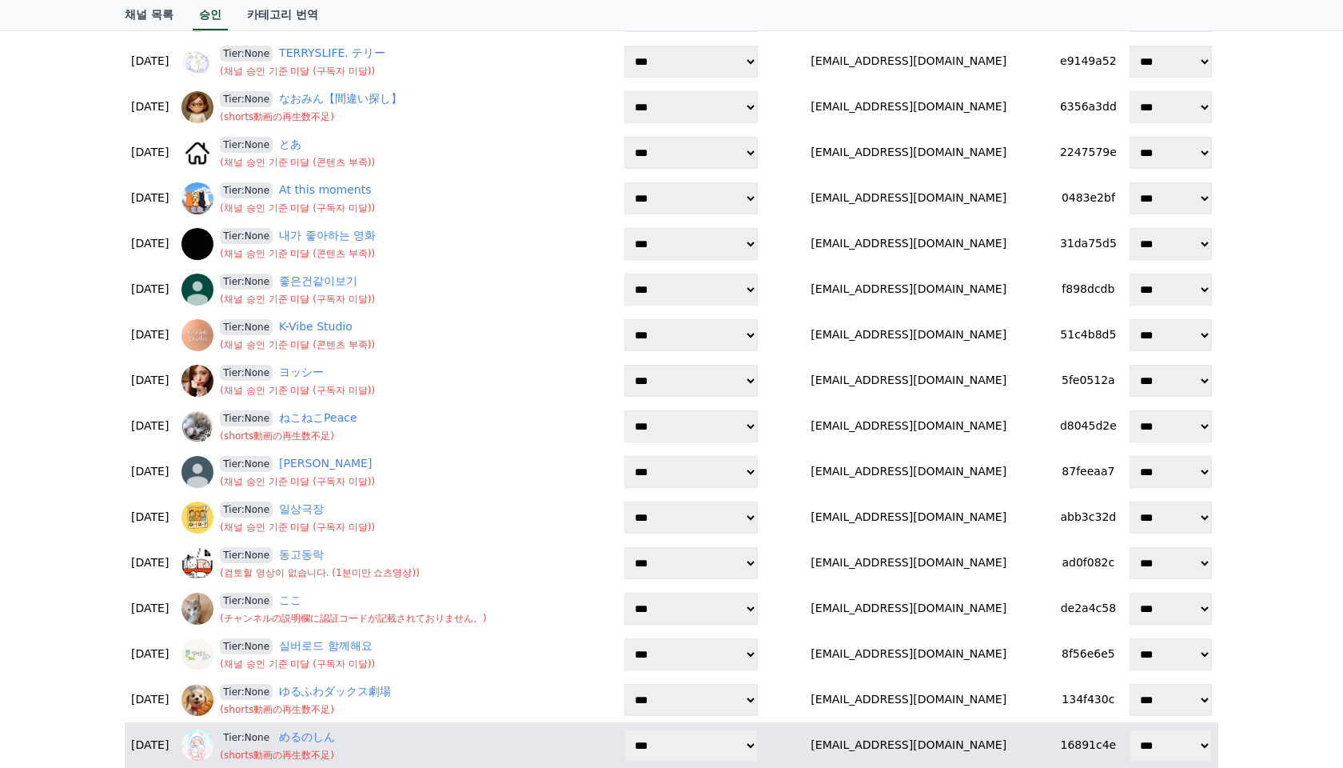
scroll to position [0, 0]
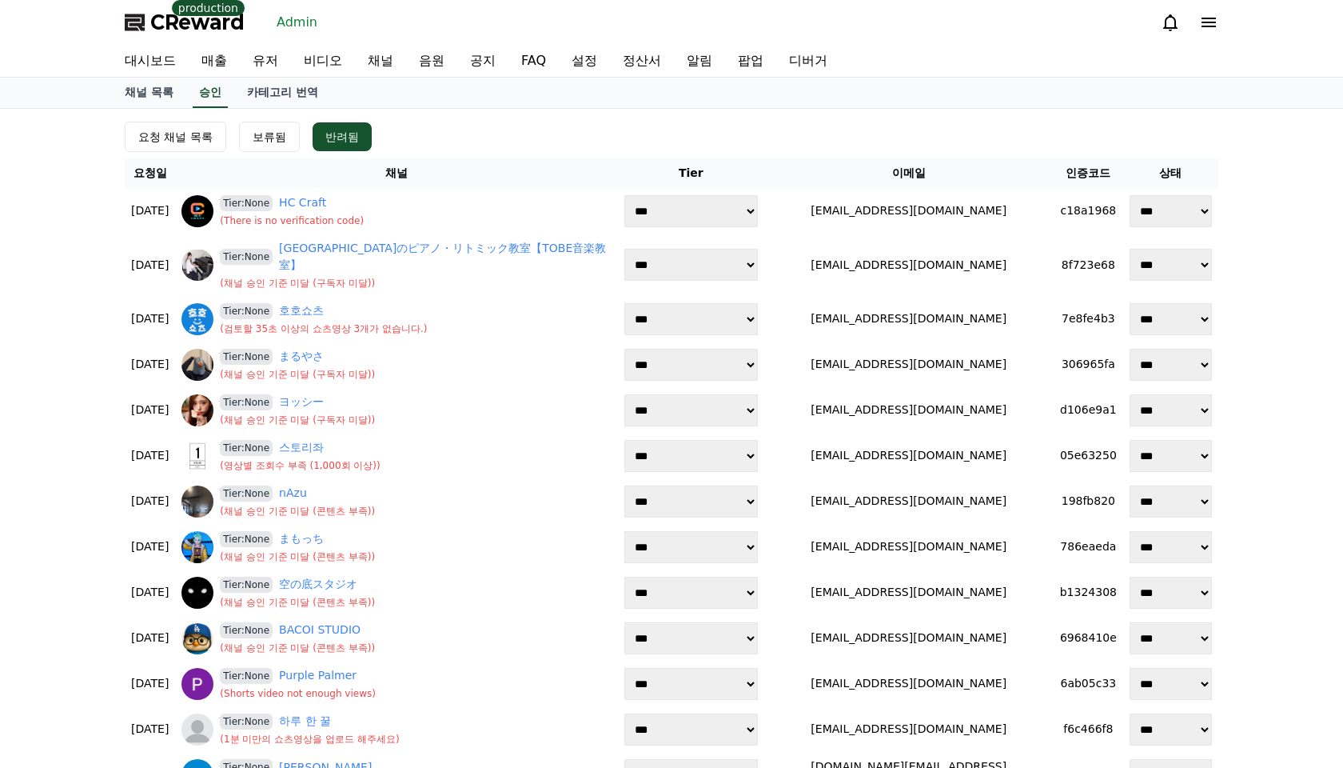
click at [358, 72] on link "채널" at bounding box center [380, 61] width 51 height 32
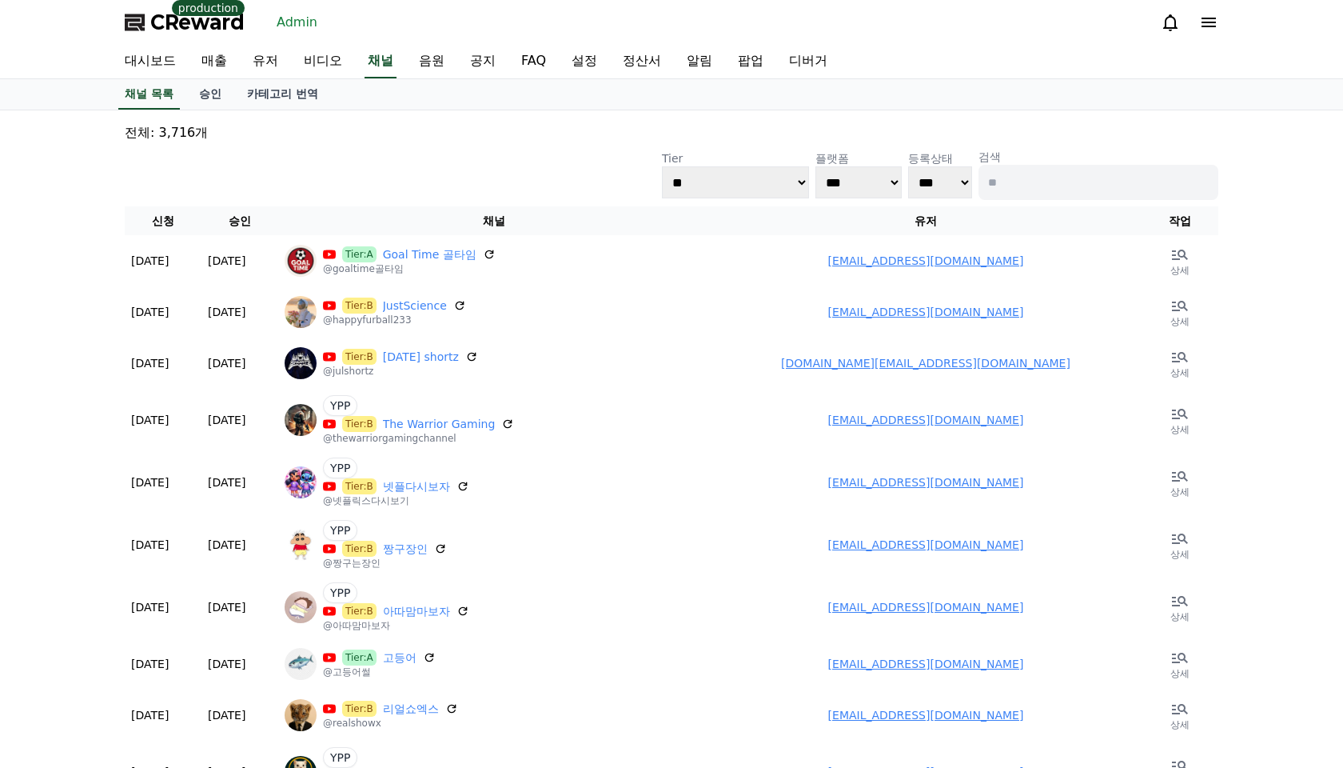
click at [418, 161] on div "**********" at bounding box center [672, 174] width 1094 height 51
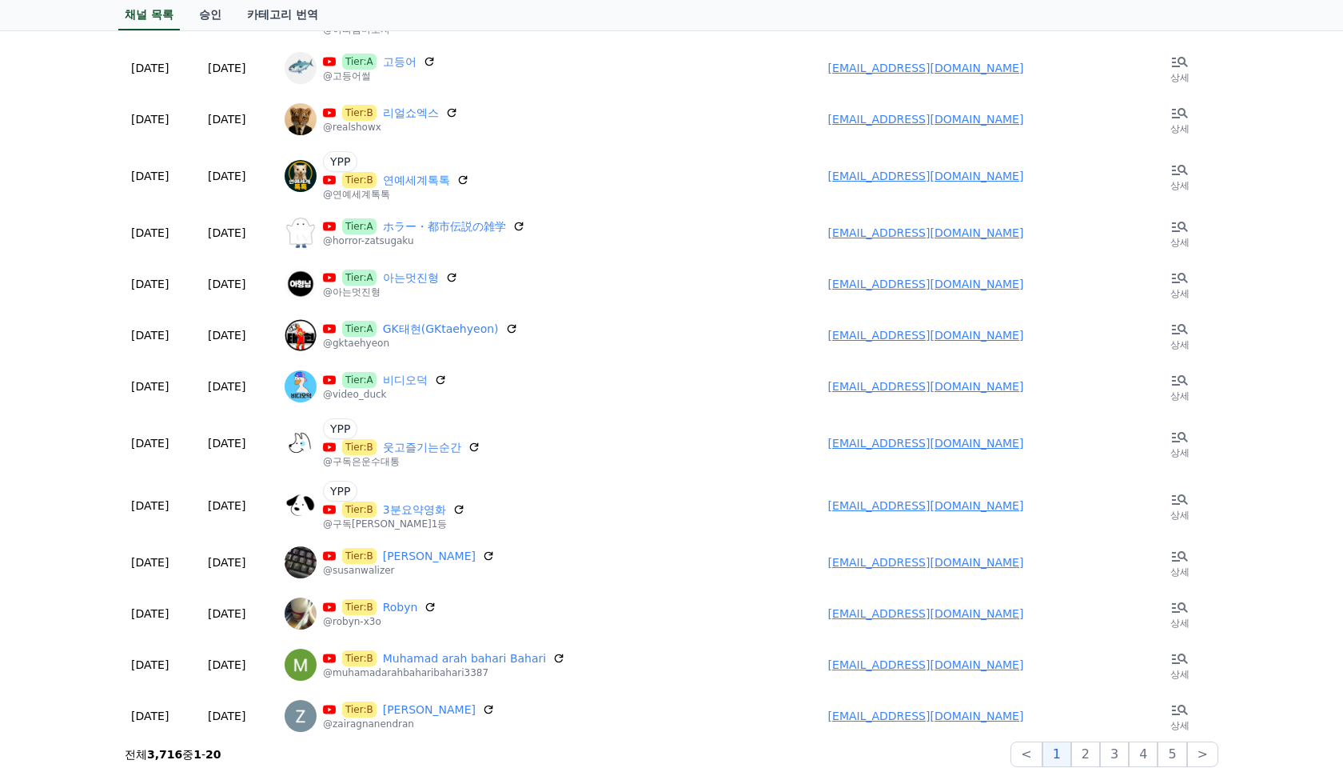
scroll to position [839, 0]
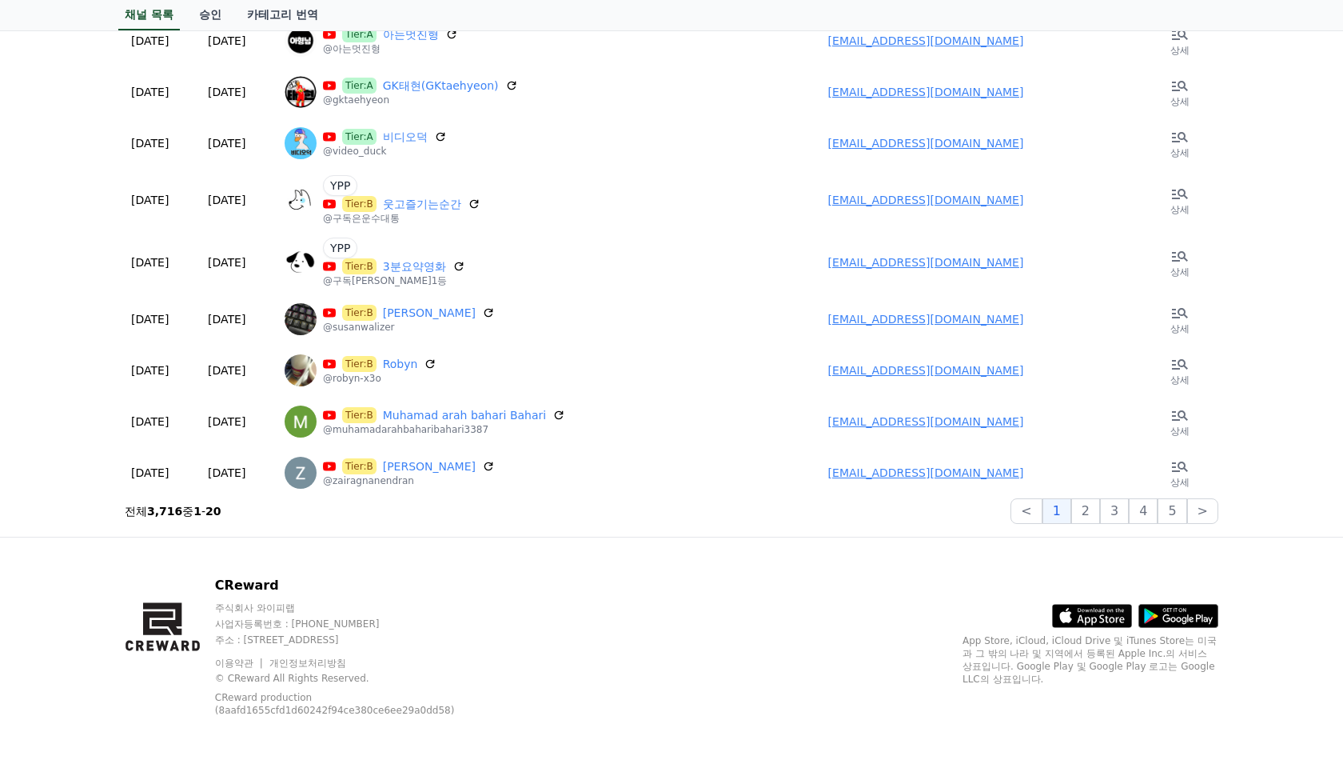
click at [488, 672] on p "© CReward All Rights Reserved." at bounding box center [355, 678] width 281 height 13
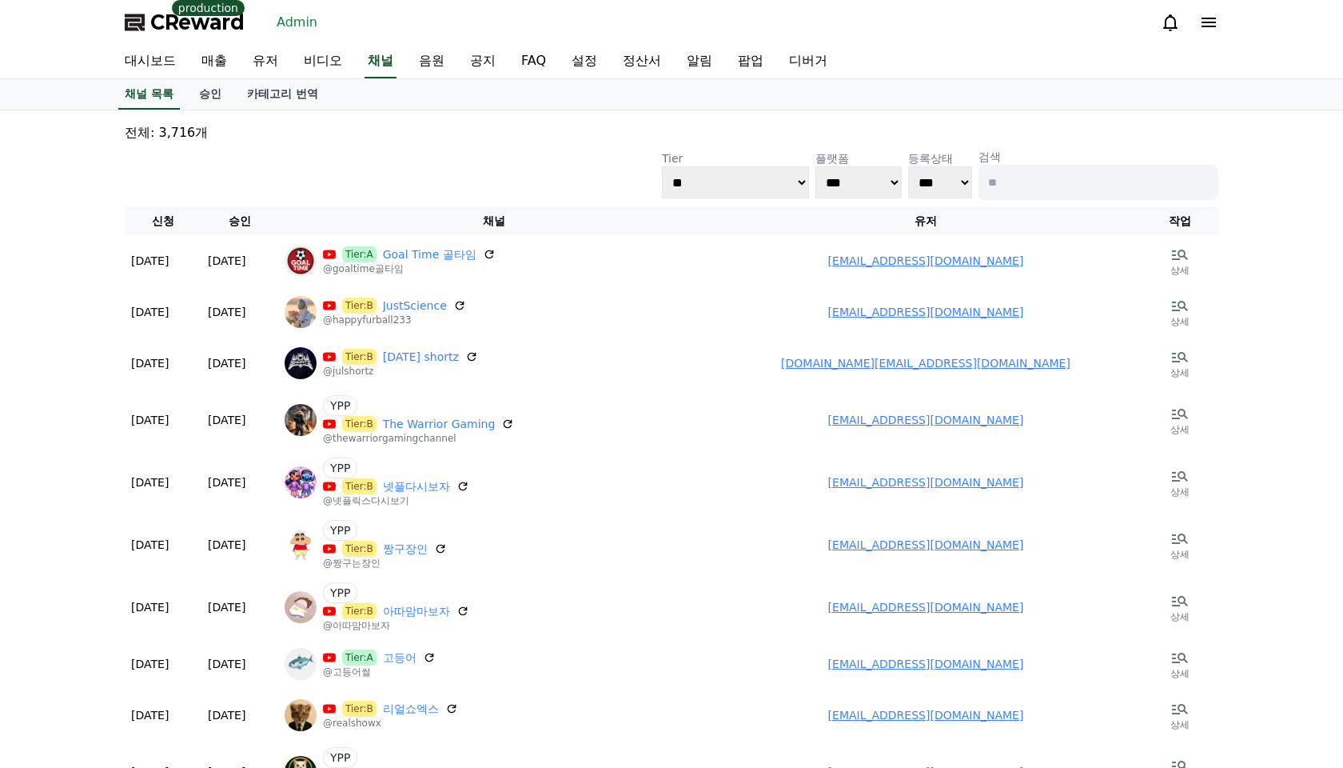
click at [380, 159] on div "**********" at bounding box center [672, 174] width 1094 height 51
click at [731, 196] on select "**********" at bounding box center [735, 182] width 147 height 32
click at [621, 178] on div "**********" at bounding box center [672, 174] width 1094 height 51
click at [885, 192] on select "*** ***** ****" at bounding box center [859, 182] width 86 height 32
click at [930, 136] on p "전체: 3,716개" at bounding box center [672, 132] width 1094 height 19
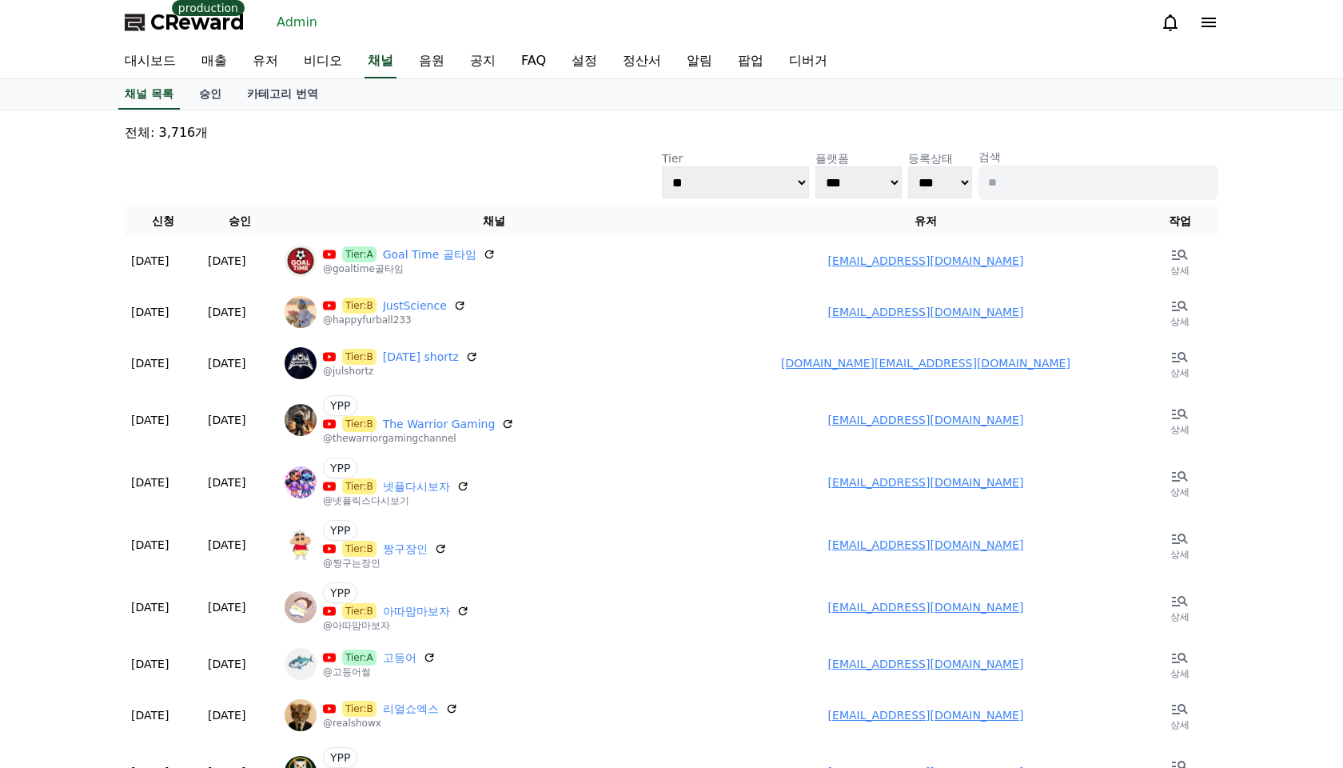
click at [938, 184] on select "*** ***" at bounding box center [940, 182] width 64 height 32
click at [1067, 130] on p "전체: 3,716개" at bounding box center [672, 132] width 1094 height 19
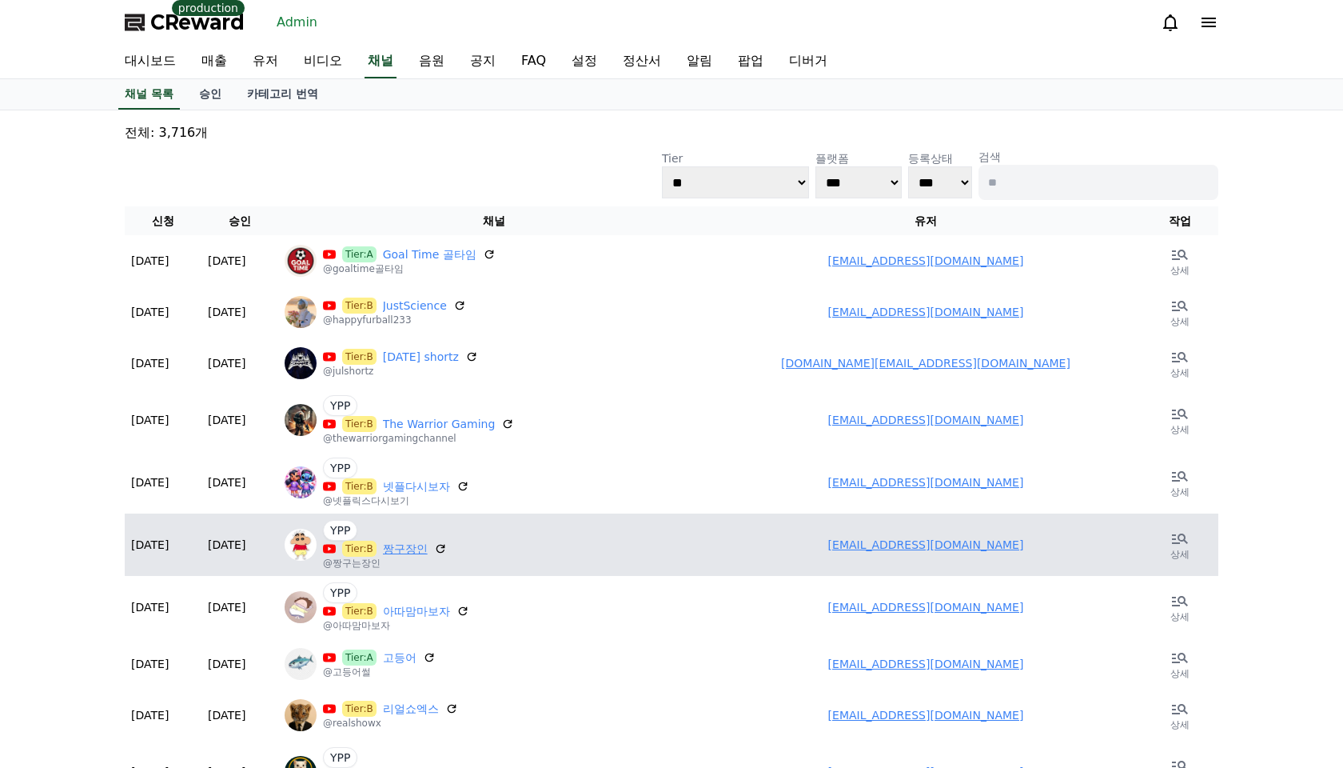
click at [393, 549] on link "짱구장인" at bounding box center [405, 549] width 45 height 16
click at [1191, 547] on link "상세" at bounding box center [1180, 544] width 64 height 38
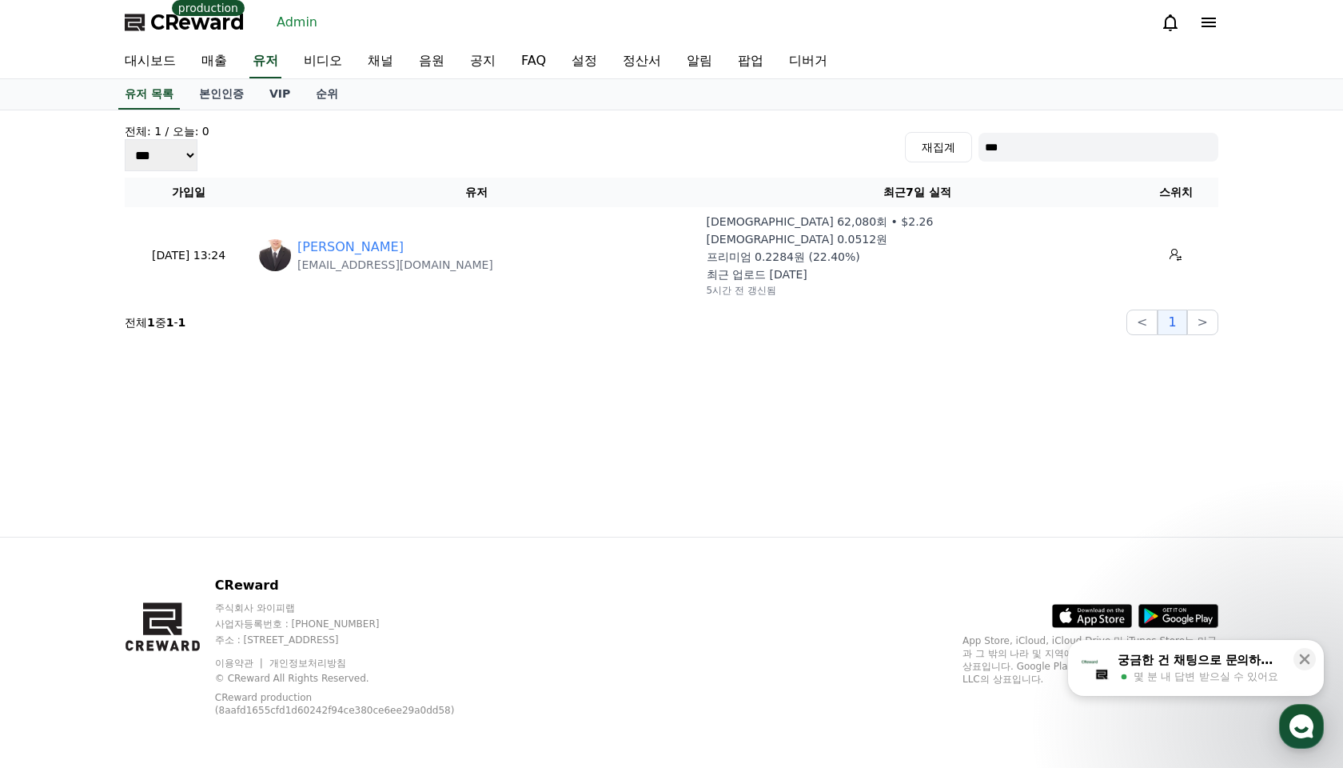
click at [440, 160] on div "전체: 1 / 오늘: 0 *** *** *** 재집계 ***" at bounding box center [672, 147] width 1094 height 48
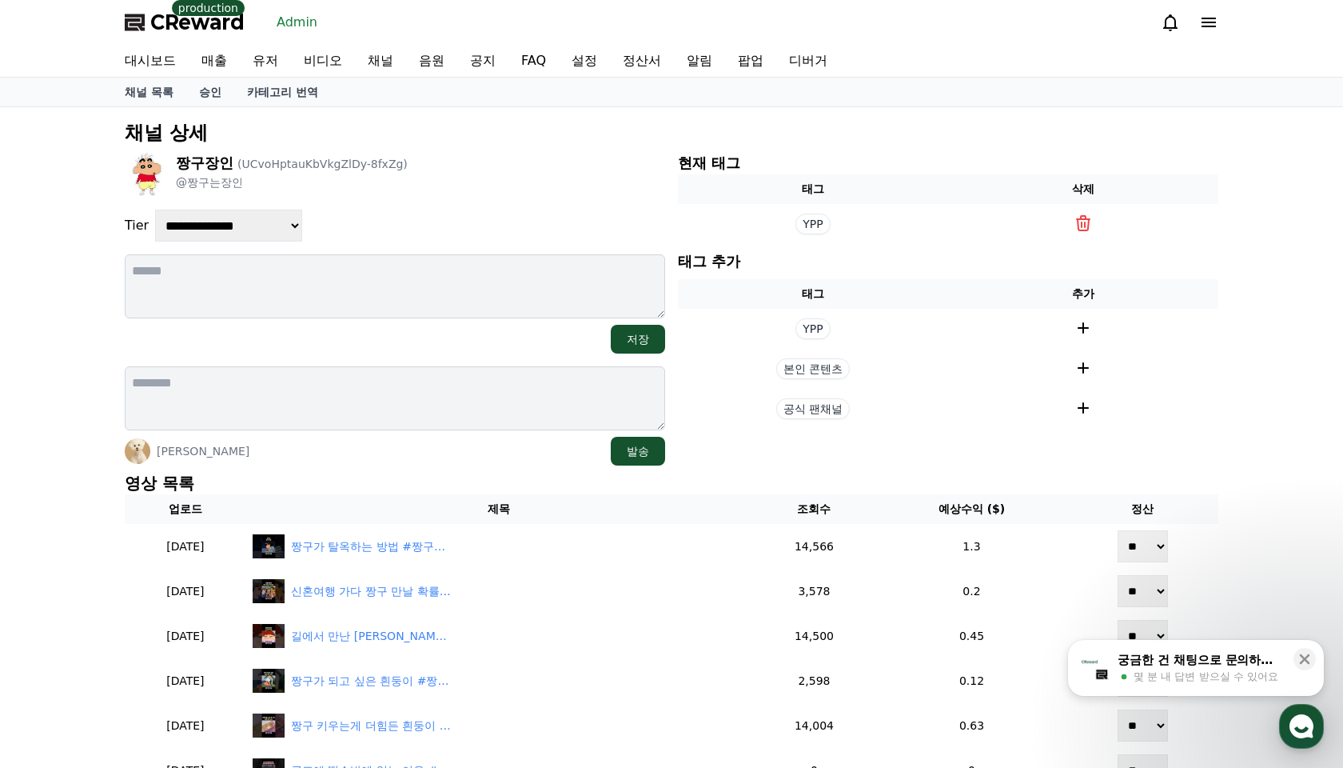
click at [546, 148] on div "**********" at bounding box center [671, 648] width 1107 height 1069
click at [334, 170] on div "짱구장인 (UCvoHptauKbVkgZlDy-8fxZg)" at bounding box center [292, 163] width 232 height 22
click at [339, 166] on span "(UCvoHptauKbVkgZlDy-8fxZg)" at bounding box center [322, 164] width 170 height 13
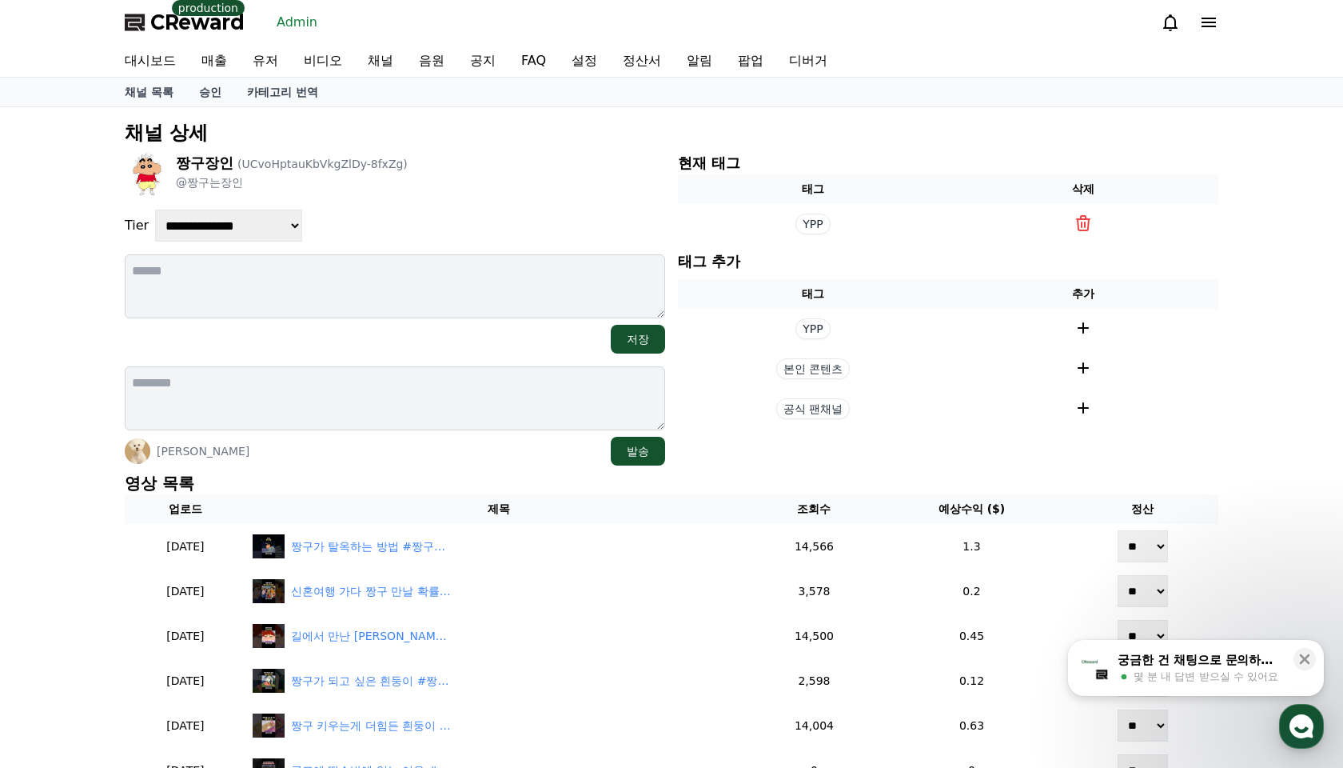
click at [423, 167] on div "짱구장인 (UCvoHptauKbVkgZlDy-8fxZg) @짱구는장인" at bounding box center [395, 174] width 541 height 45
click at [524, 176] on div "짱구장인 (UCvoHptauKbVkgZlDy-8fxZg) @짱구는장인" at bounding box center [395, 174] width 541 height 45
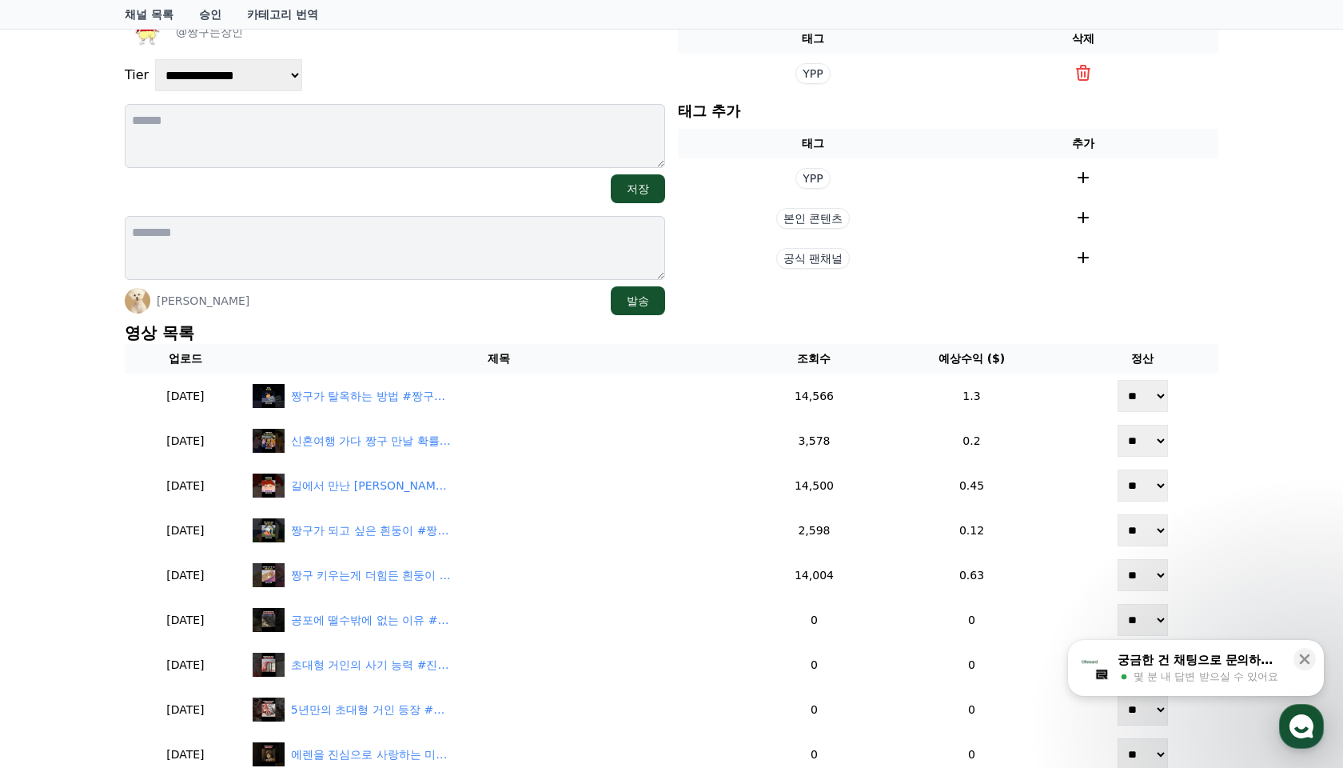
scroll to position [233, 0]
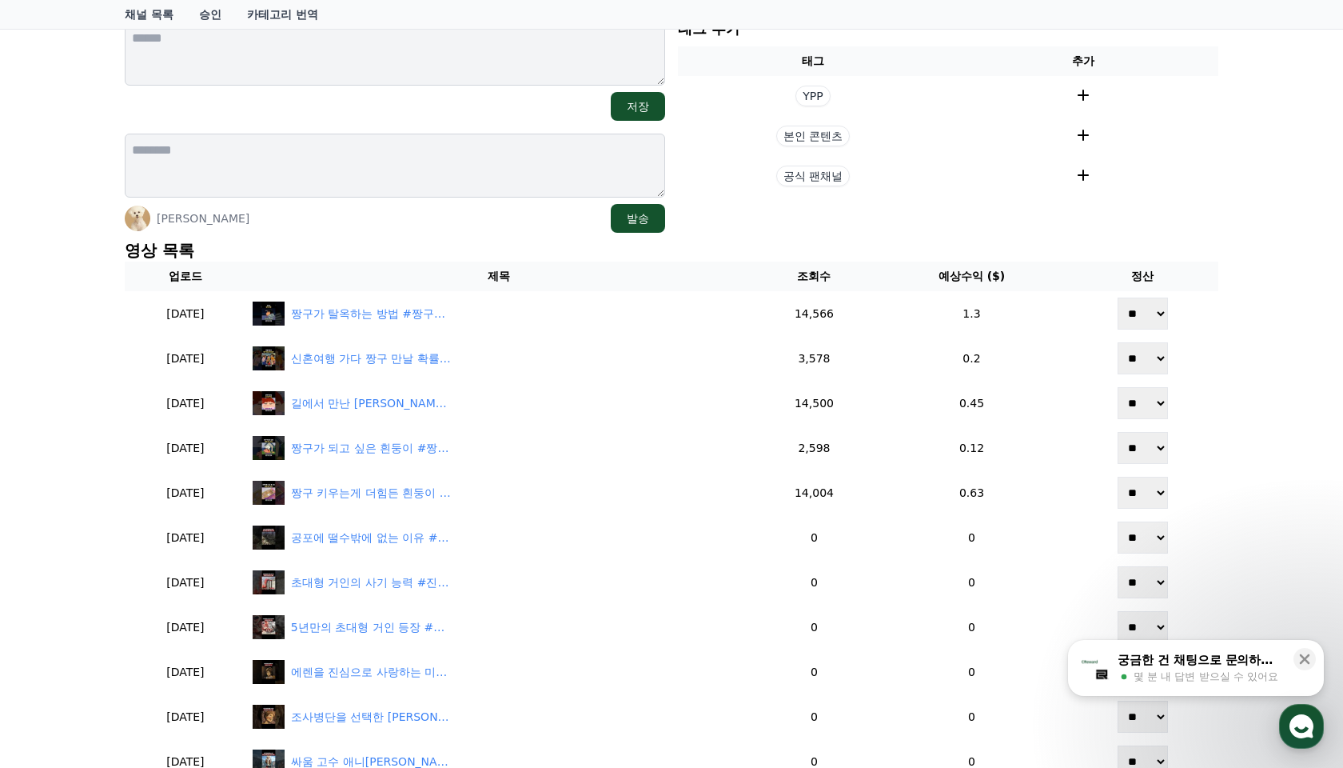
click at [773, 233] on div "**********" at bounding box center [671, 415] width 1107 height 1069
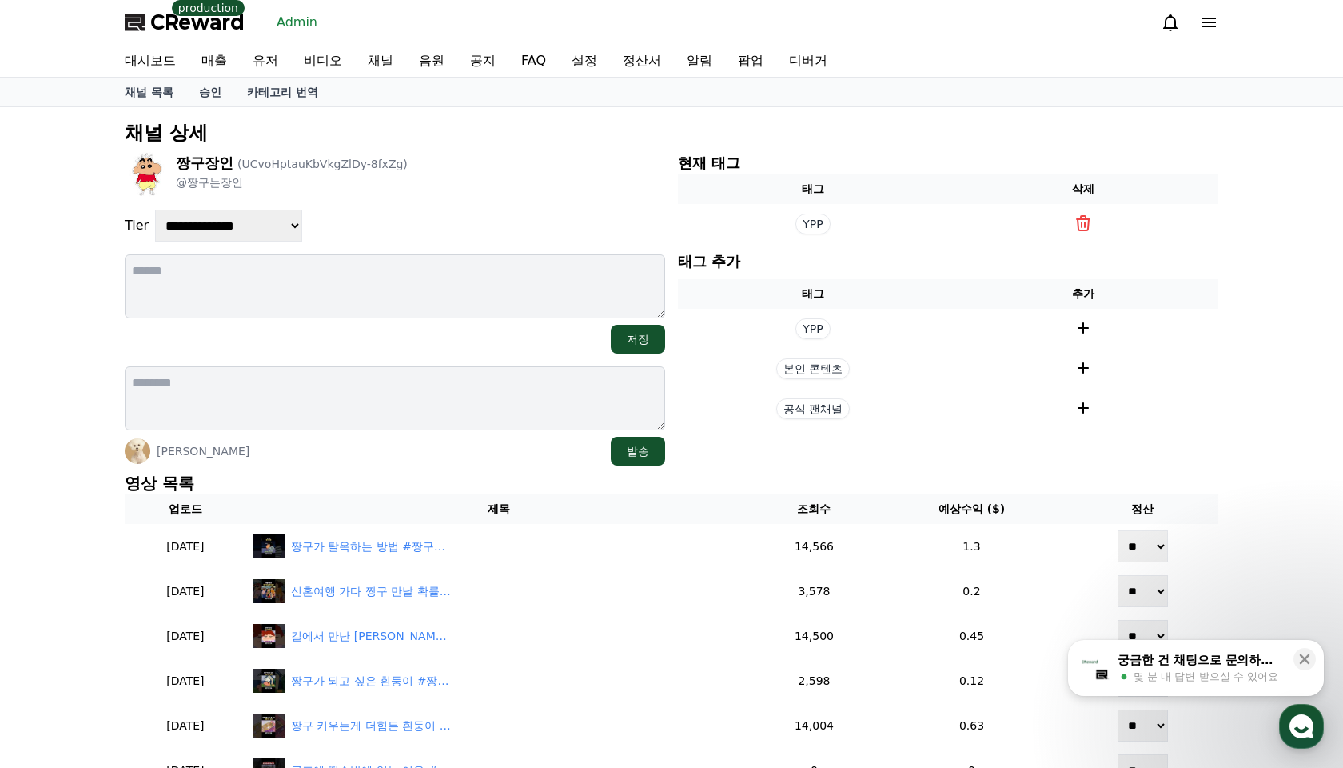
click at [621, 216] on div "**********" at bounding box center [395, 226] width 541 height 32
click at [1257, 376] on div "**********" at bounding box center [671, 648] width 1343 height 1082
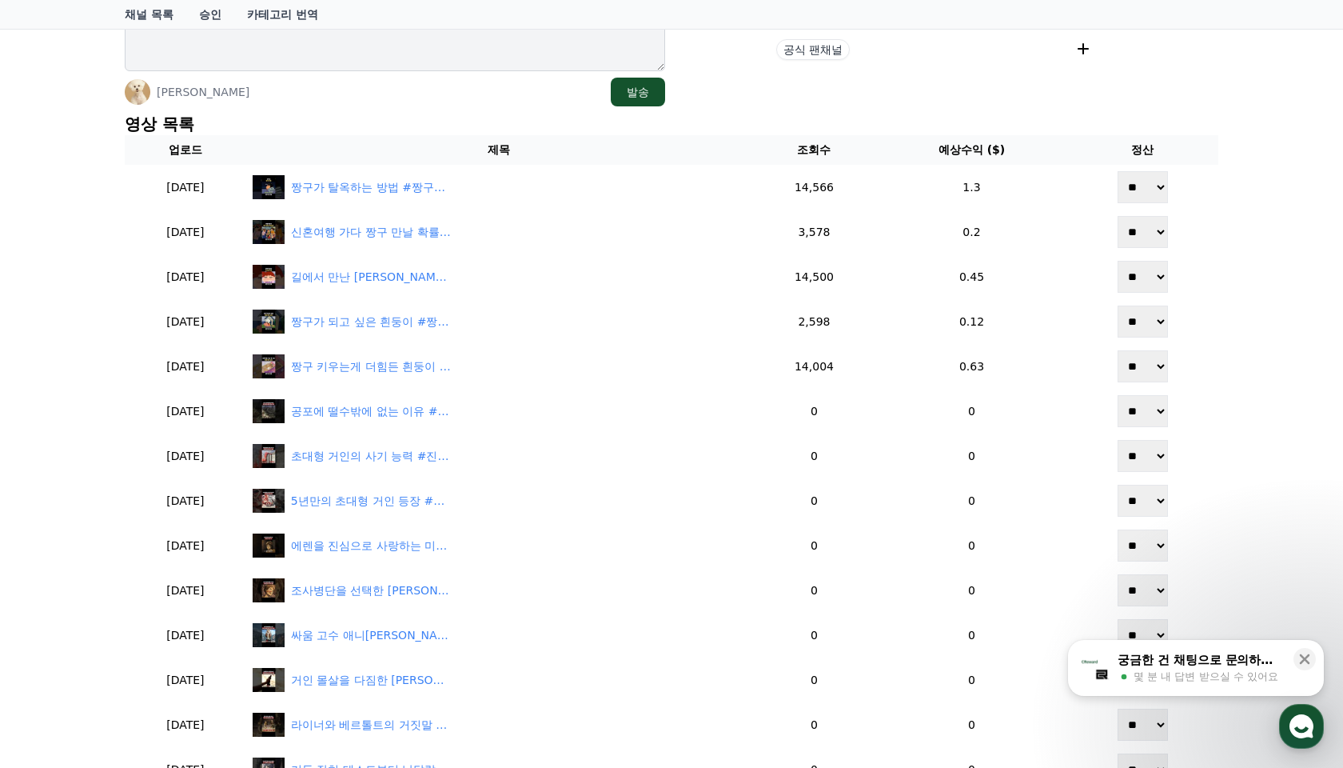
scroll to position [653, 0]
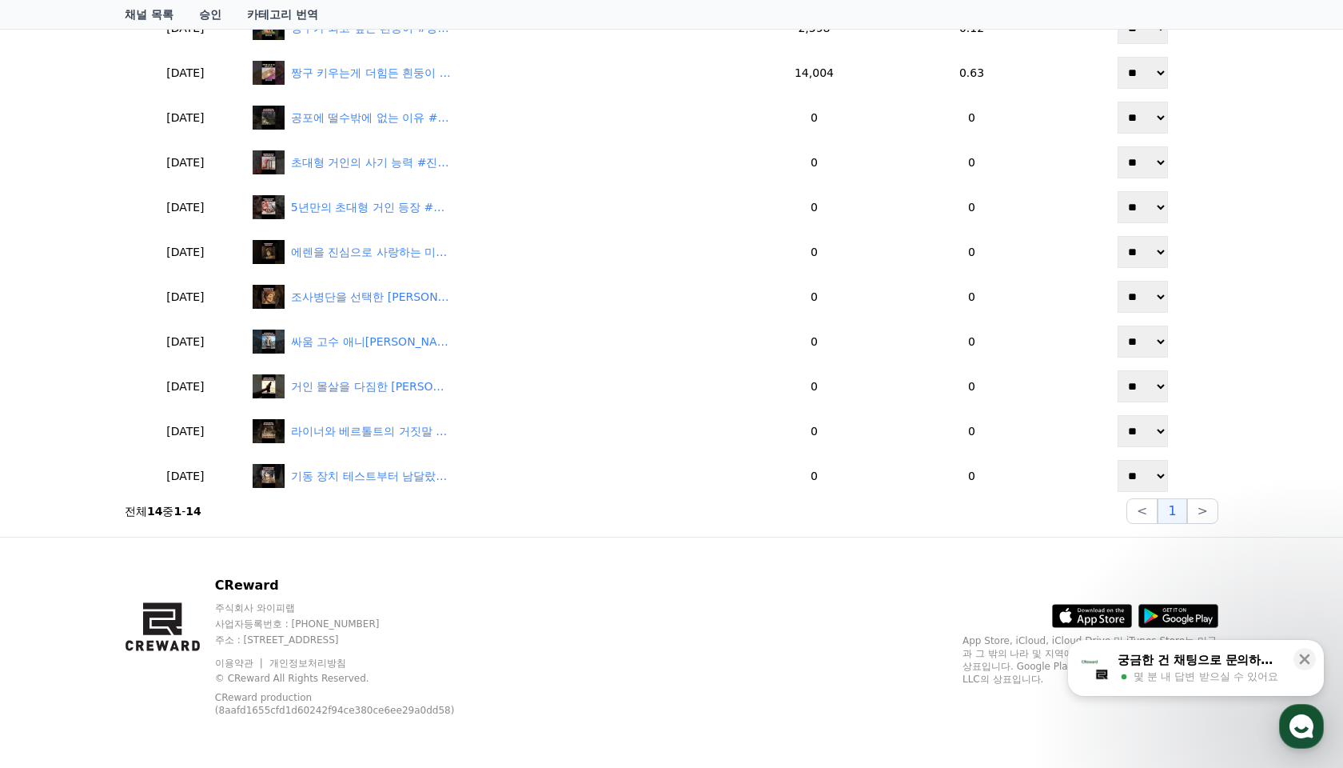
click at [815, 577] on div "CReward 주식회사 와이피랩 사업자등록번호 : 655-81-03655 주소 : 경기도 김포시 양촌읍 양곡로 495, 3층 305-비이16호…" at bounding box center [672, 652] width 1120 height 230
click at [644, 539] on div "CReward 주식회사 와이피랩 사업자등록번호 : 655-81-03655 주소 : 경기도 김포시 양촌읍 양곡로 495, 3층 305-비이16호…" at bounding box center [672, 652] width 1120 height 230
click at [554, 636] on div "CReward 주식회사 와이피랩 사업자등록번호 : 655-81-03655 주소 : 경기도 김포시 양촌읍 양곡로 495, 3층 305-비이16호…" at bounding box center [672, 652] width 1120 height 230
click at [1319, 659] on div "닫기" at bounding box center [1309, 655] width 30 height 30
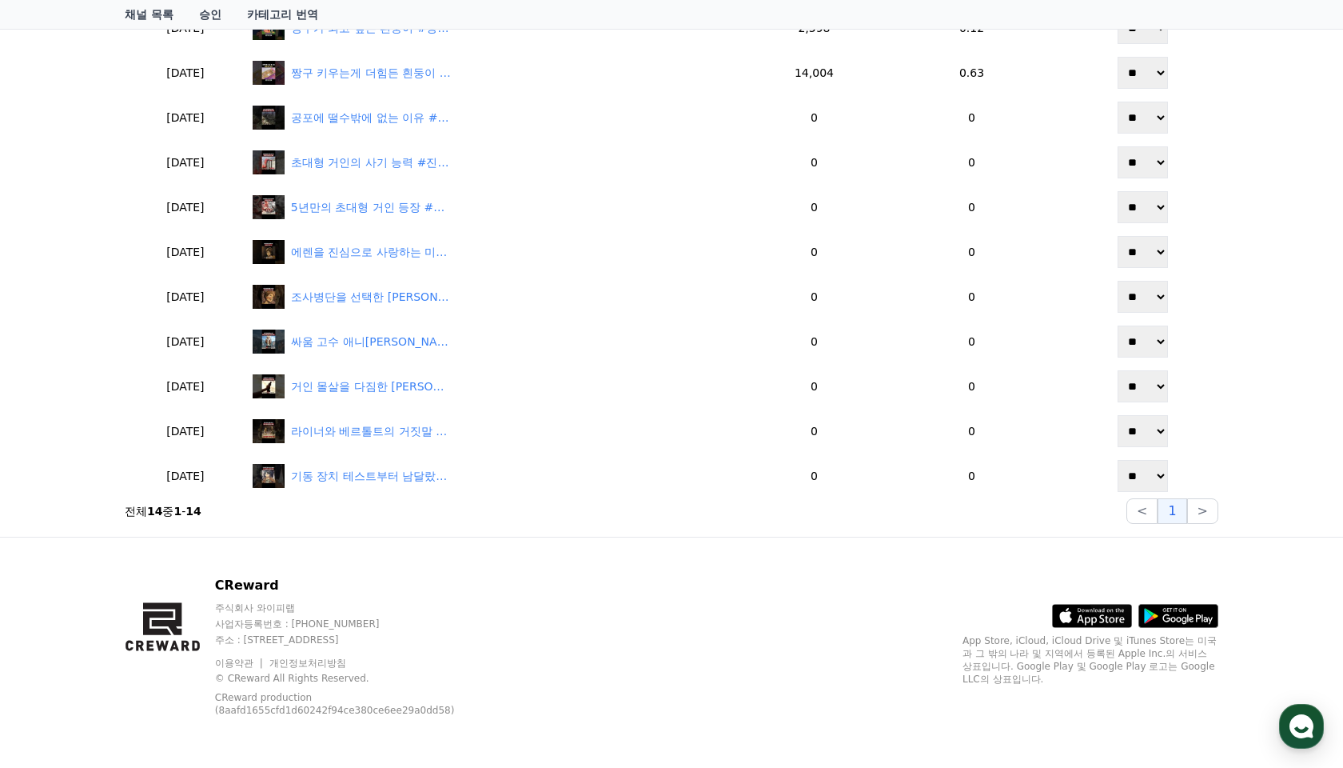
scroll to position [0, 0]
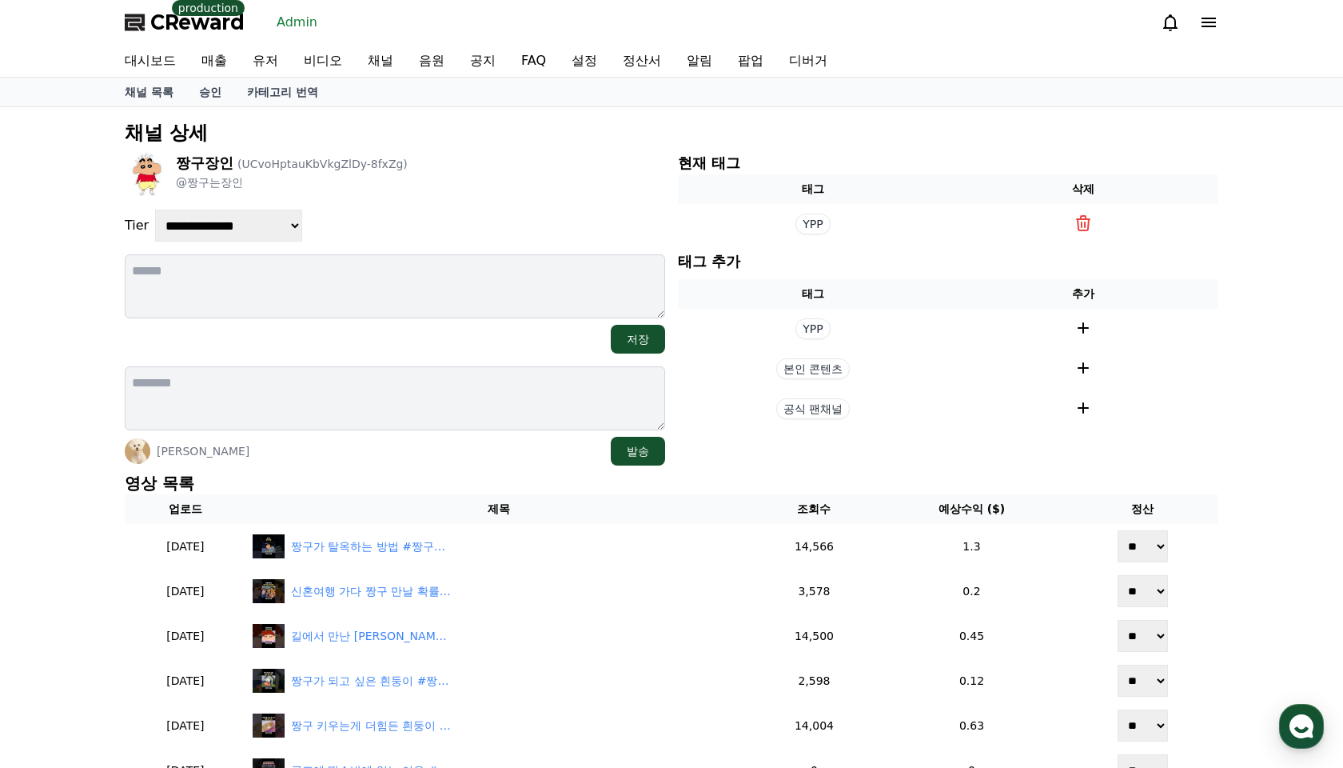
click at [497, 161] on div "짱구장인 (UCvoHptauKbVkgZlDy-8fxZg) @짱구는장인" at bounding box center [395, 174] width 541 height 45
click at [281, 26] on link "Admin" at bounding box center [297, 23] width 54 height 26
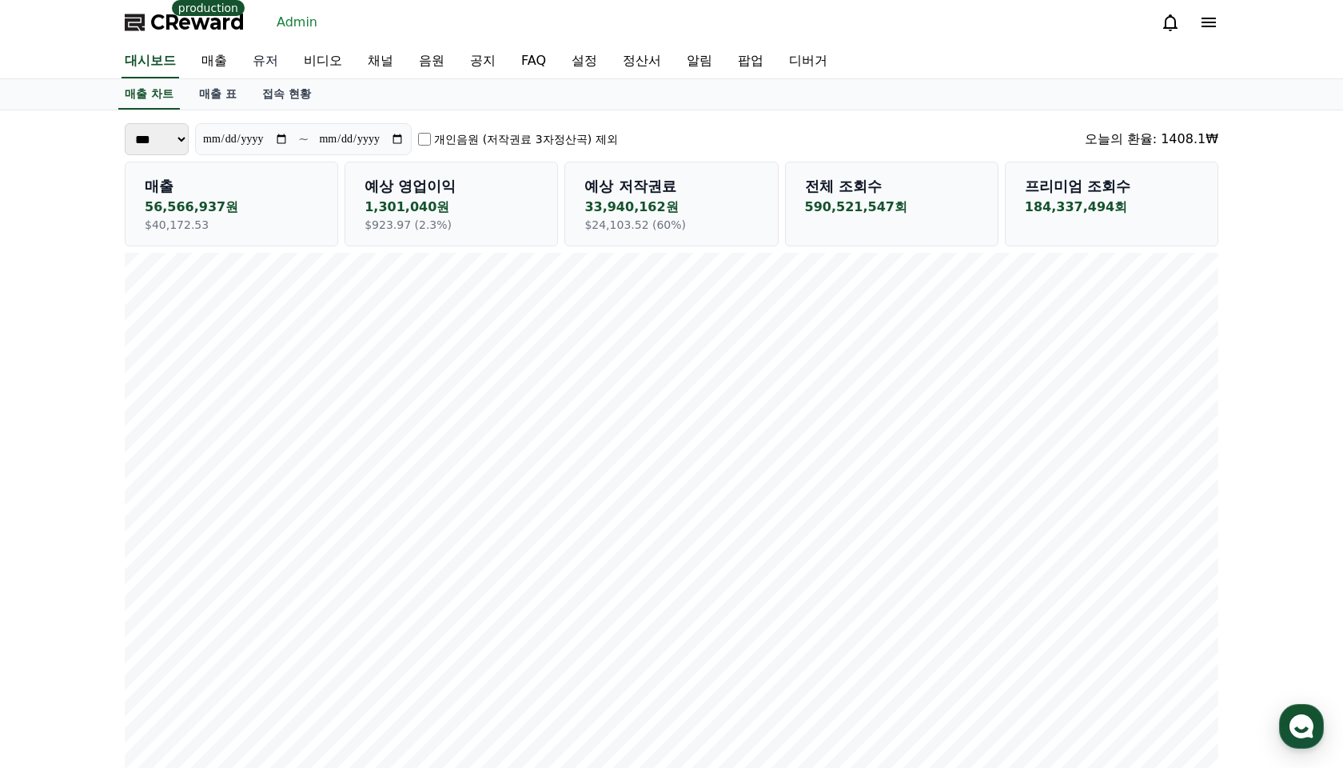
click at [265, 66] on link "유저" at bounding box center [265, 62] width 51 height 34
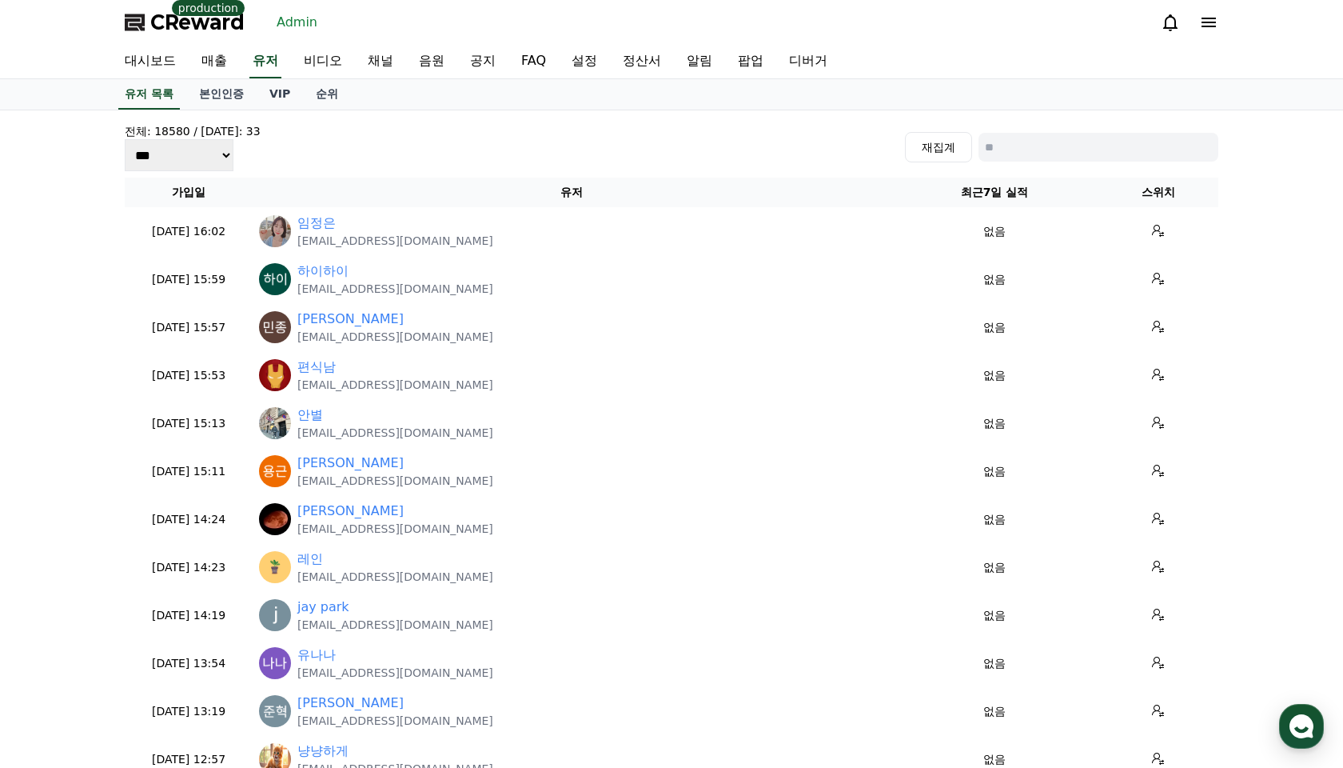
click at [1110, 142] on input at bounding box center [1099, 147] width 240 height 29
paste input "**********"
type input "**********"
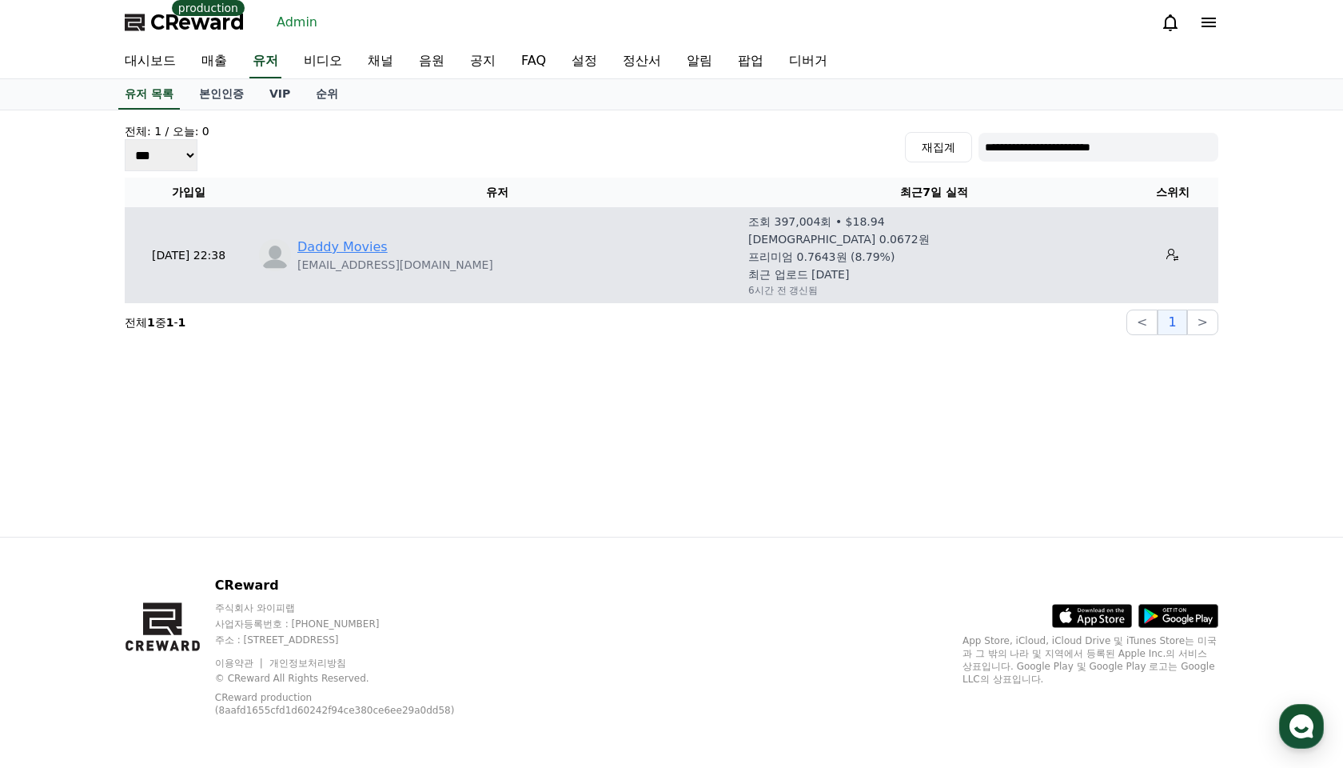
click at [298, 247] on link "Daddy Movies" at bounding box center [342, 246] width 90 height 19
click at [1160, 252] on button at bounding box center [1173, 255] width 26 height 26
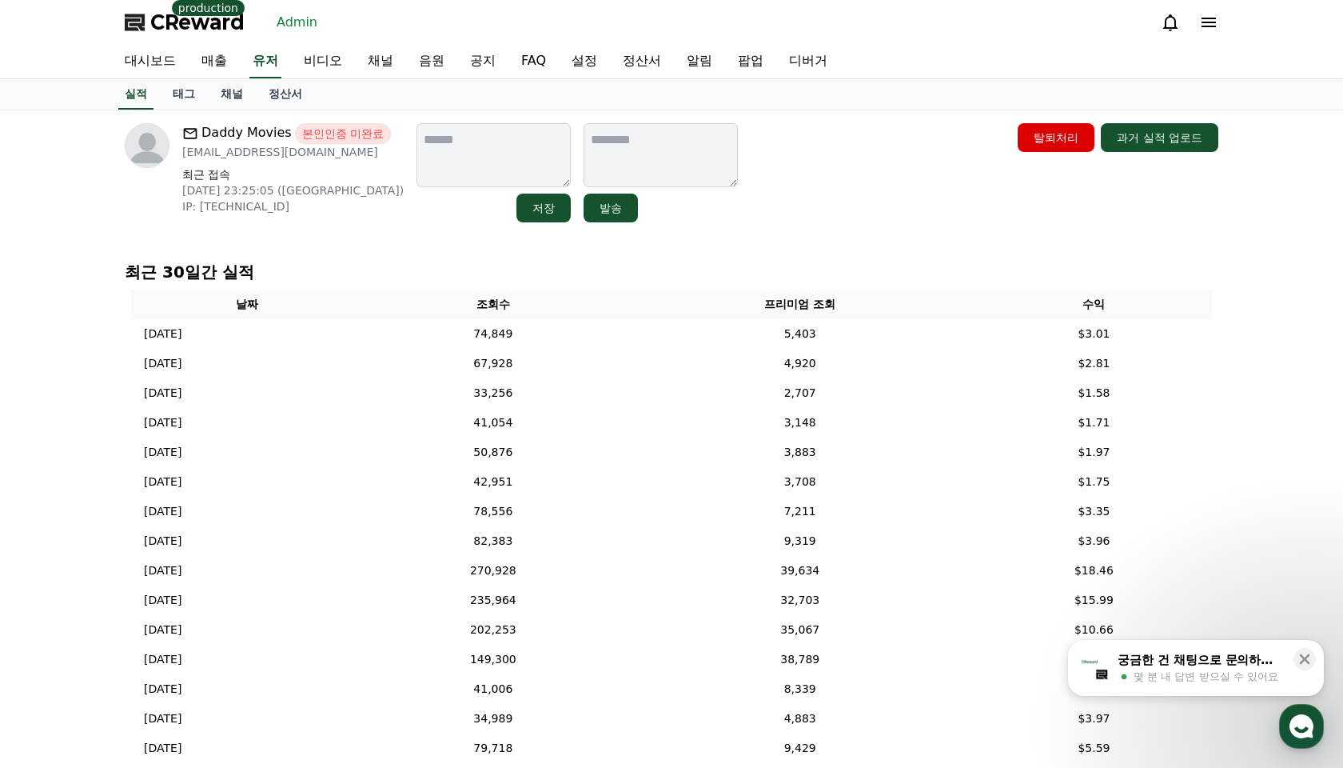
click at [270, 186] on p "[DATE] 23:25:05 ([GEOGRAPHIC_DATA])" at bounding box center [293, 190] width 222 height 16
click at [267, 99] on link "정산서" at bounding box center [285, 94] width 59 height 30
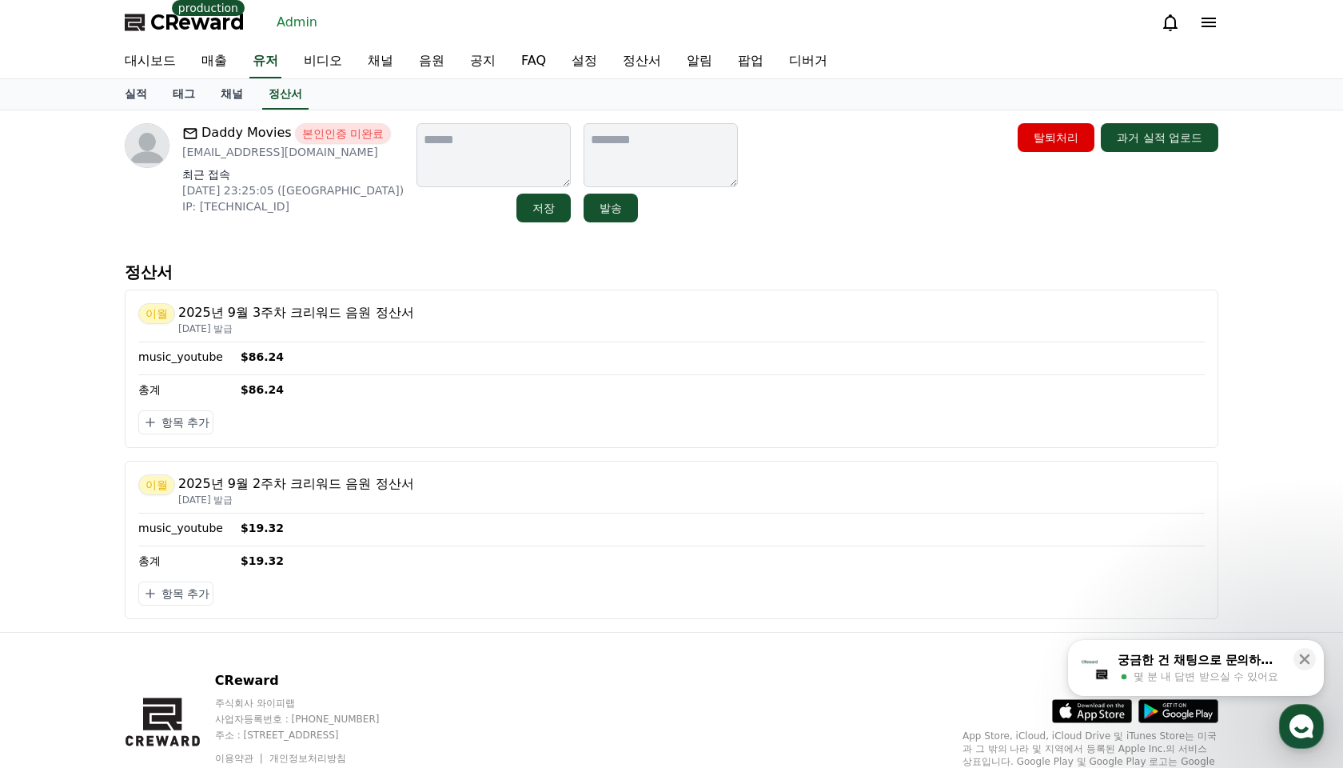
click at [332, 250] on div "Daddy Movies 본인인증 미완료 [EMAIL_ADDRESS][DOMAIN_NAME] 최근 접속 [DATE] 23:25:05 ([GEOG…" at bounding box center [672, 370] width 1120 height 521
